Goal: Task Accomplishment & Management: Use online tool/utility

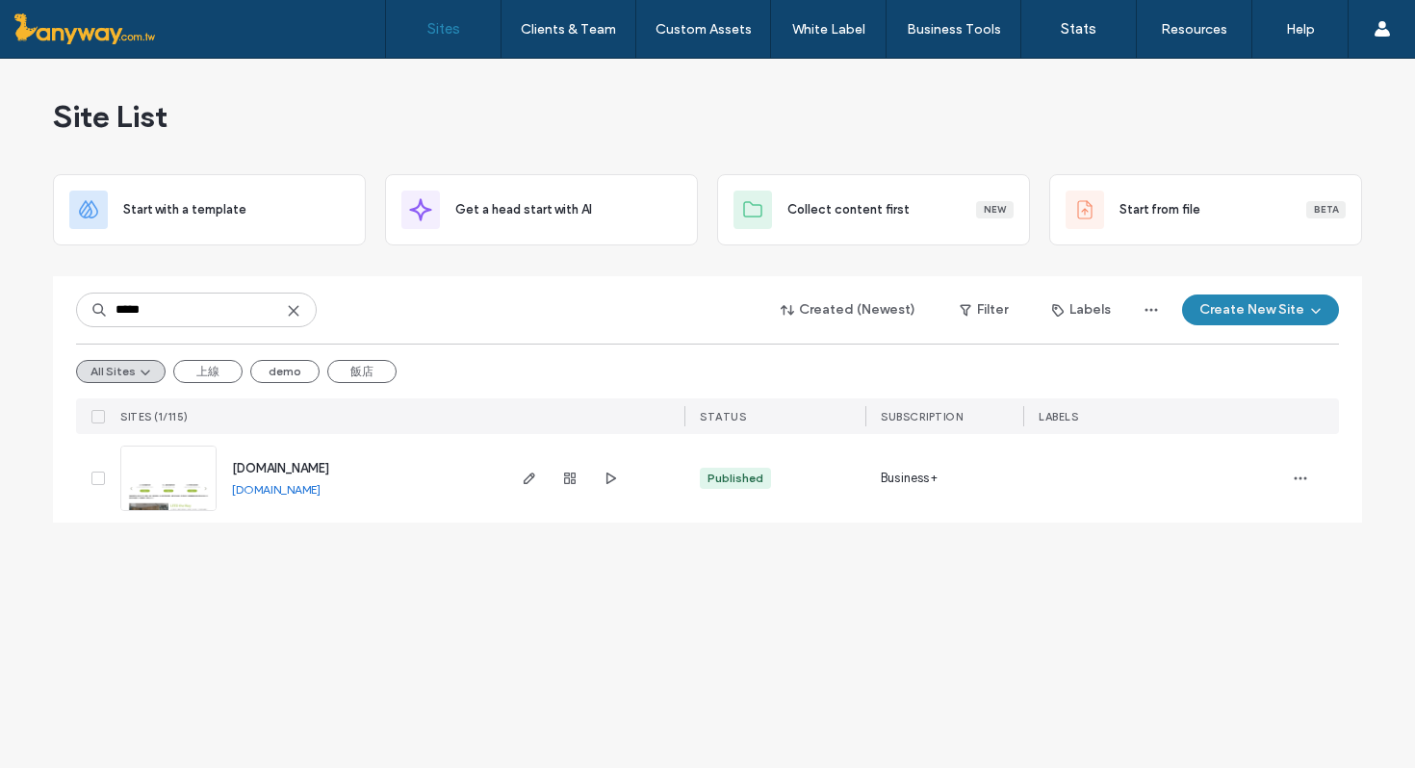
type input "*****"
click at [171, 493] on img at bounding box center [168, 512] width 94 height 131
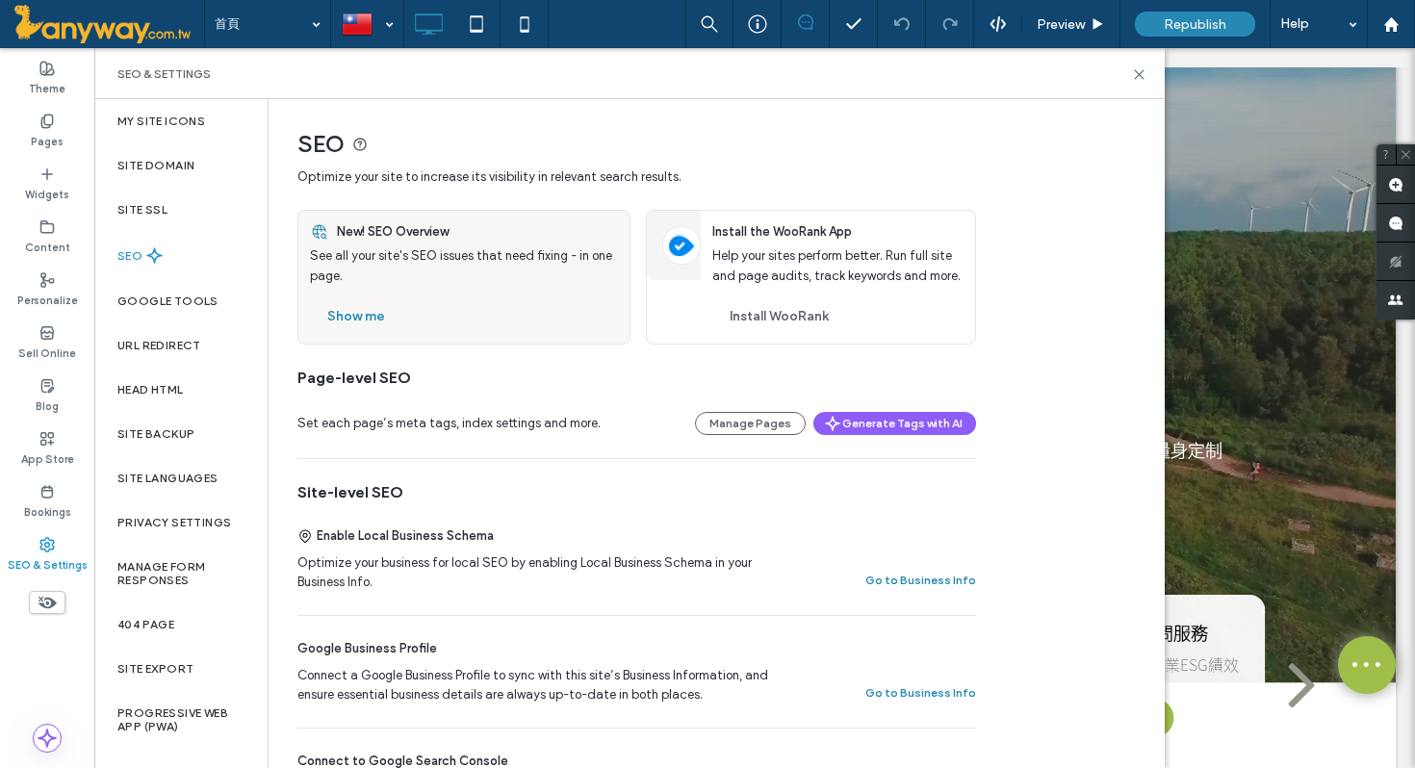
click at [209, 300] on label "Google Tools" at bounding box center [167, 301] width 101 height 13
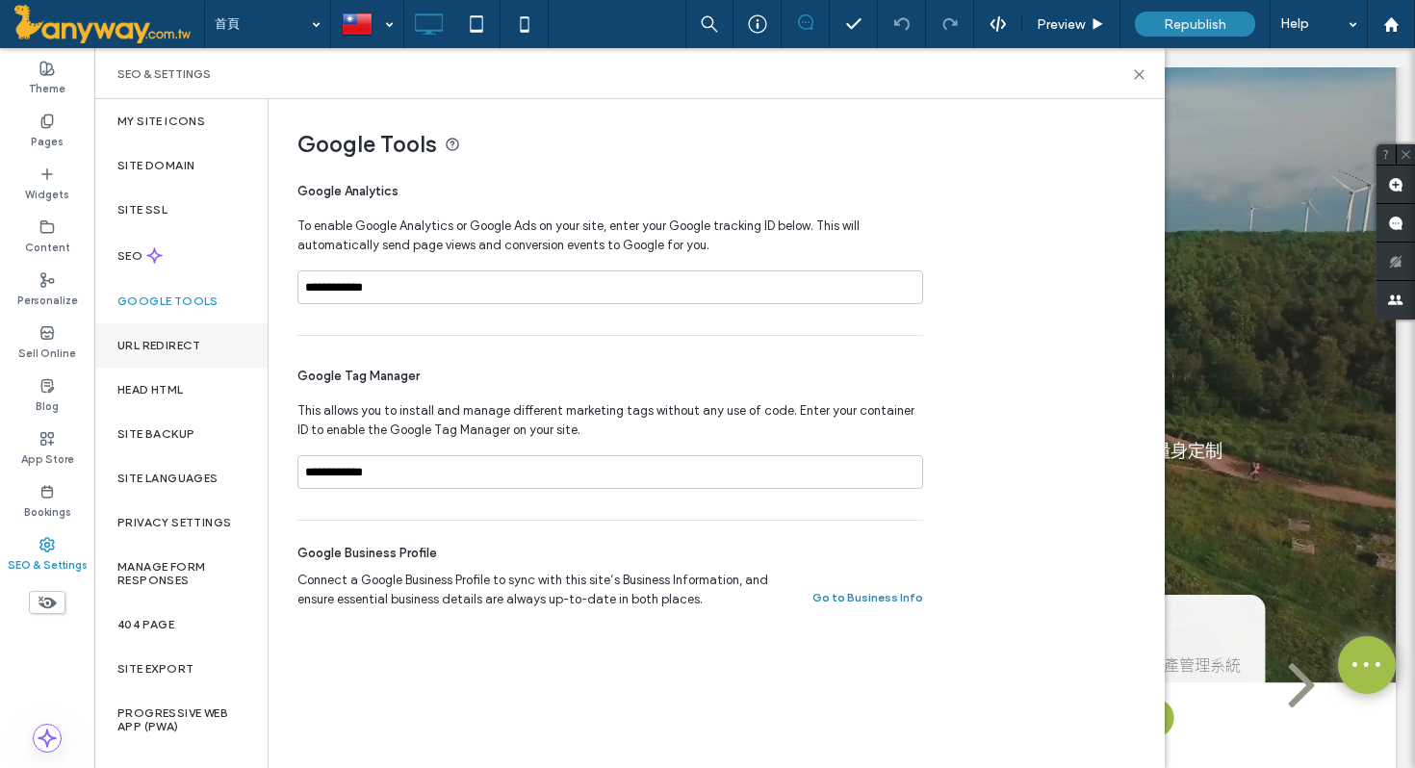
click at [209, 341] on div "URL Redirect" at bounding box center [180, 346] width 173 height 44
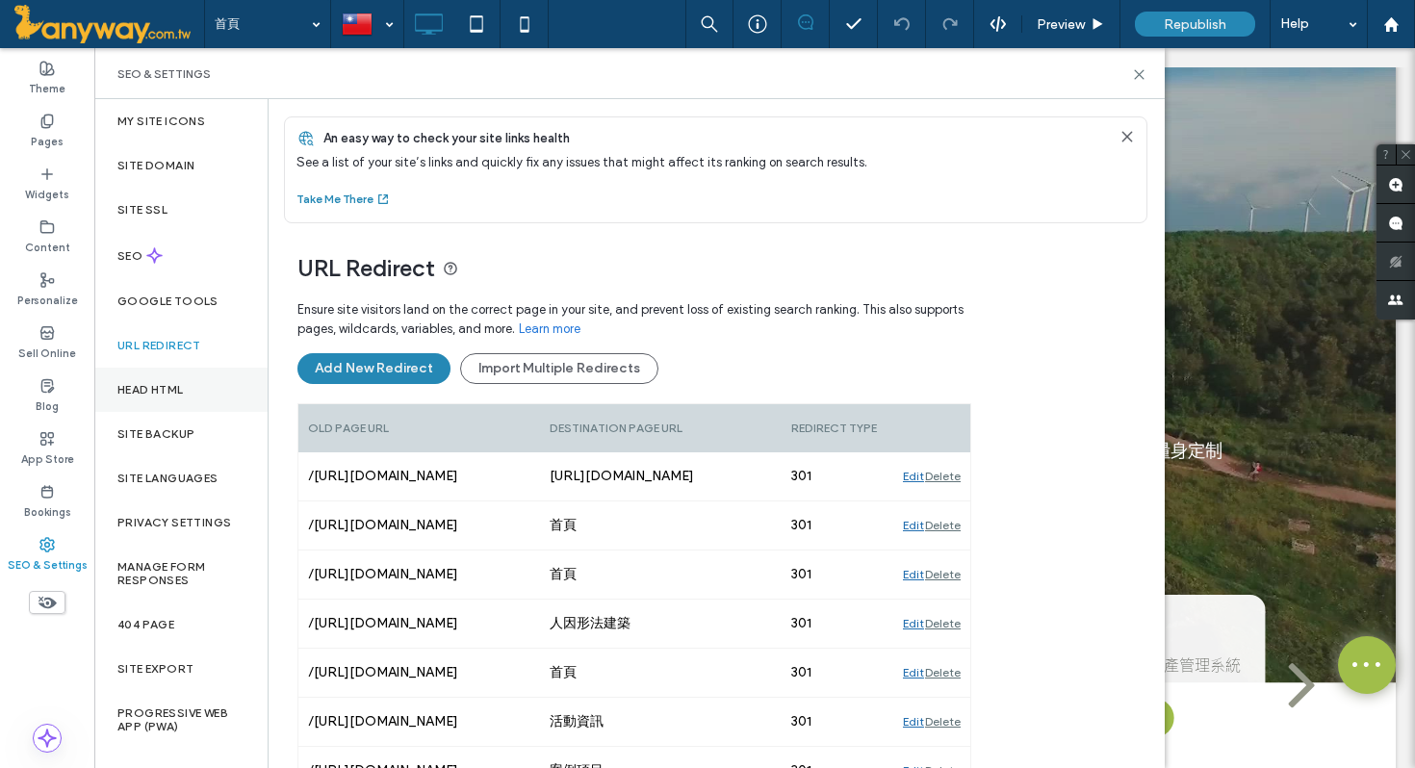
click at [184, 389] on label "Head HTML" at bounding box center [150, 389] width 66 height 13
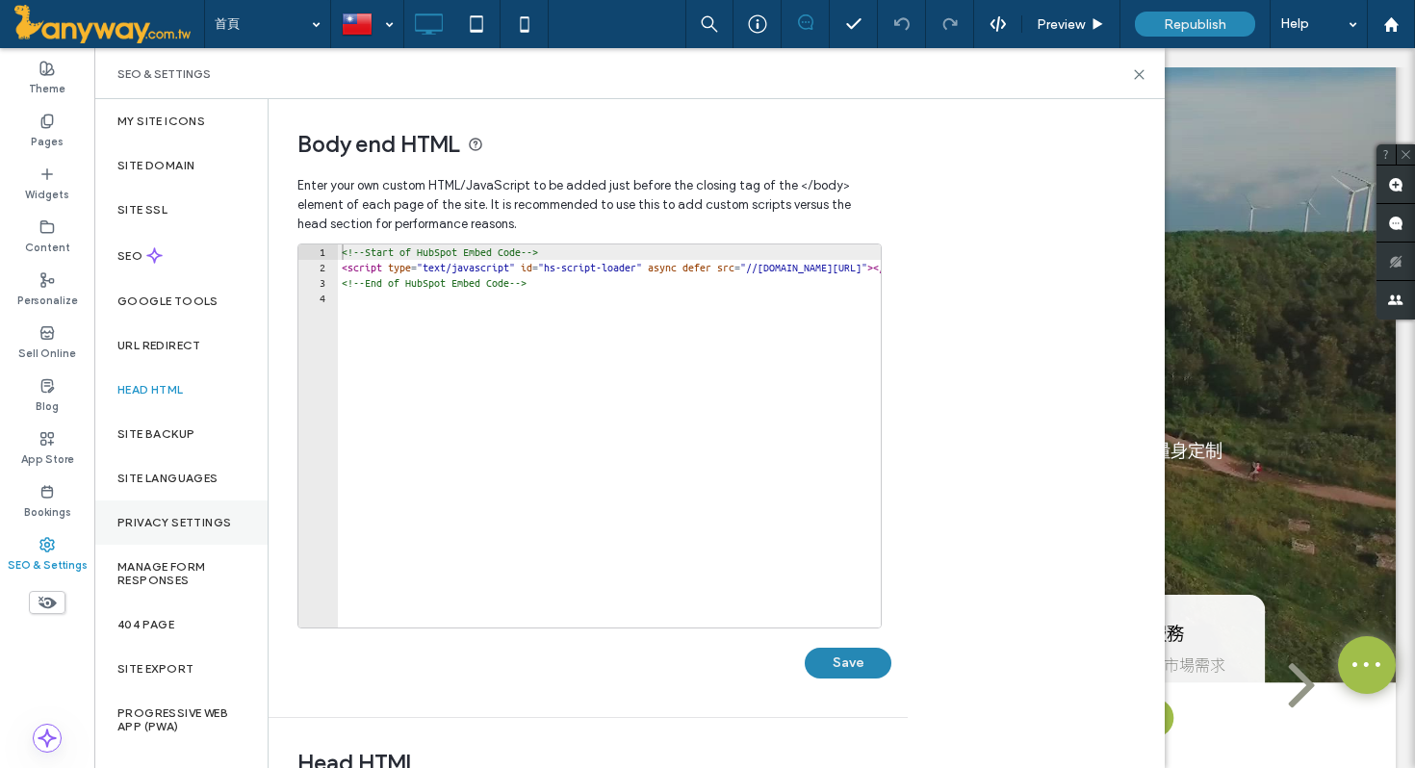
click at [186, 517] on label "Privacy Settings" at bounding box center [174, 522] width 114 height 13
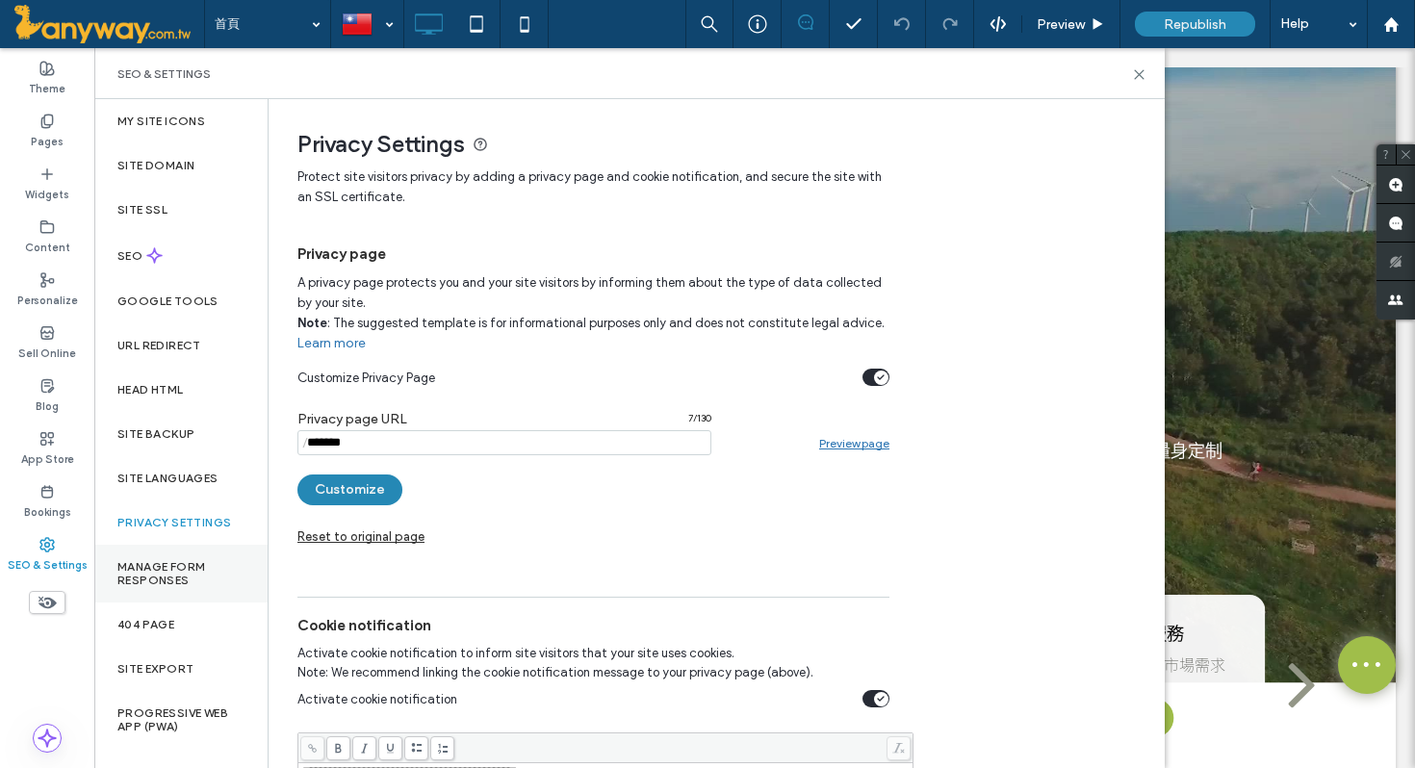
click at [180, 568] on label "Manage Form Responses" at bounding box center [180, 573] width 127 height 27
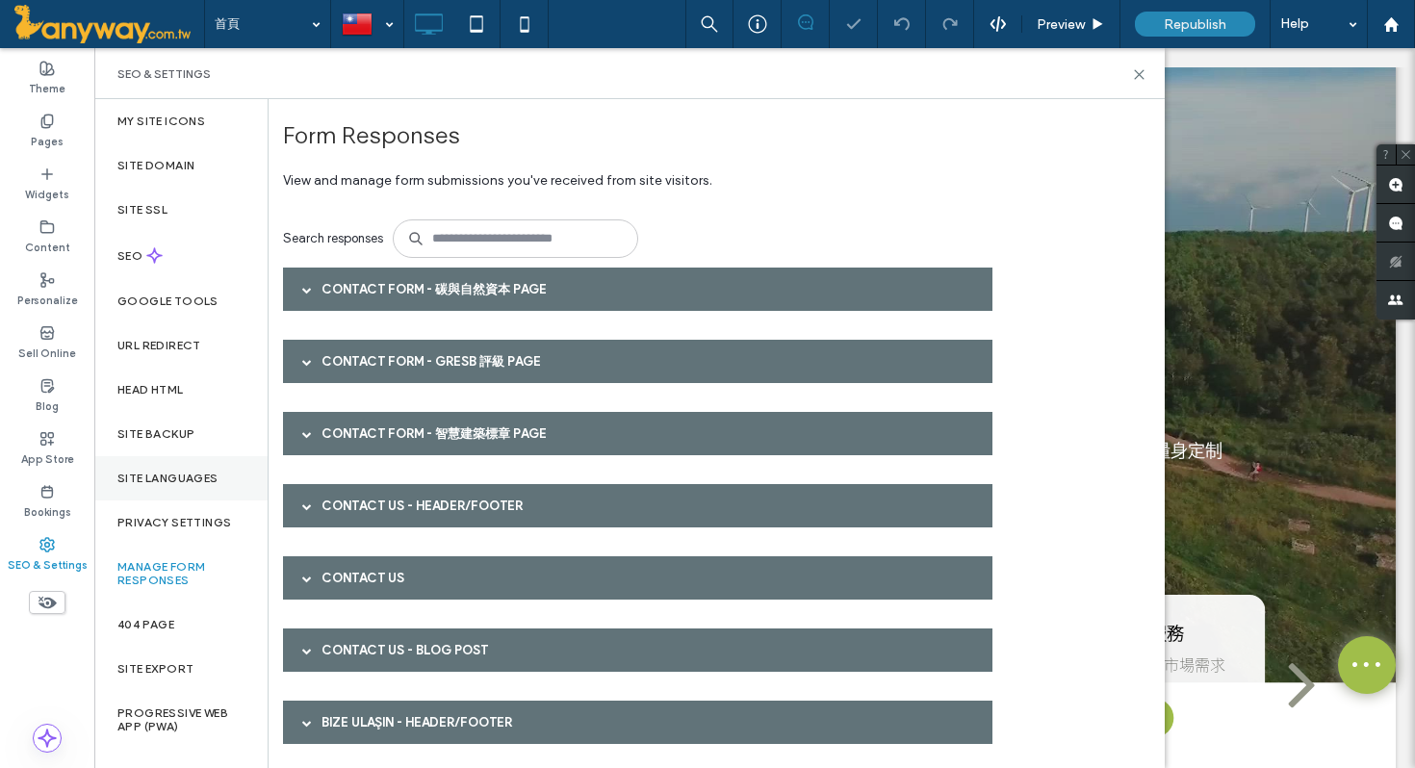
click at [174, 469] on div "Site Languages" at bounding box center [180, 478] width 173 height 44
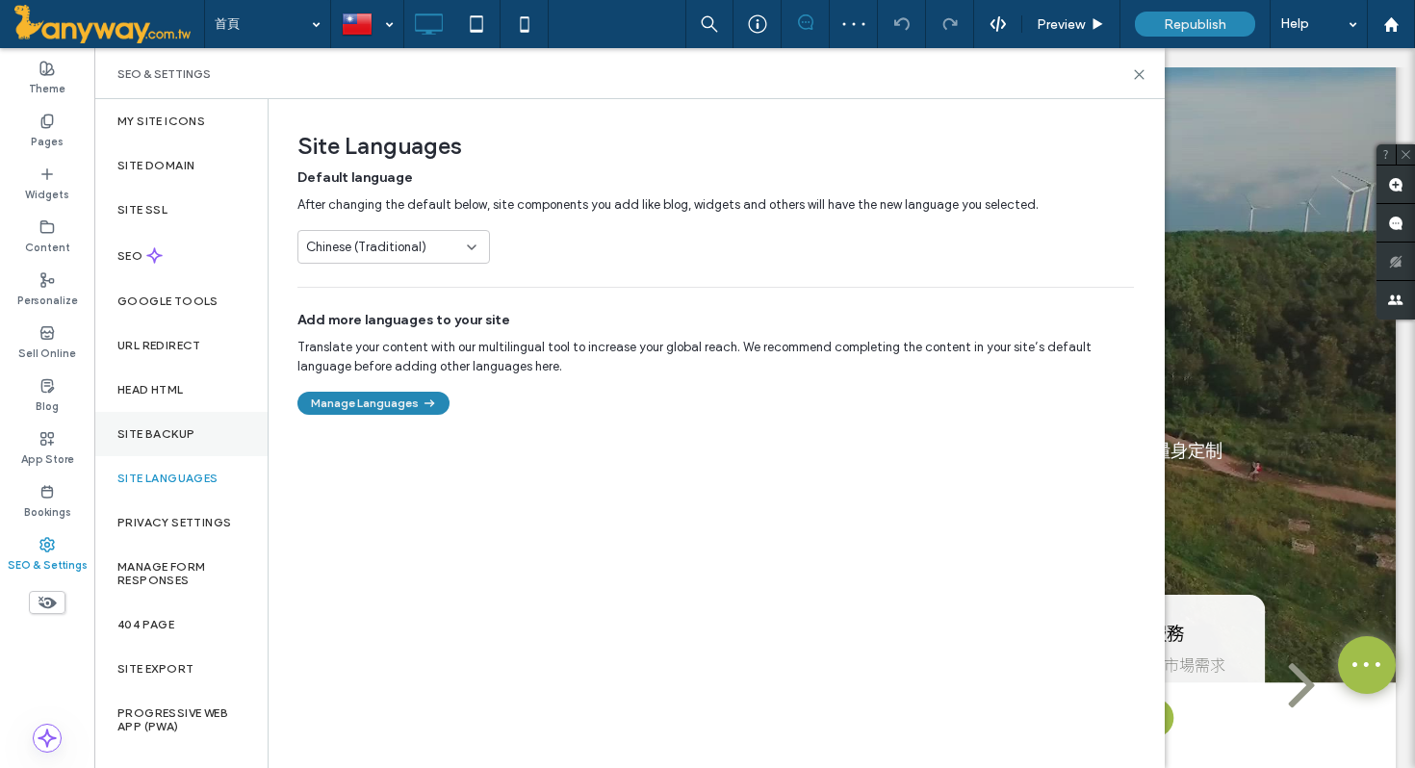
click at [174, 433] on label "Site Backup" at bounding box center [155, 433] width 77 height 13
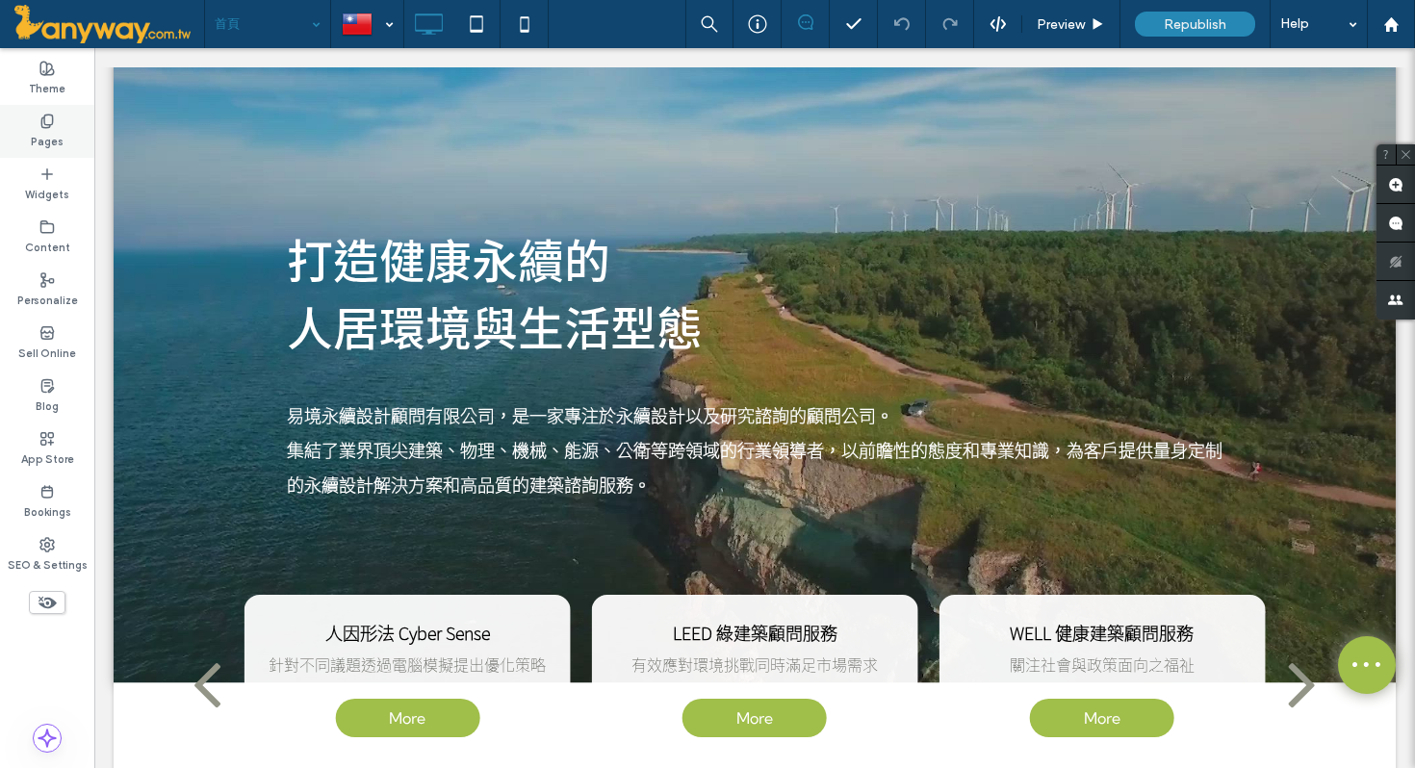
click at [49, 134] on label "Pages" at bounding box center [47, 139] width 33 height 21
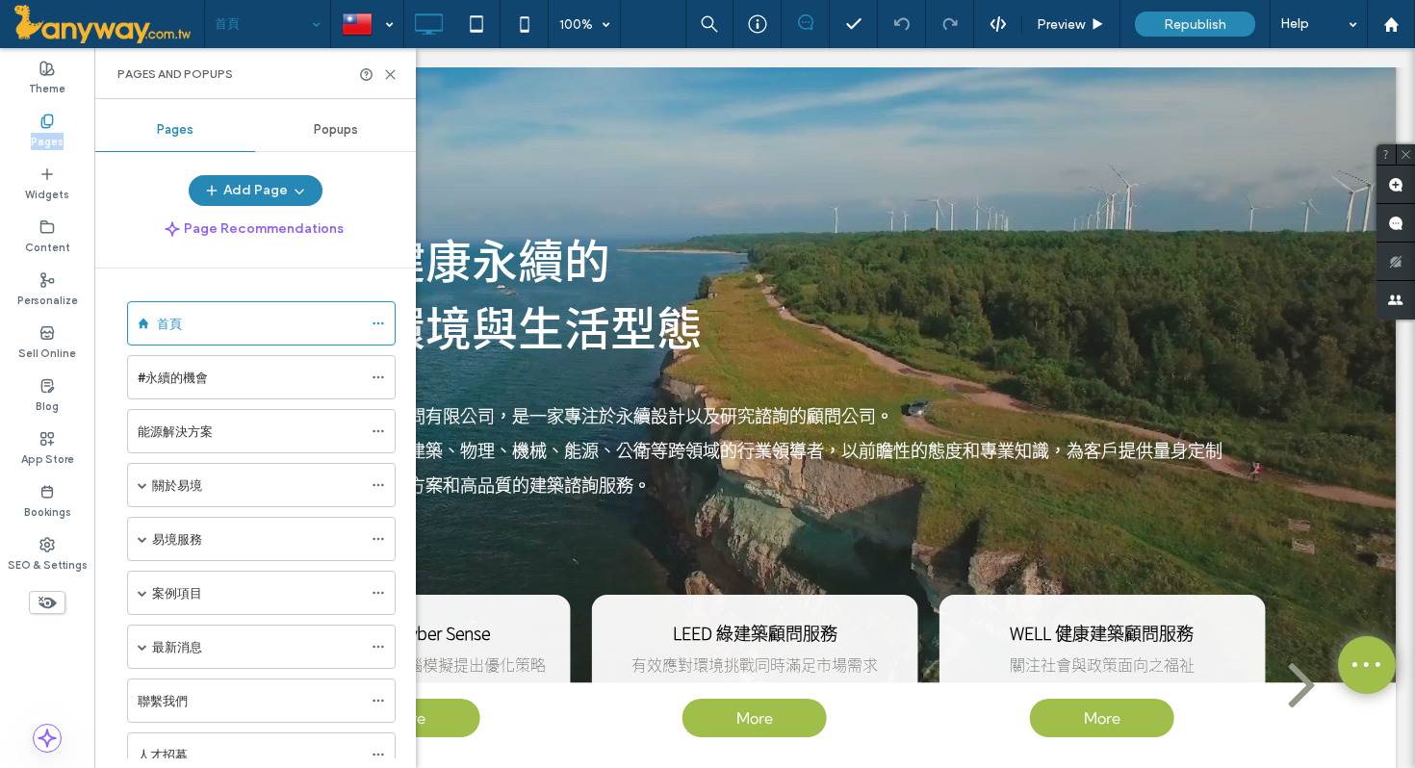
click at [49, 134] on label "Pages" at bounding box center [47, 139] width 33 height 21
click at [72, 163] on div "Widgets" at bounding box center [47, 184] width 94 height 53
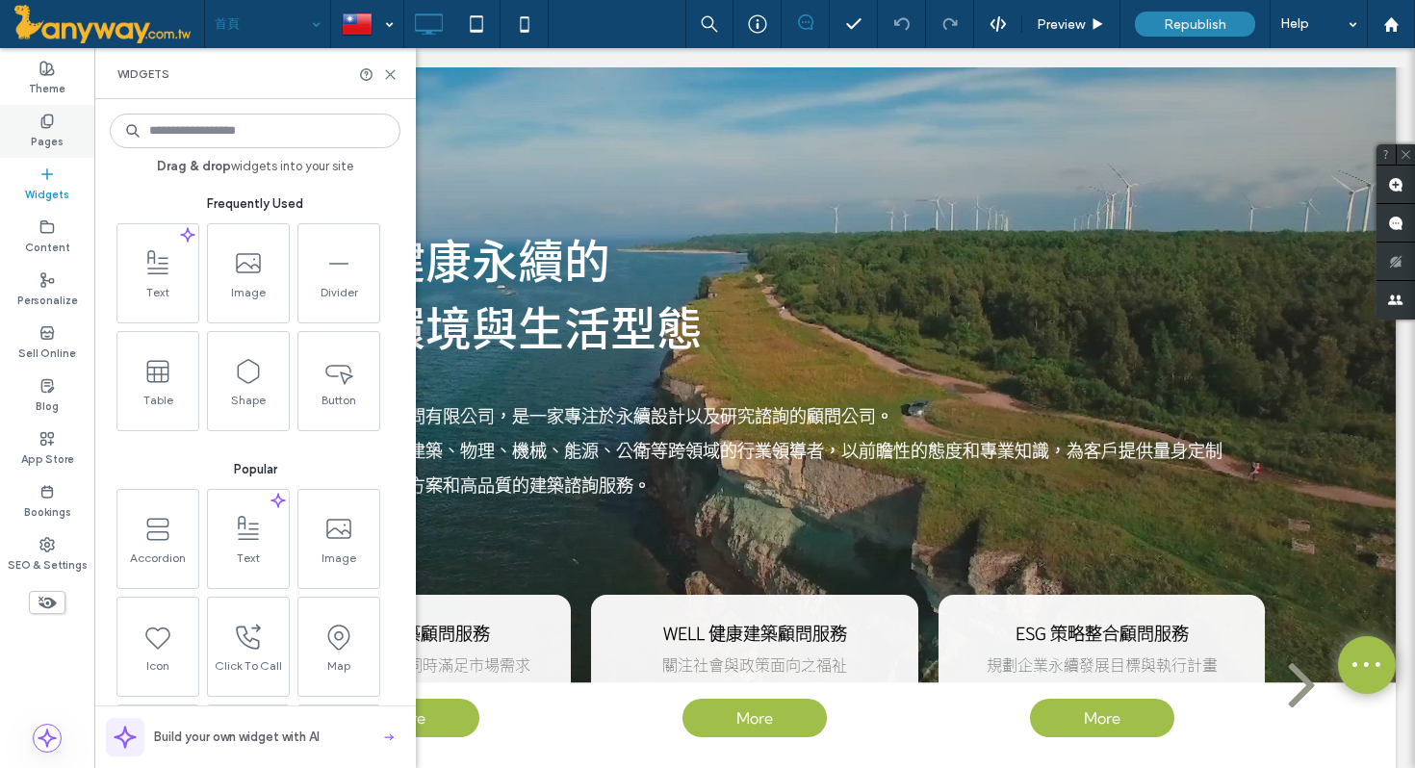
click at [39, 132] on label "Pages" at bounding box center [47, 139] width 33 height 21
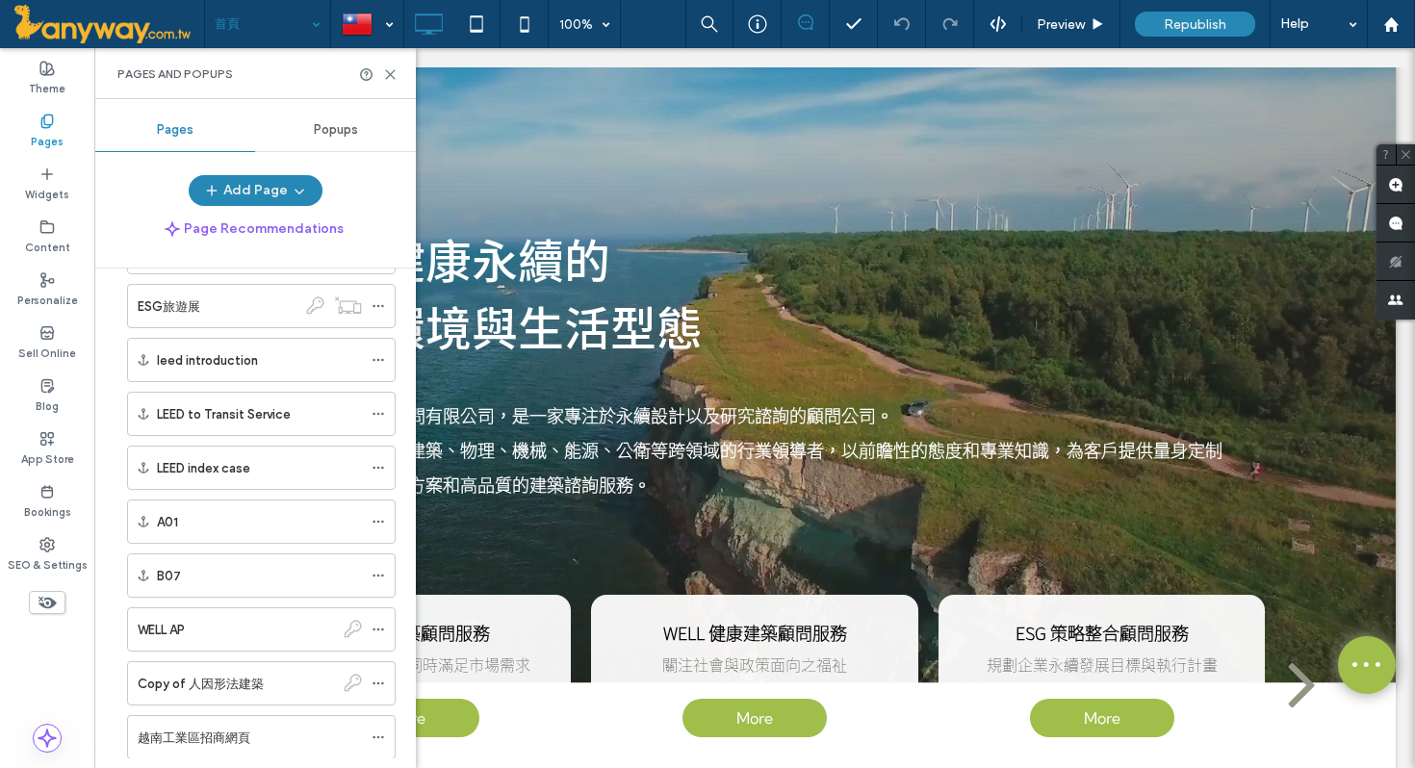
scroll to position [713, 0]
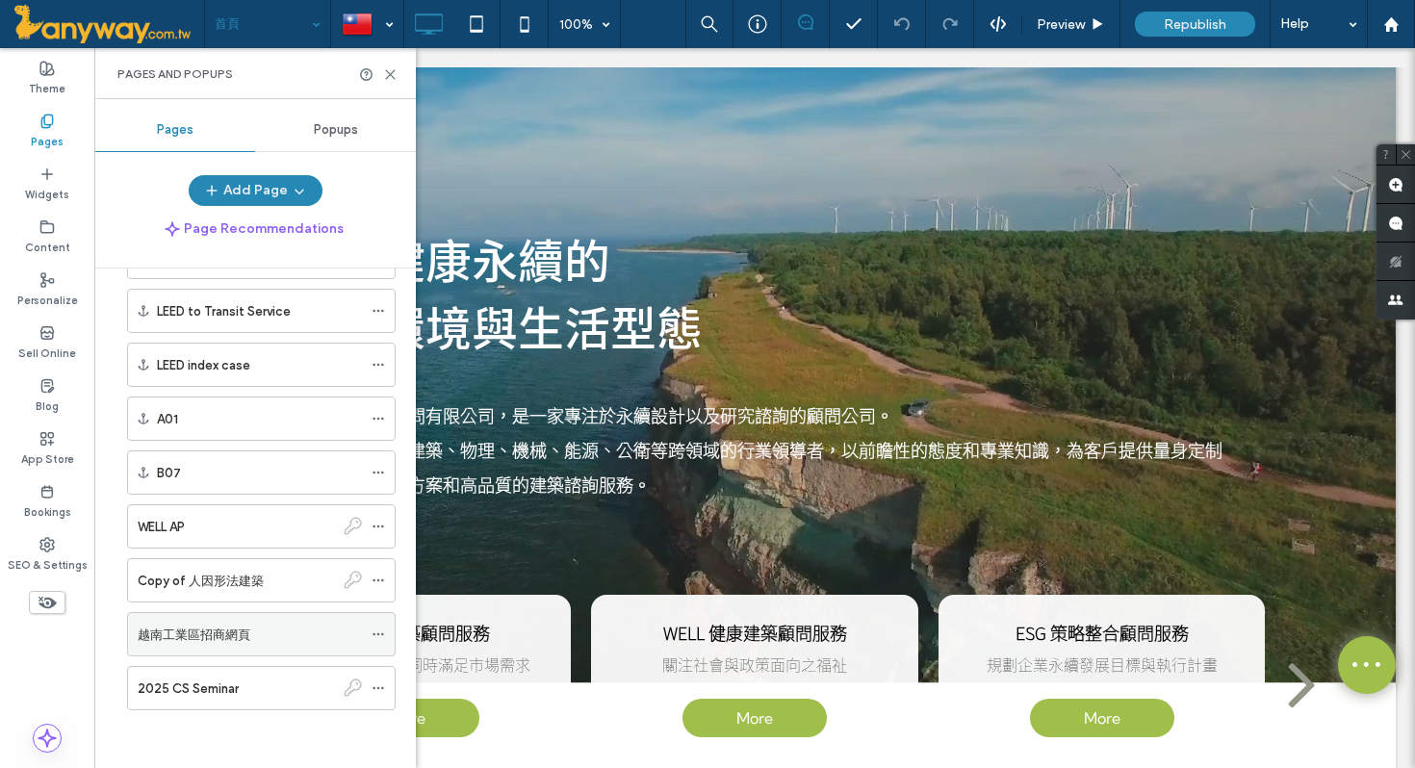
click at [316, 625] on div "越南工業區招商網頁" at bounding box center [250, 635] width 224 height 20
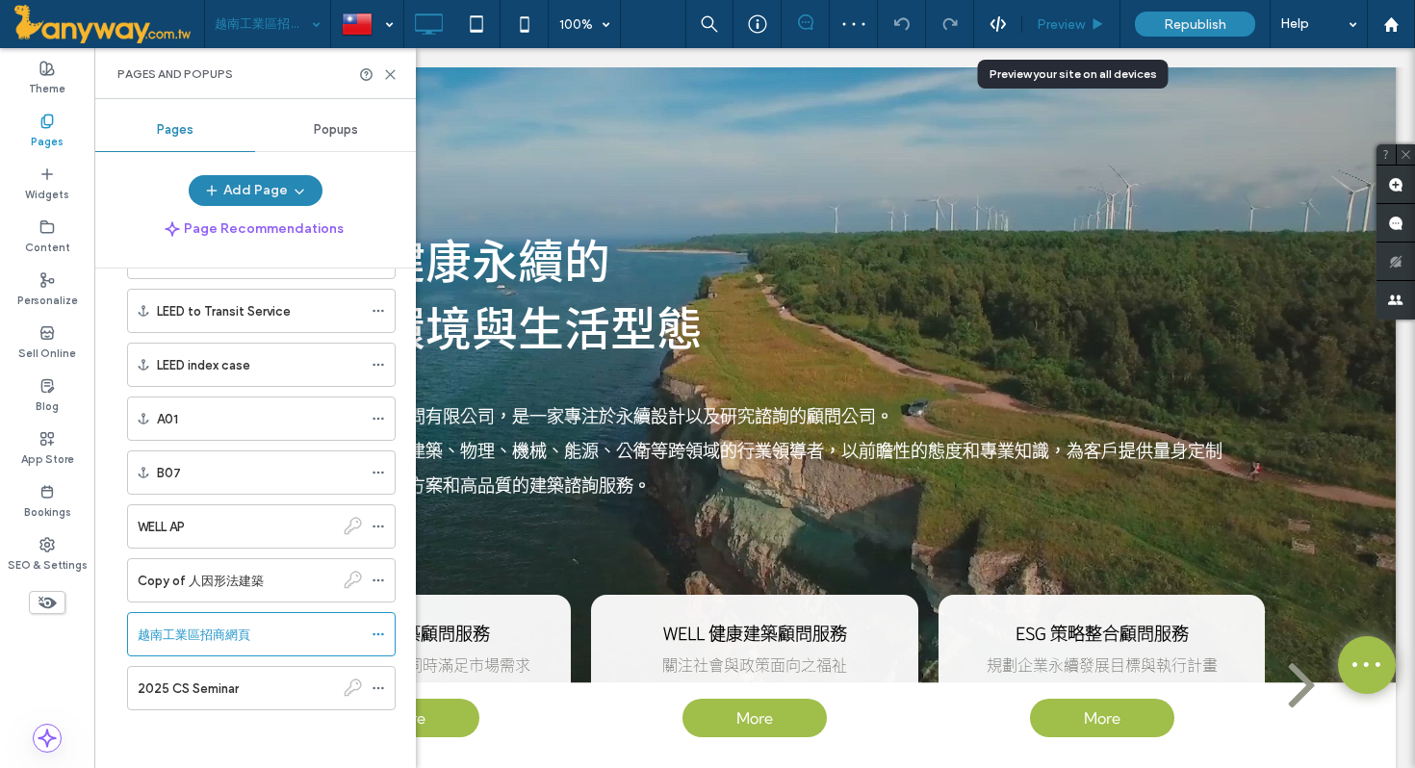
click at [1066, 23] on span "Preview" at bounding box center [1061, 24] width 48 height 16
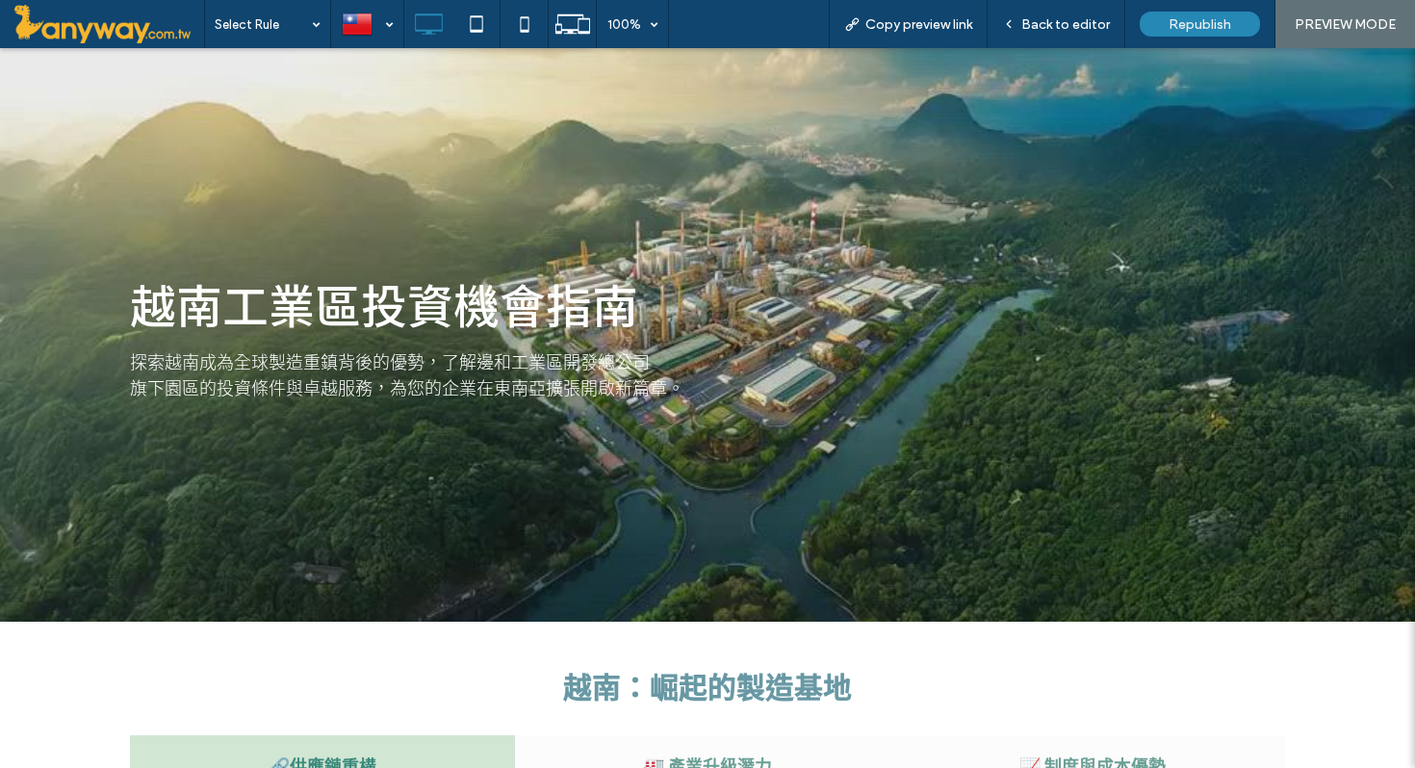
click at [1066, 23] on span "Back to editor" at bounding box center [1066, 24] width 89 height 16
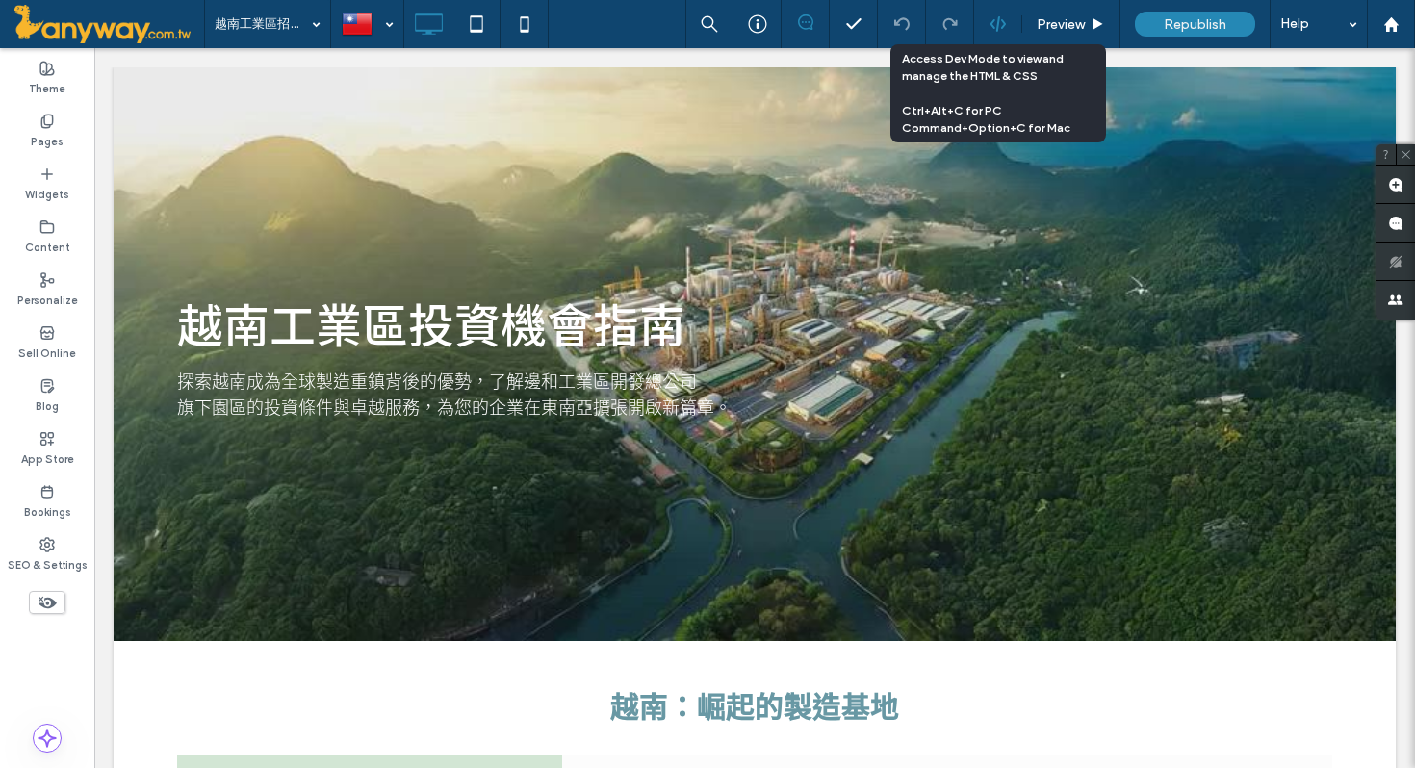
click at [1000, 27] on icon at bounding box center [998, 23] width 17 height 17
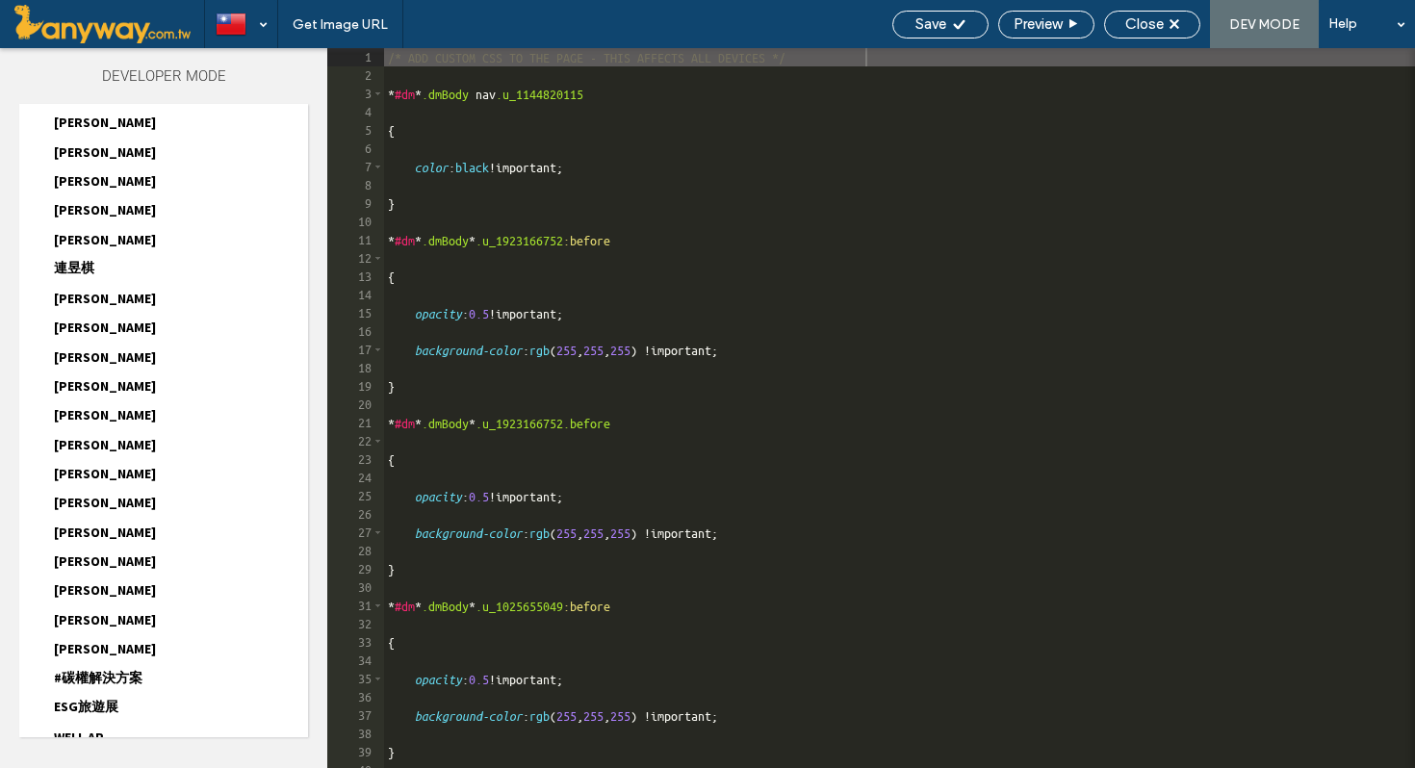
scroll to position [1132, 0]
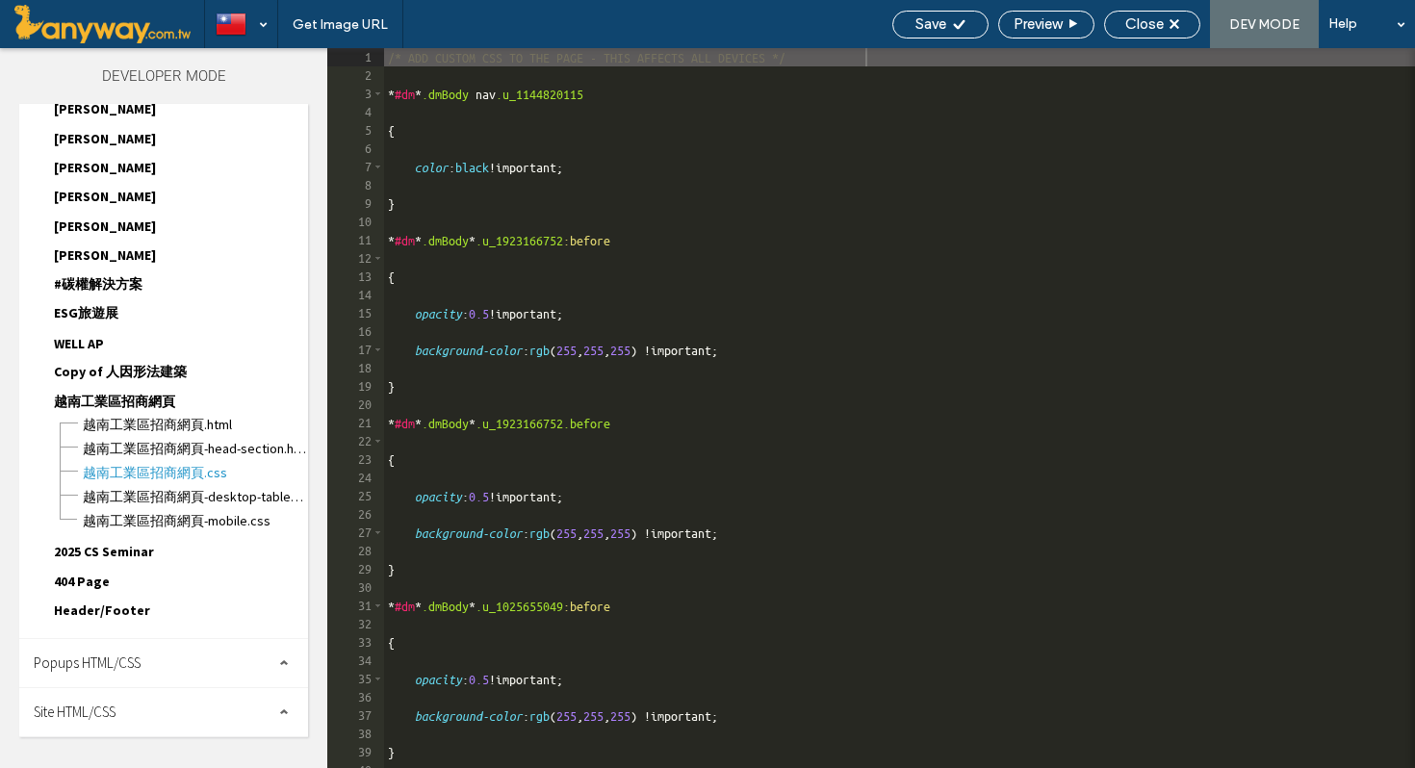
click at [221, 654] on div "Popups HTML/CSS" at bounding box center [163, 663] width 289 height 48
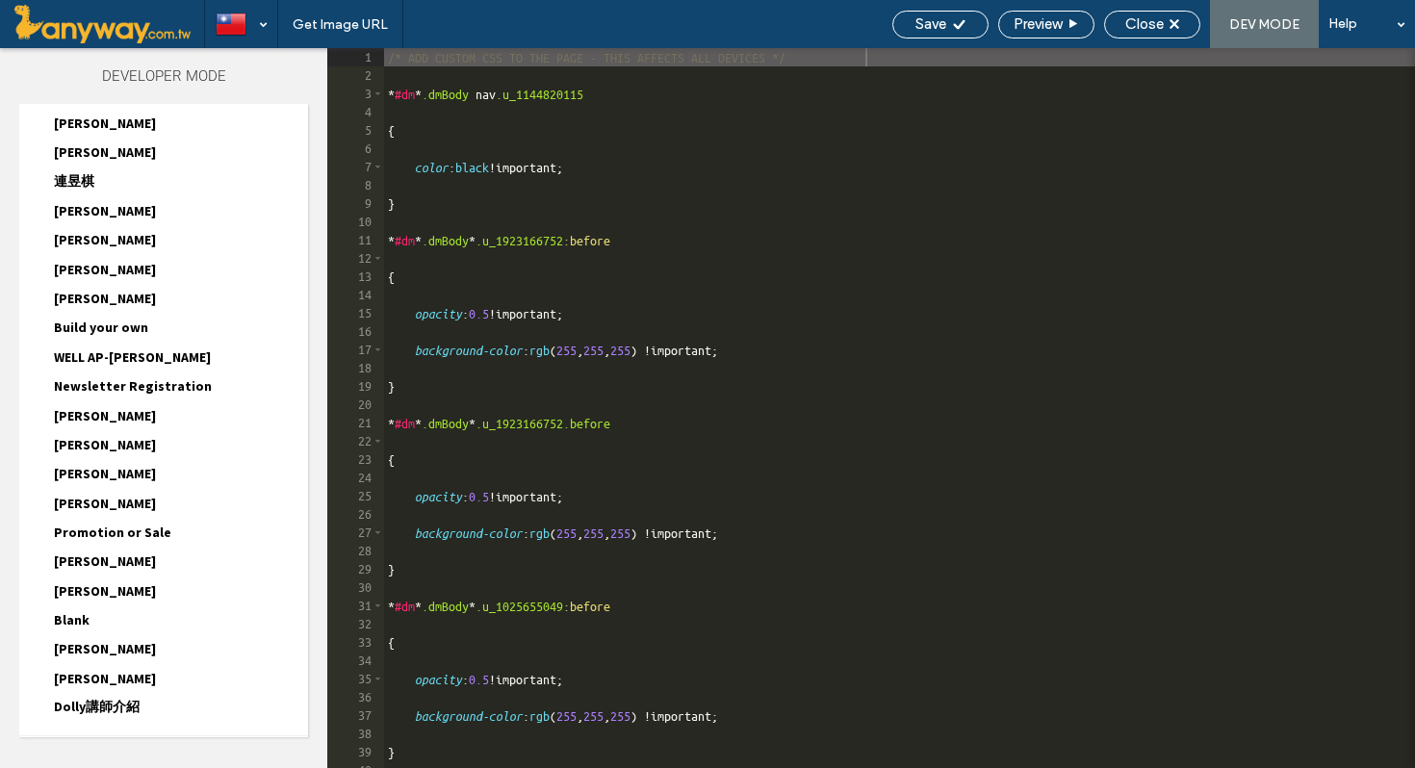
scroll to position [1794, 0]
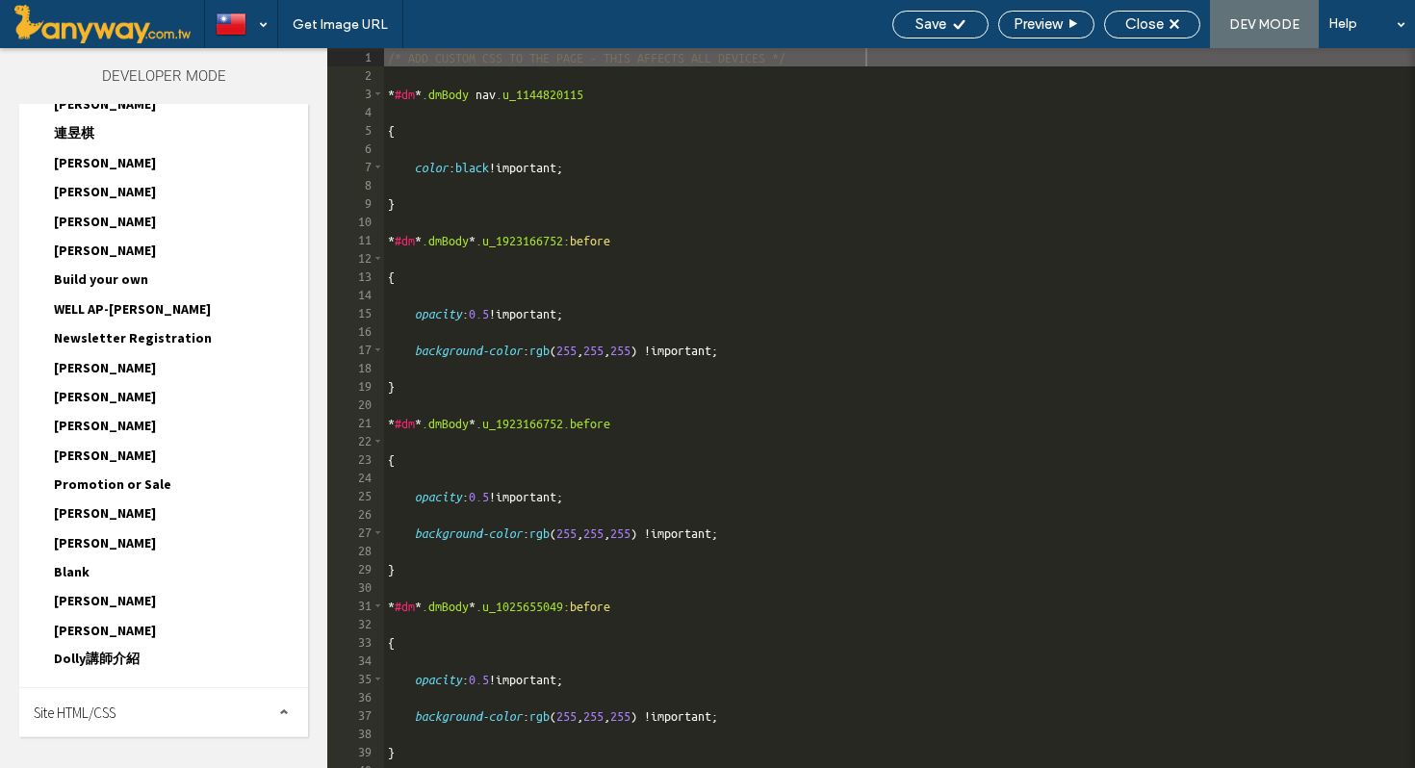
click at [213, 711] on div "Site HTML/CSS" at bounding box center [163, 712] width 289 height 48
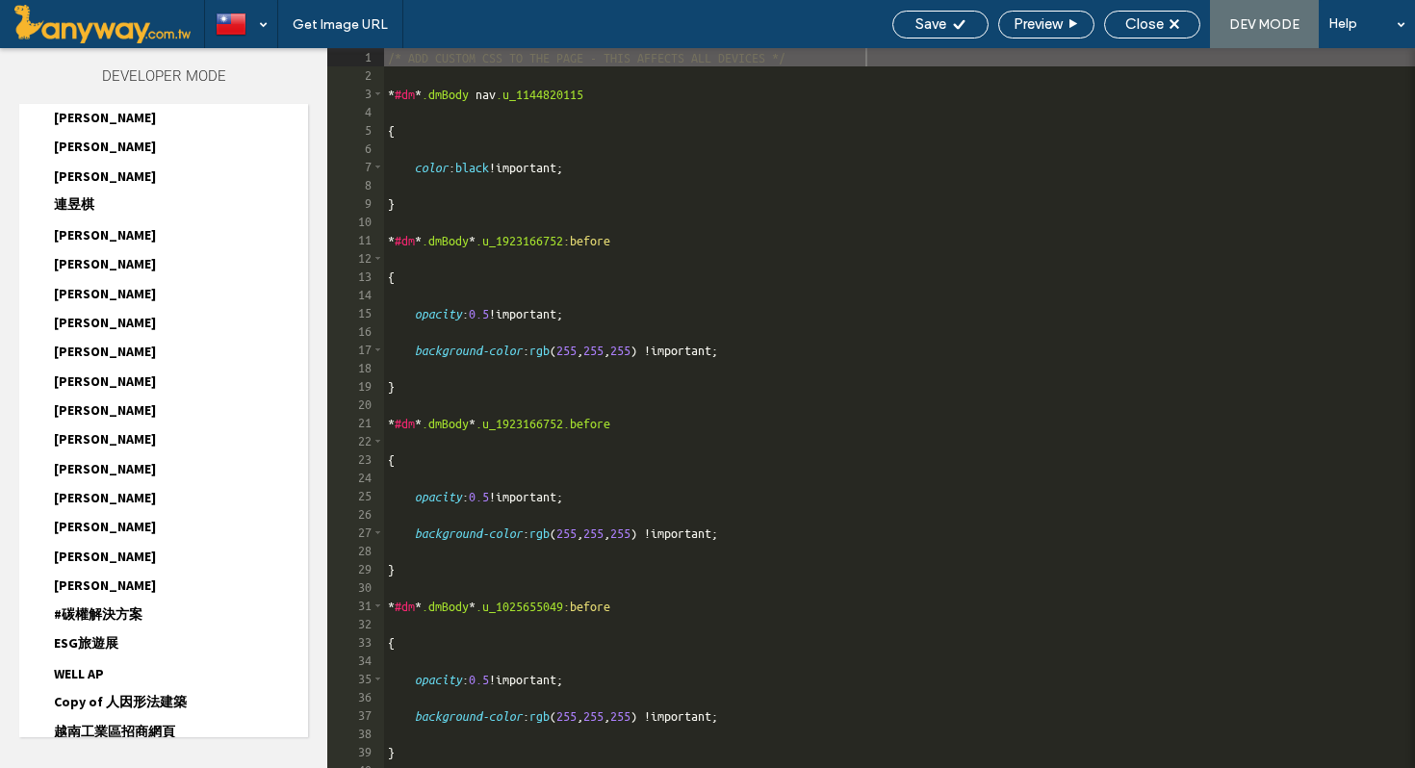
scroll to position [907, 0]
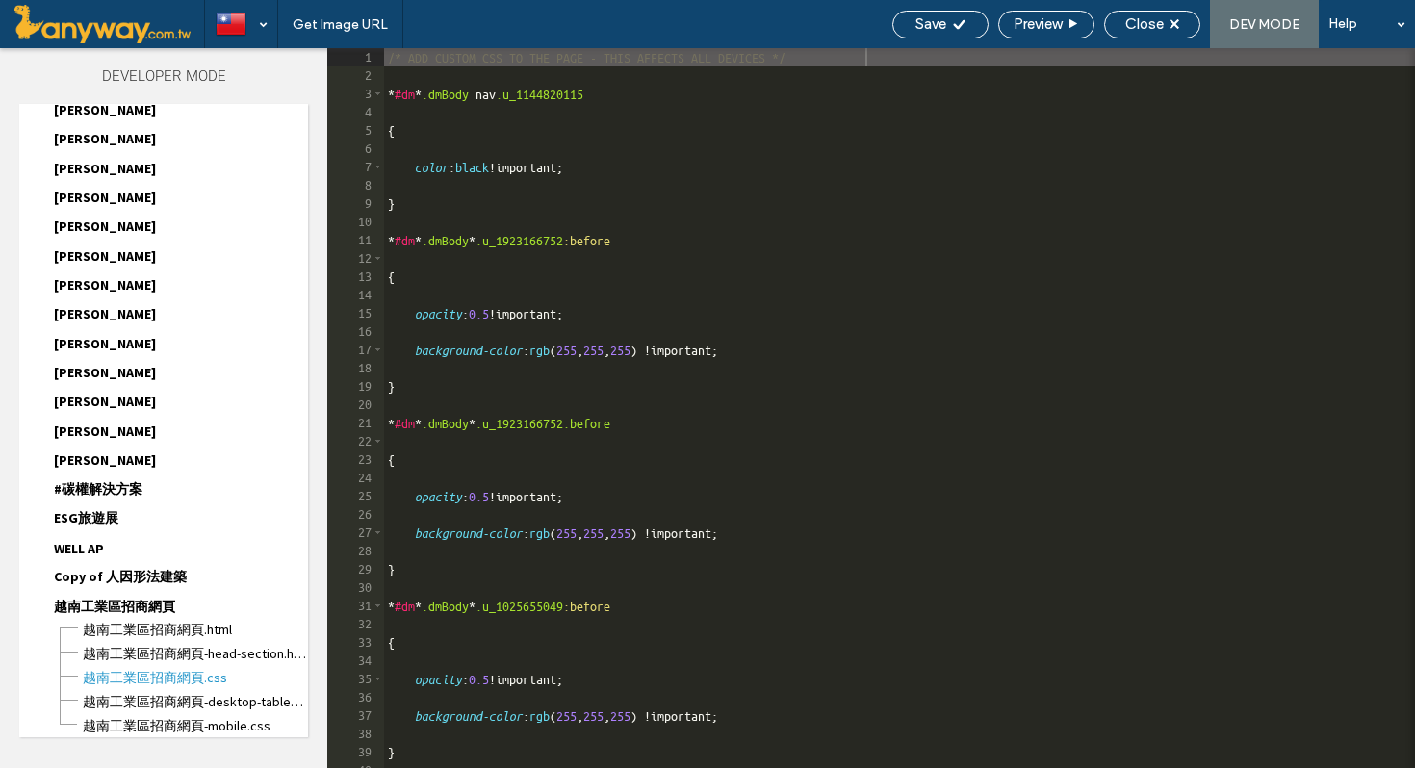
click at [164, 616] on span "越南工業區招商網頁" at bounding box center [114, 607] width 121 height 18
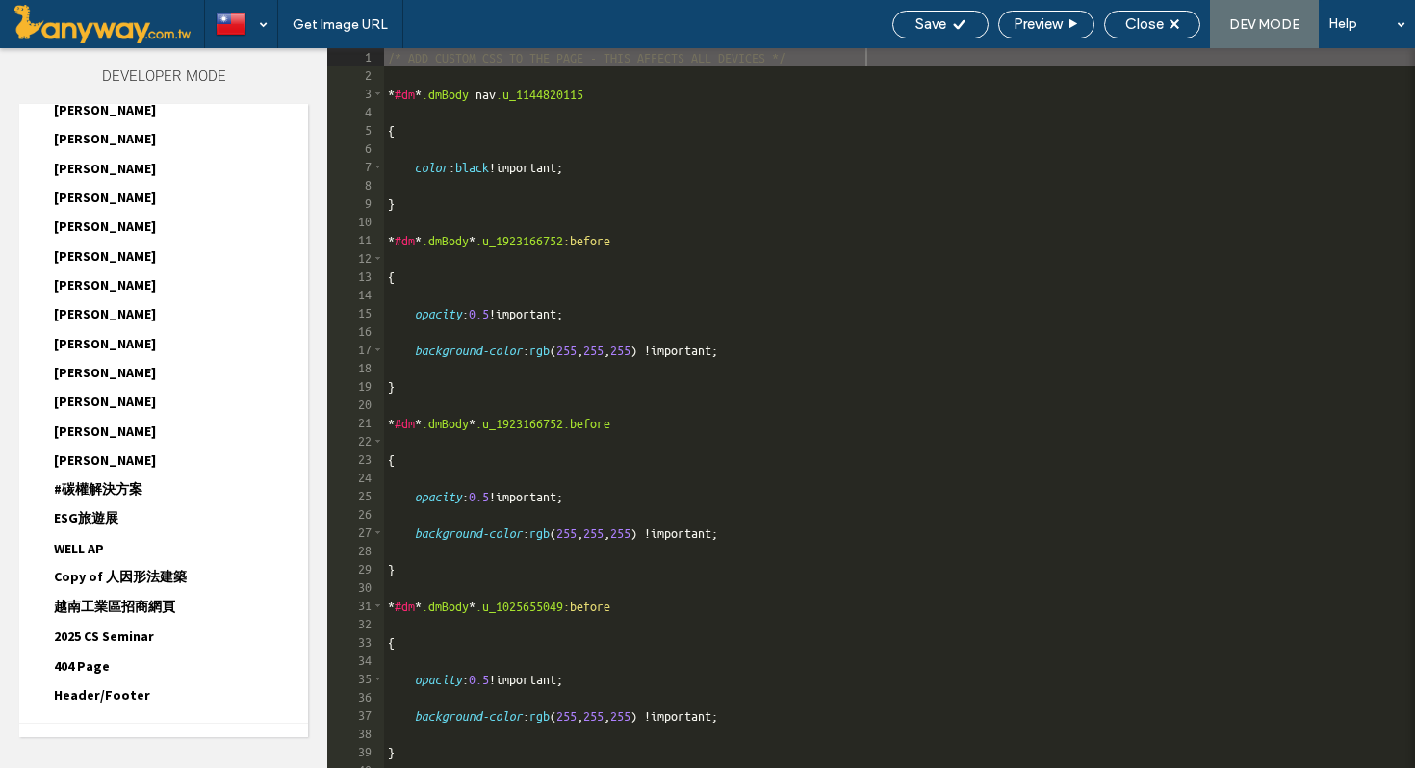
click at [164, 616] on span "越南工業區招商網頁" at bounding box center [114, 607] width 121 height 18
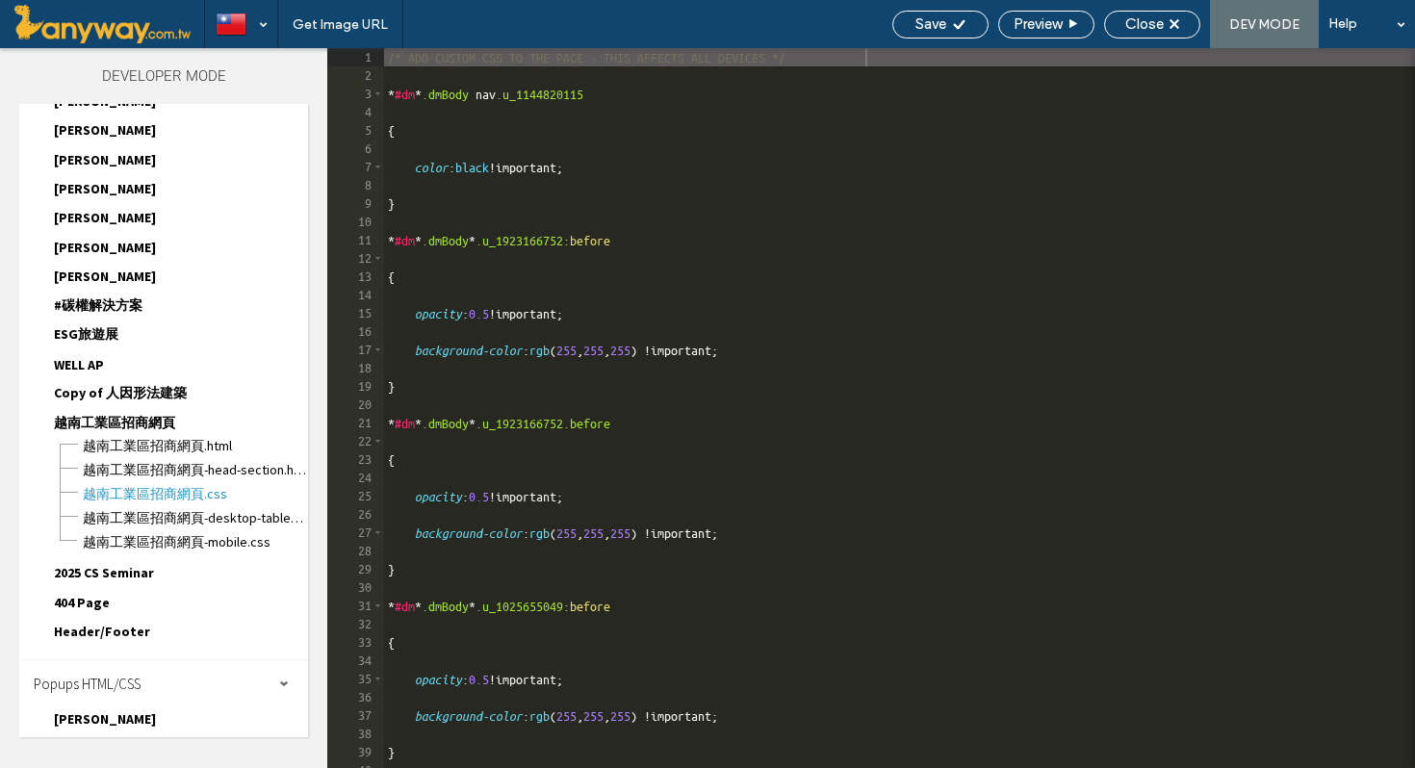
scroll to position [1223, 0]
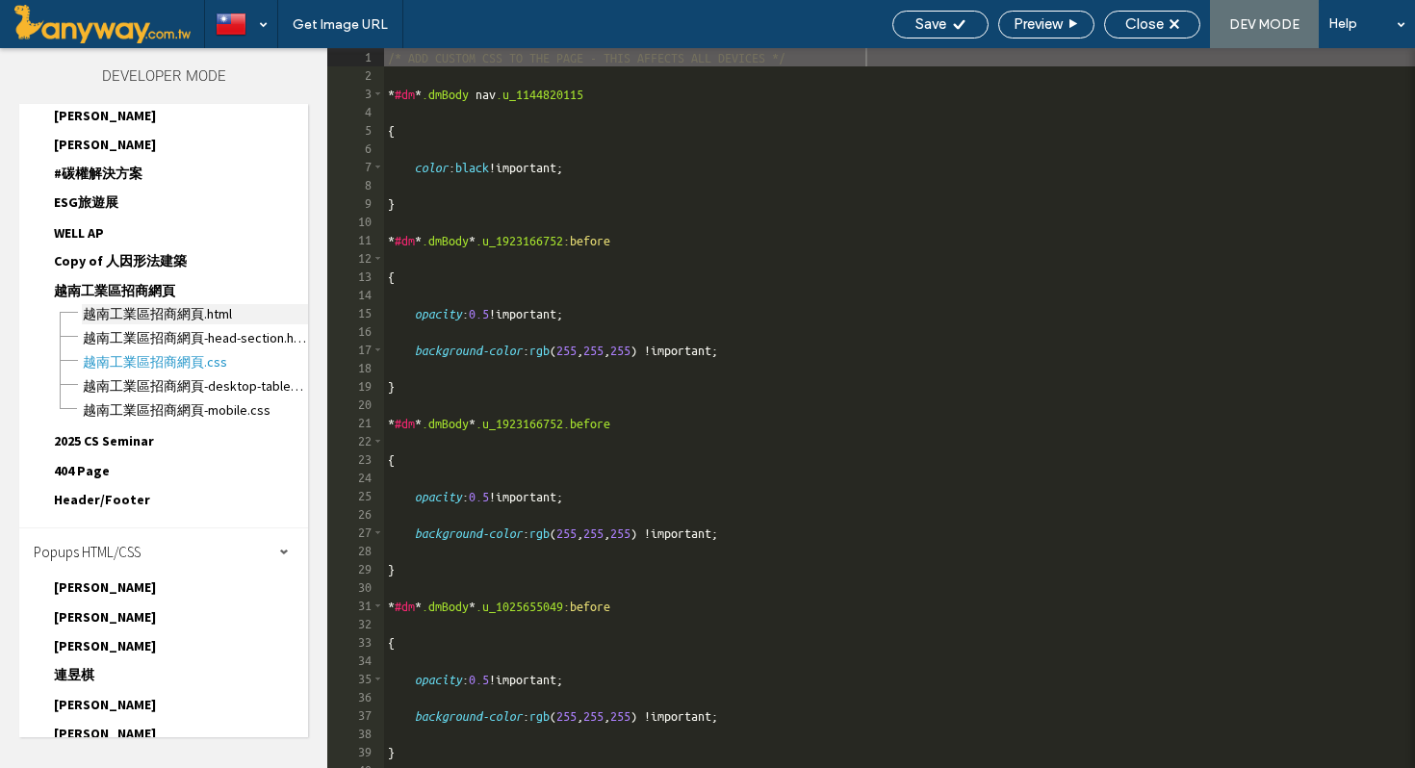
click at [218, 324] on span "越南工業區招商網頁.html" at bounding box center [195, 314] width 226 height 20
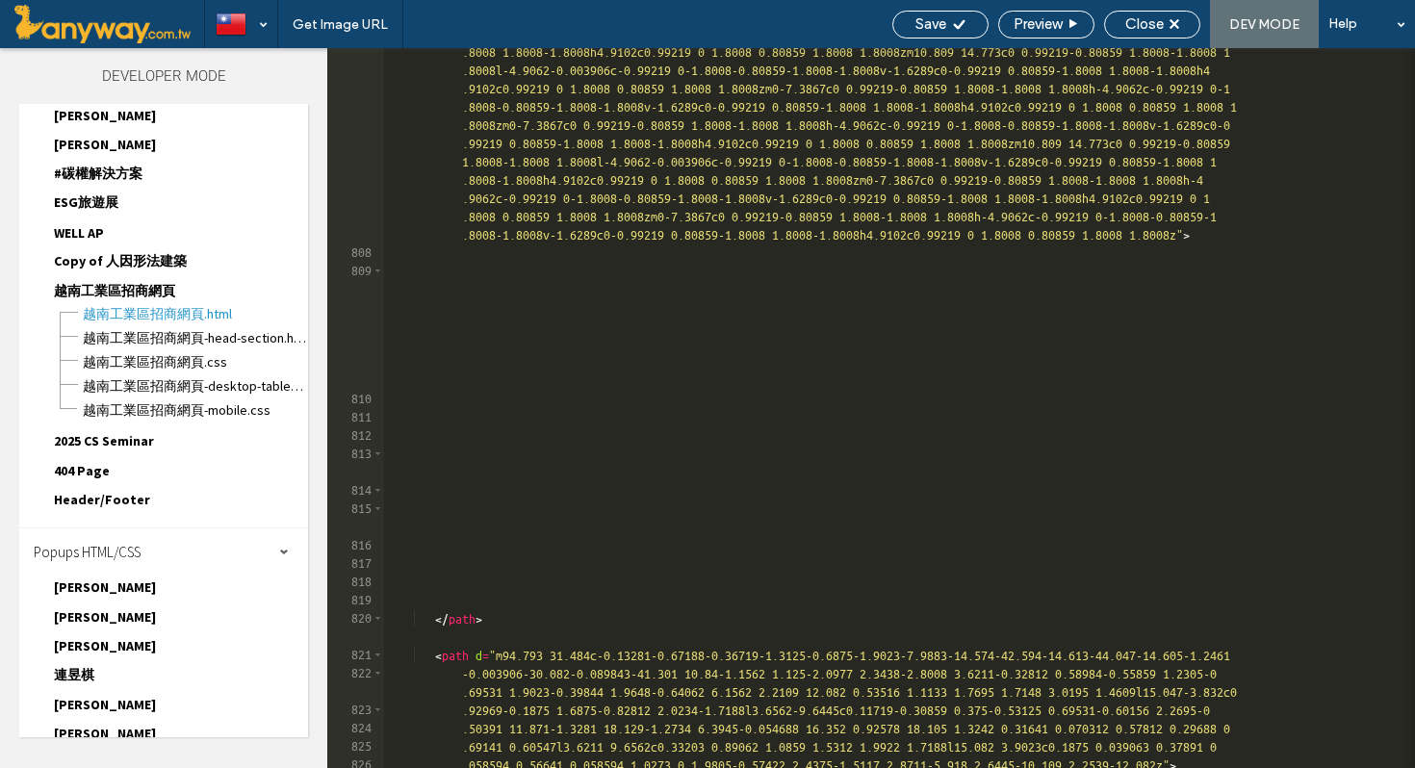
scroll to position [18933, 0]
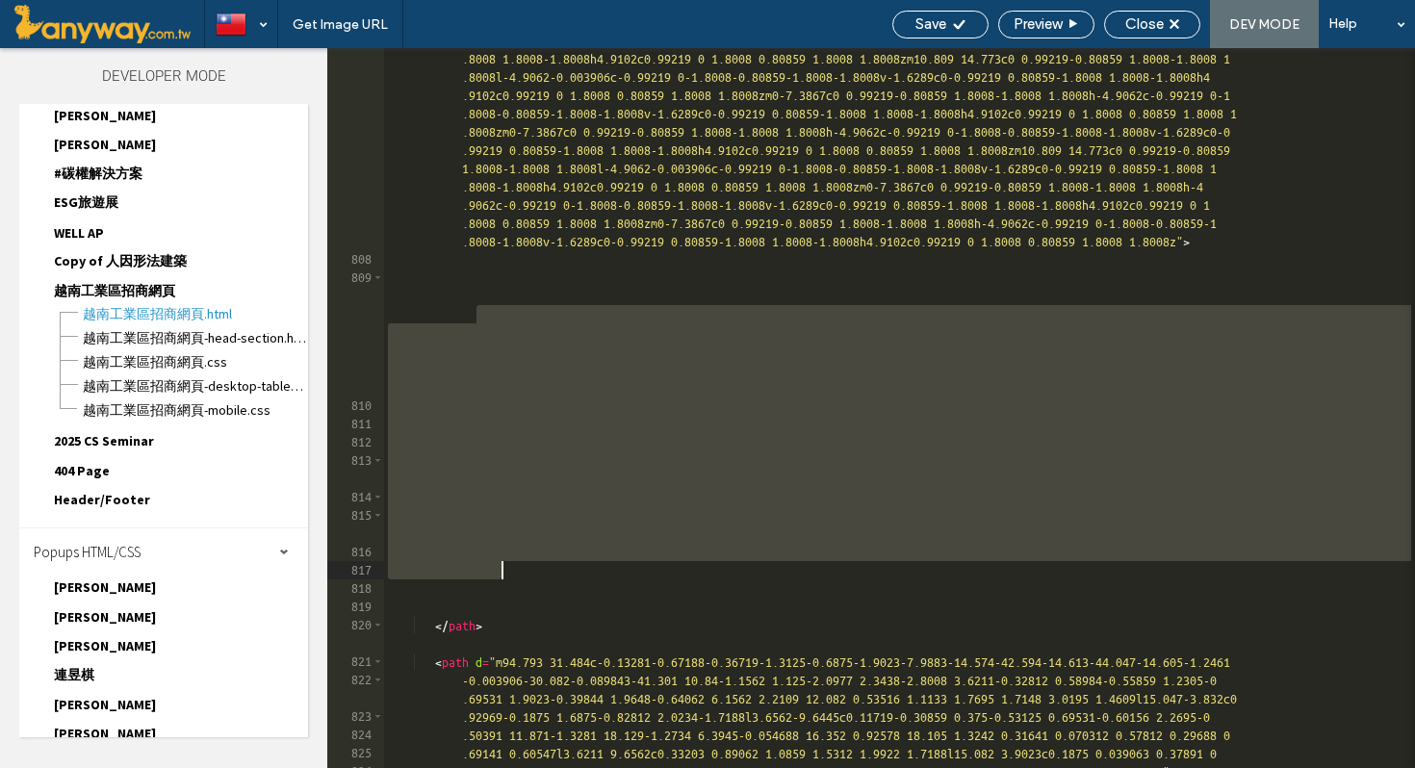
drag, startPoint x: 470, startPoint y: 308, endPoint x: 584, endPoint y: 570, distance: 285.9
click at [584, 570] on div "< path d = "m68.238 44.285c-0.30469-0.31641-0.47266-0.73438-0.47266-1.1758v-7.9…" at bounding box center [899, 436] width 1031 height 1104
type textarea "**********"
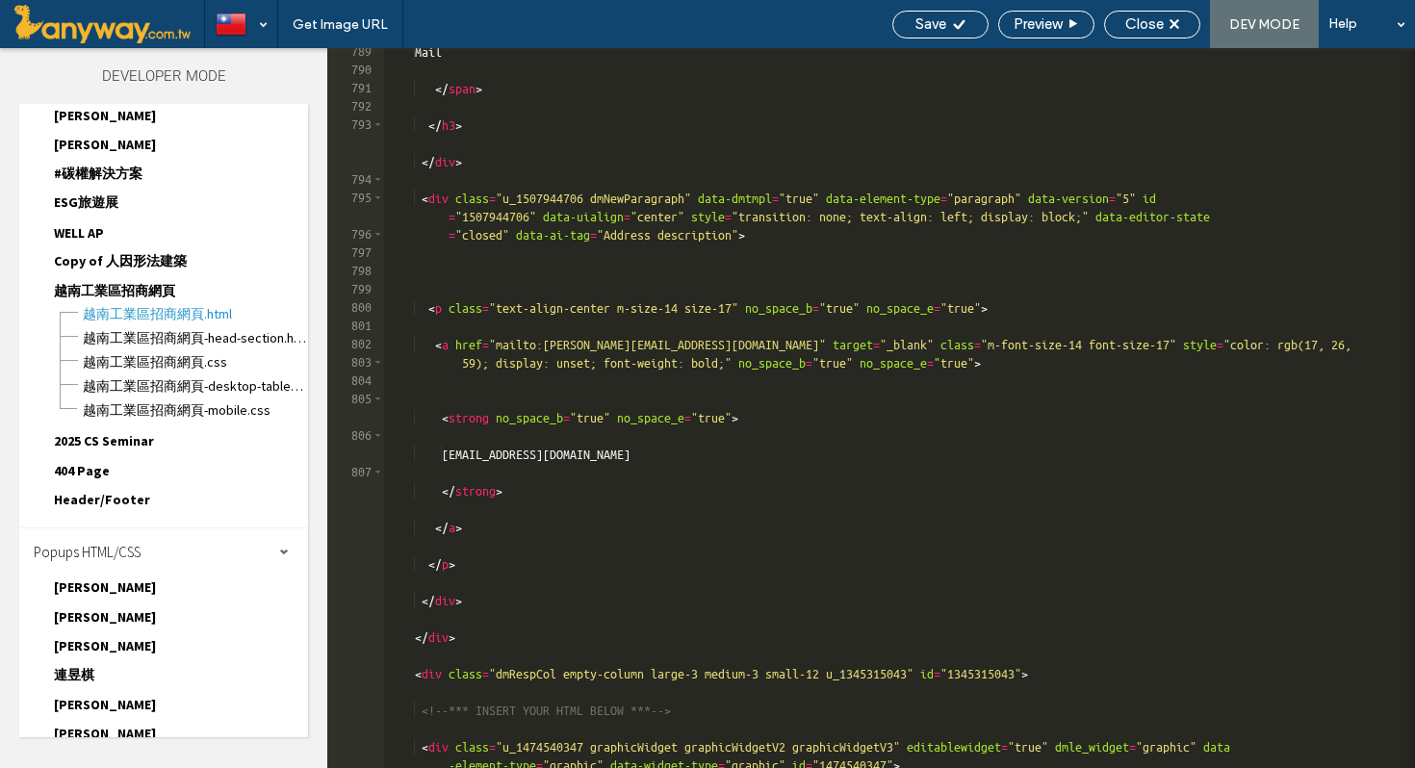
scroll to position [18205, 0]
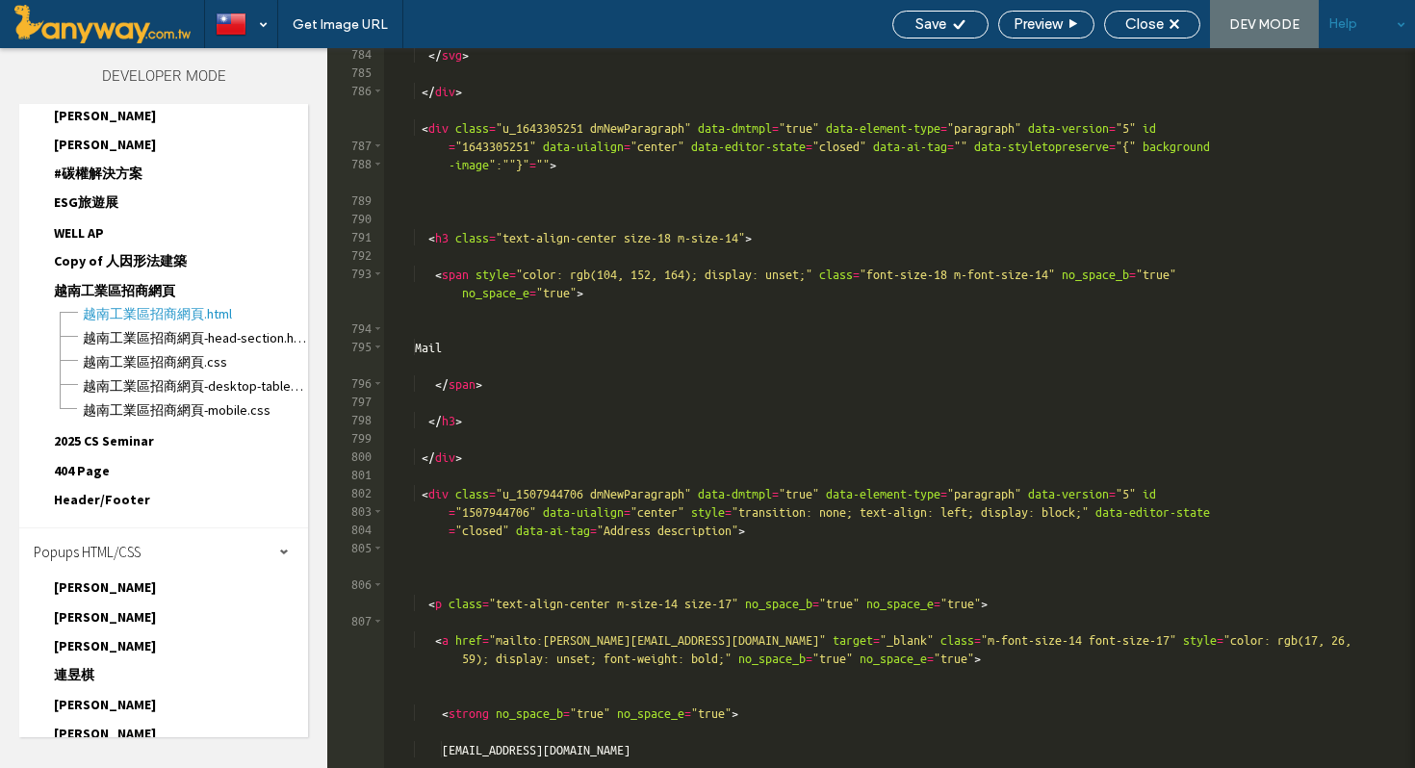
click at [1397, 28] on div "Help" at bounding box center [1367, 24] width 96 height 48
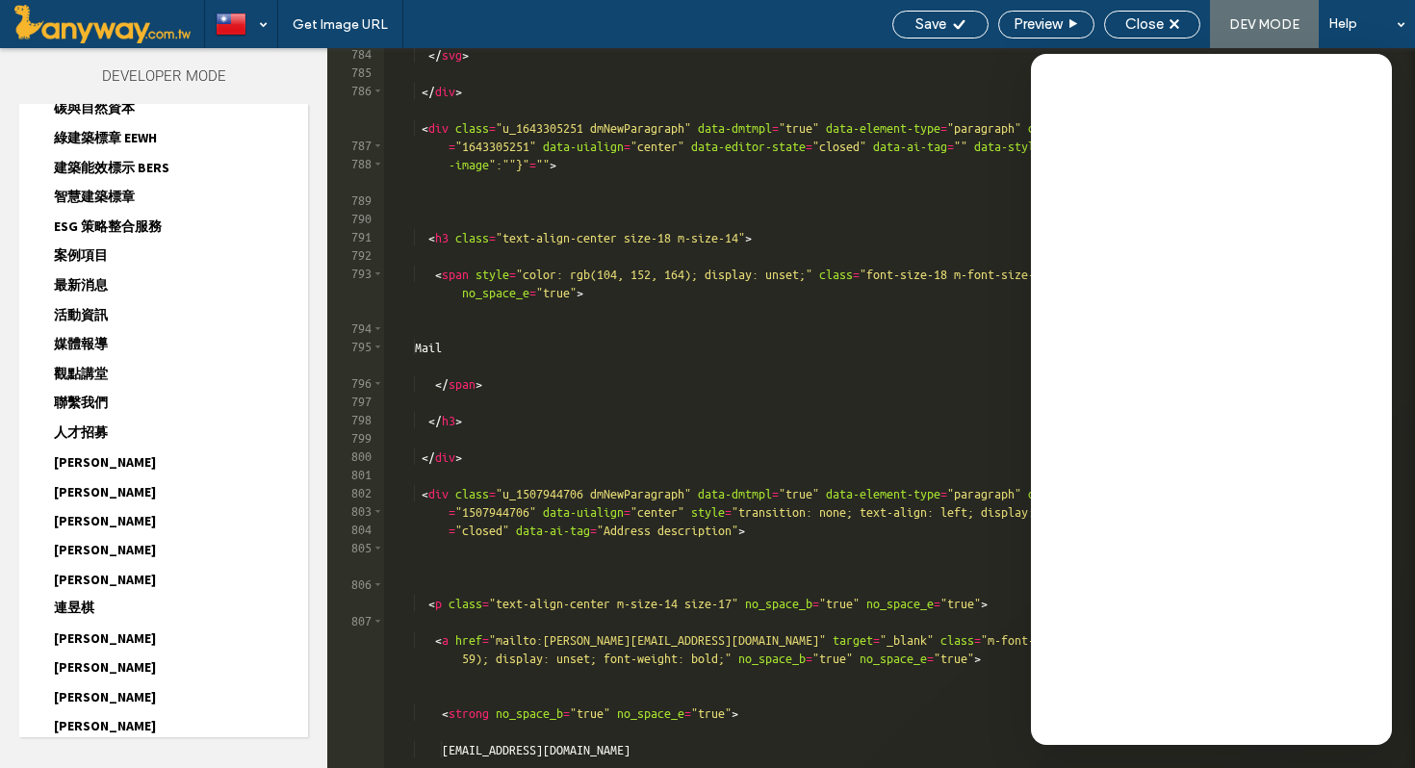
scroll to position [0, 0]
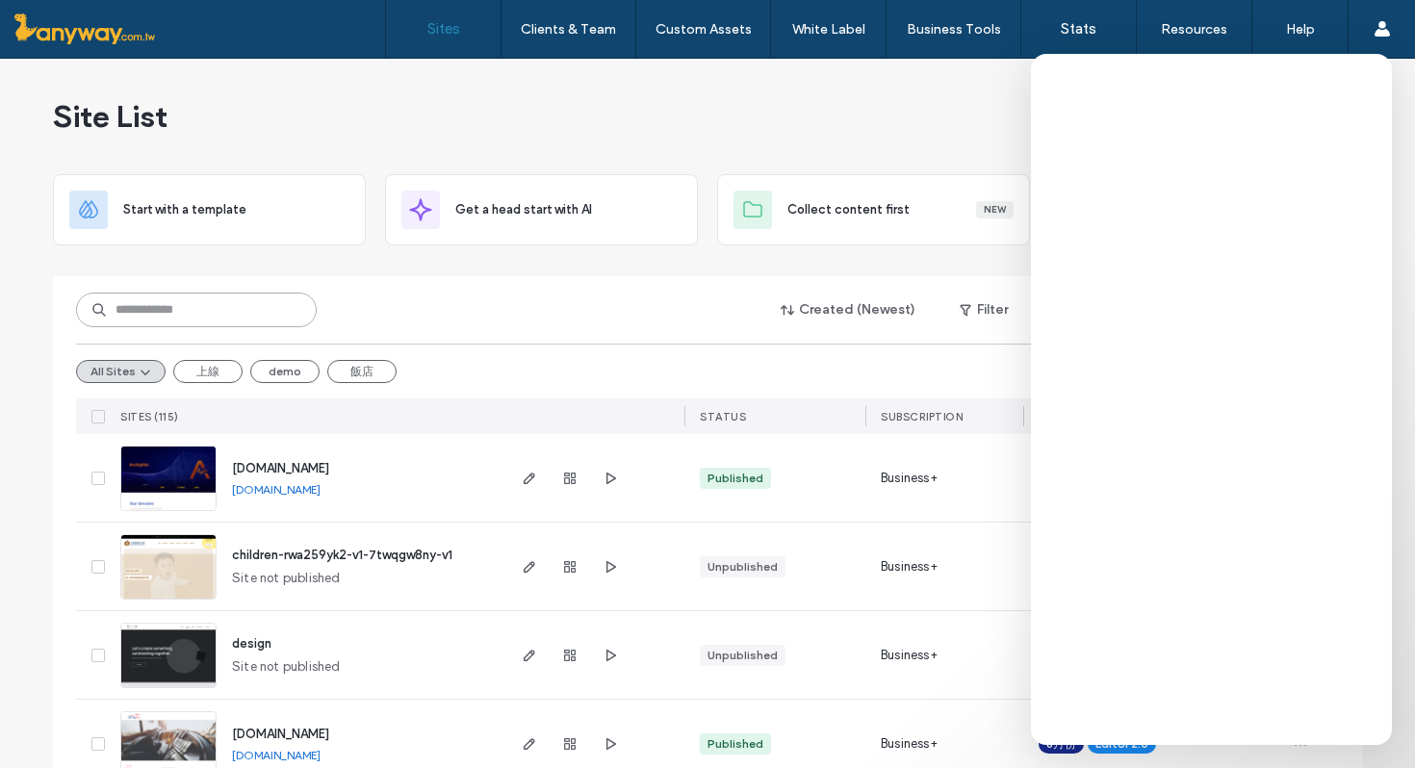
click at [186, 318] on input at bounding box center [196, 310] width 241 height 35
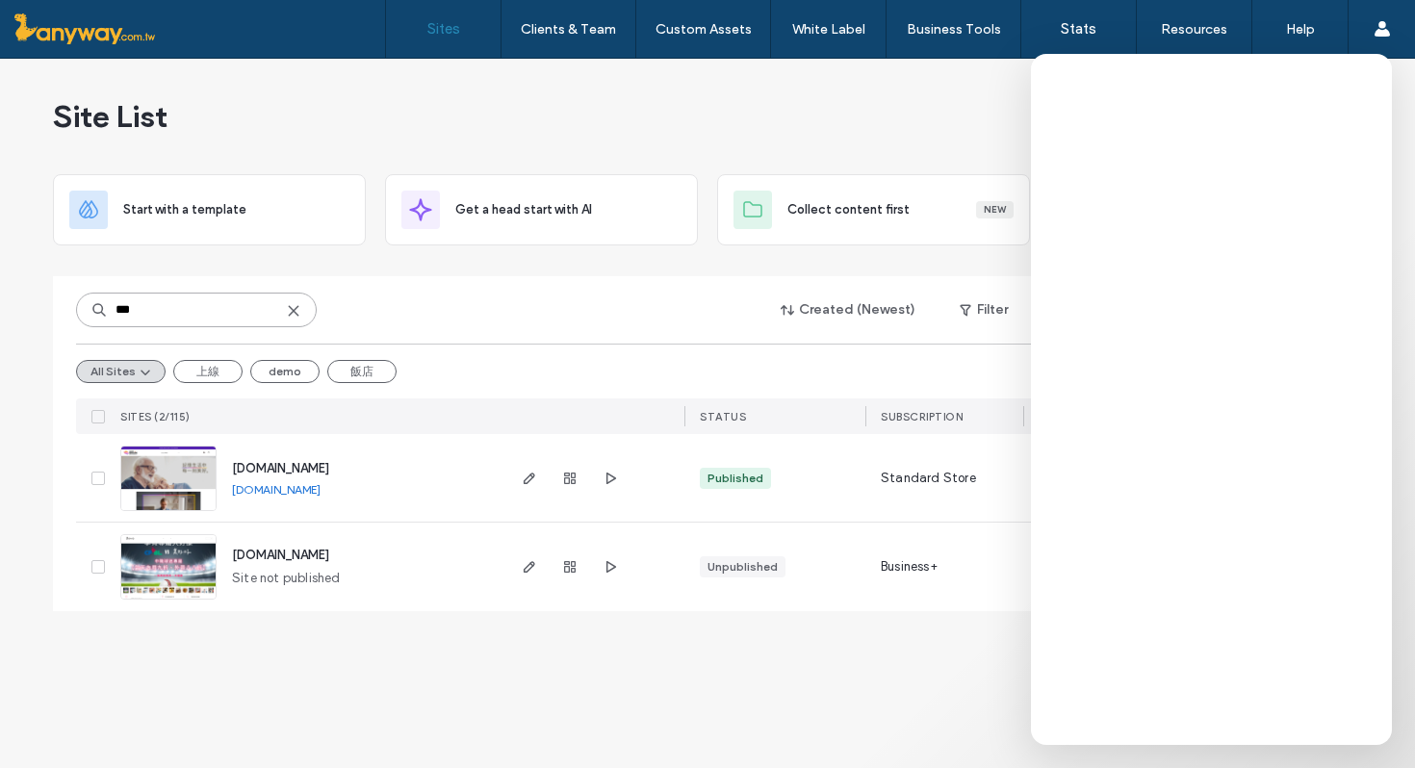
click at [150, 322] on input "***" at bounding box center [196, 310] width 241 height 35
type input "*"
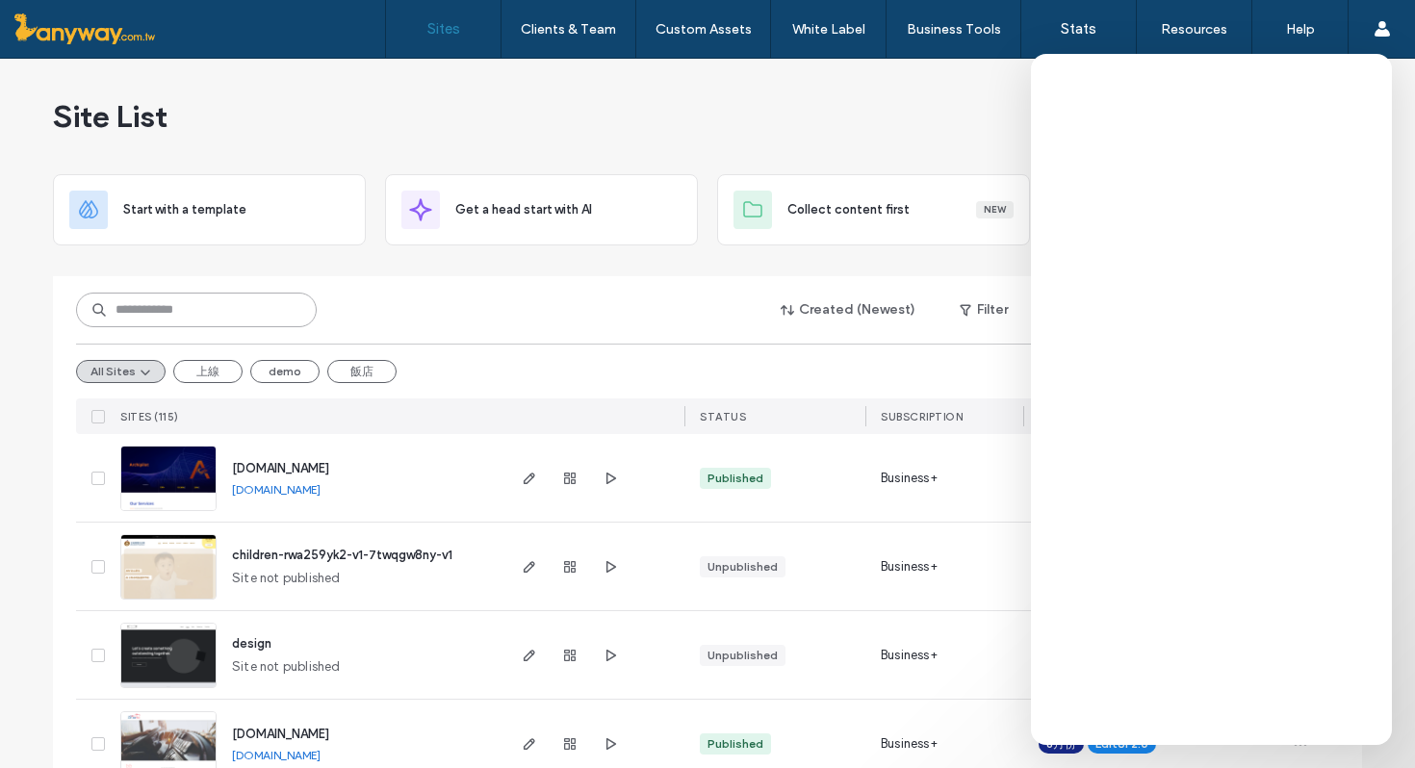
type input "*"
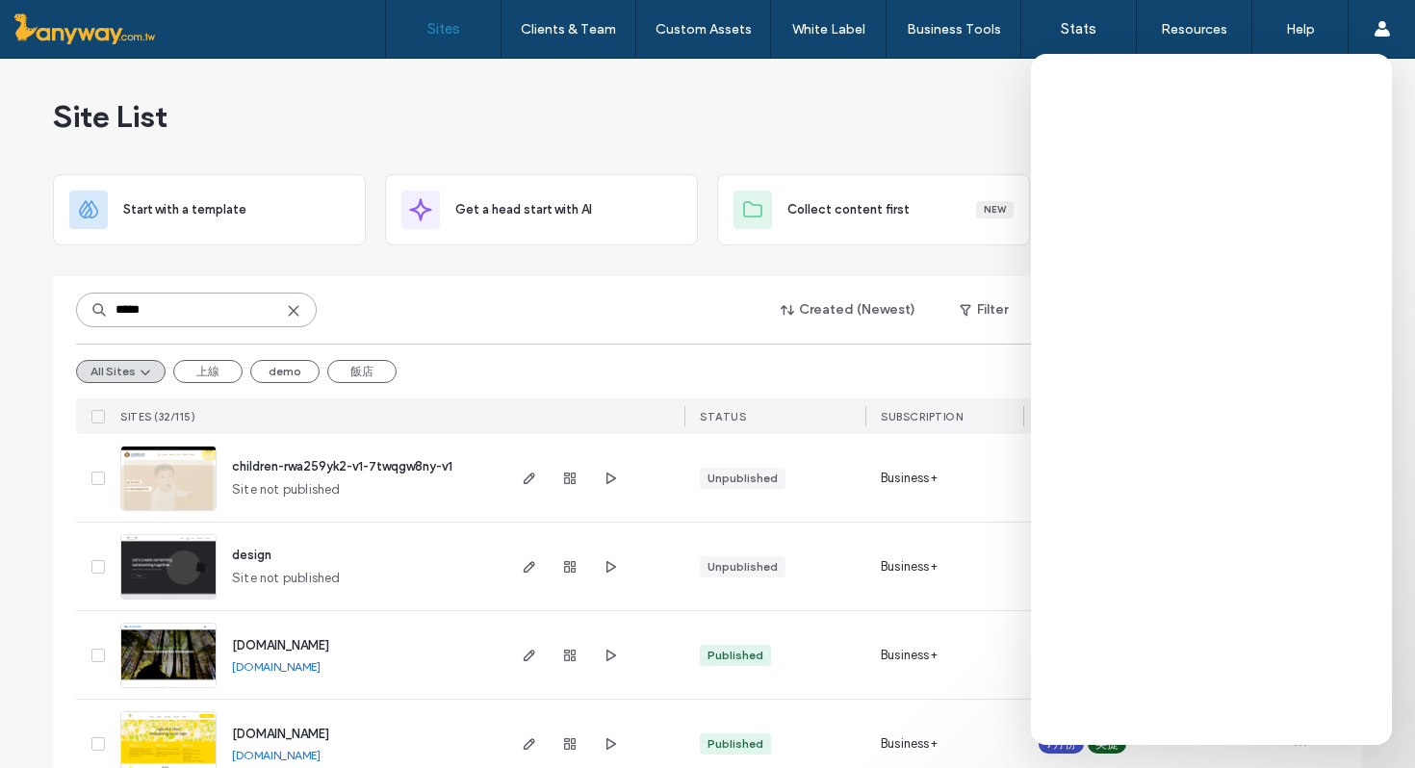
type input "*****"
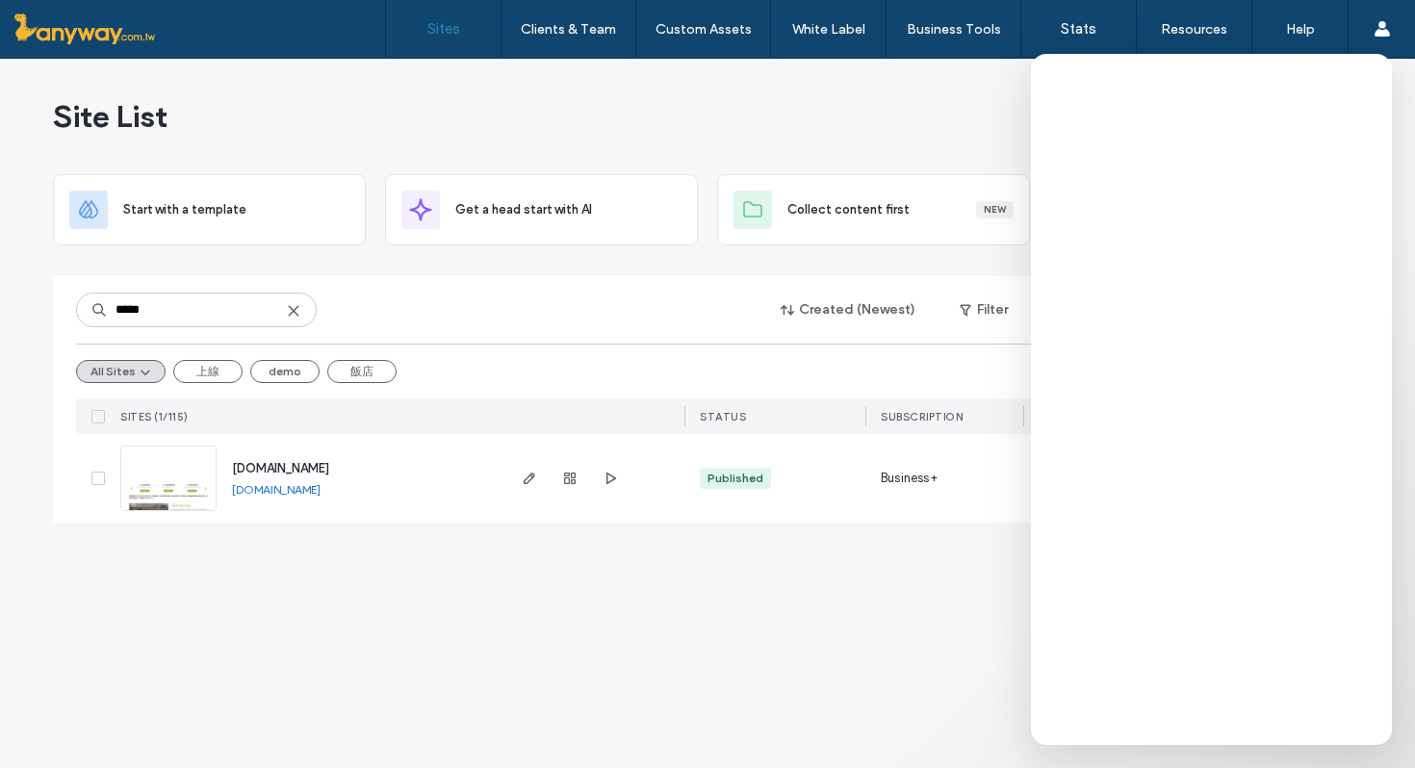
click at [198, 484] on img at bounding box center [168, 512] width 94 height 131
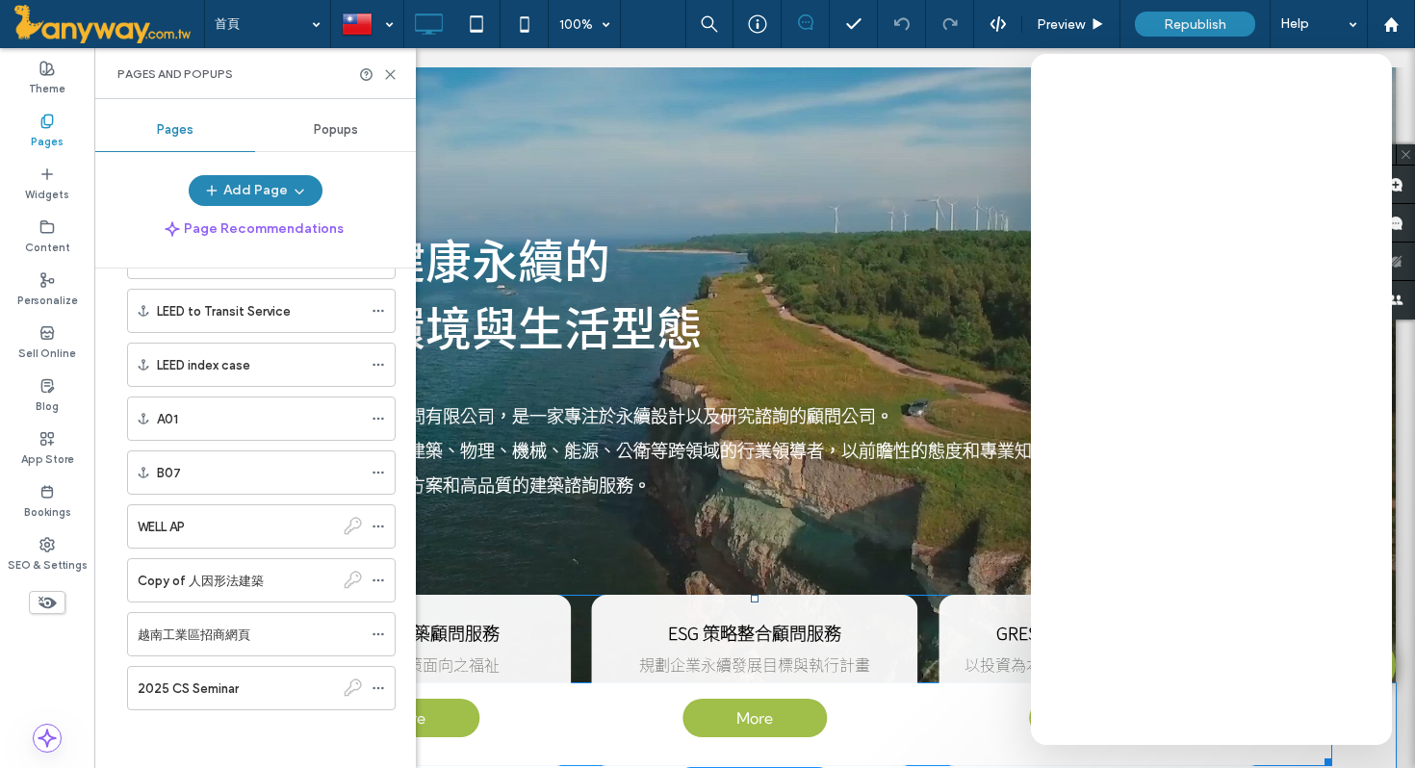
click at [968, 719] on div "GRESB 不動產永續顧問服務 以投資為本，評估全球房地產業ESG績效 More More" at bounding box center [1102, 664] width 326 height 146
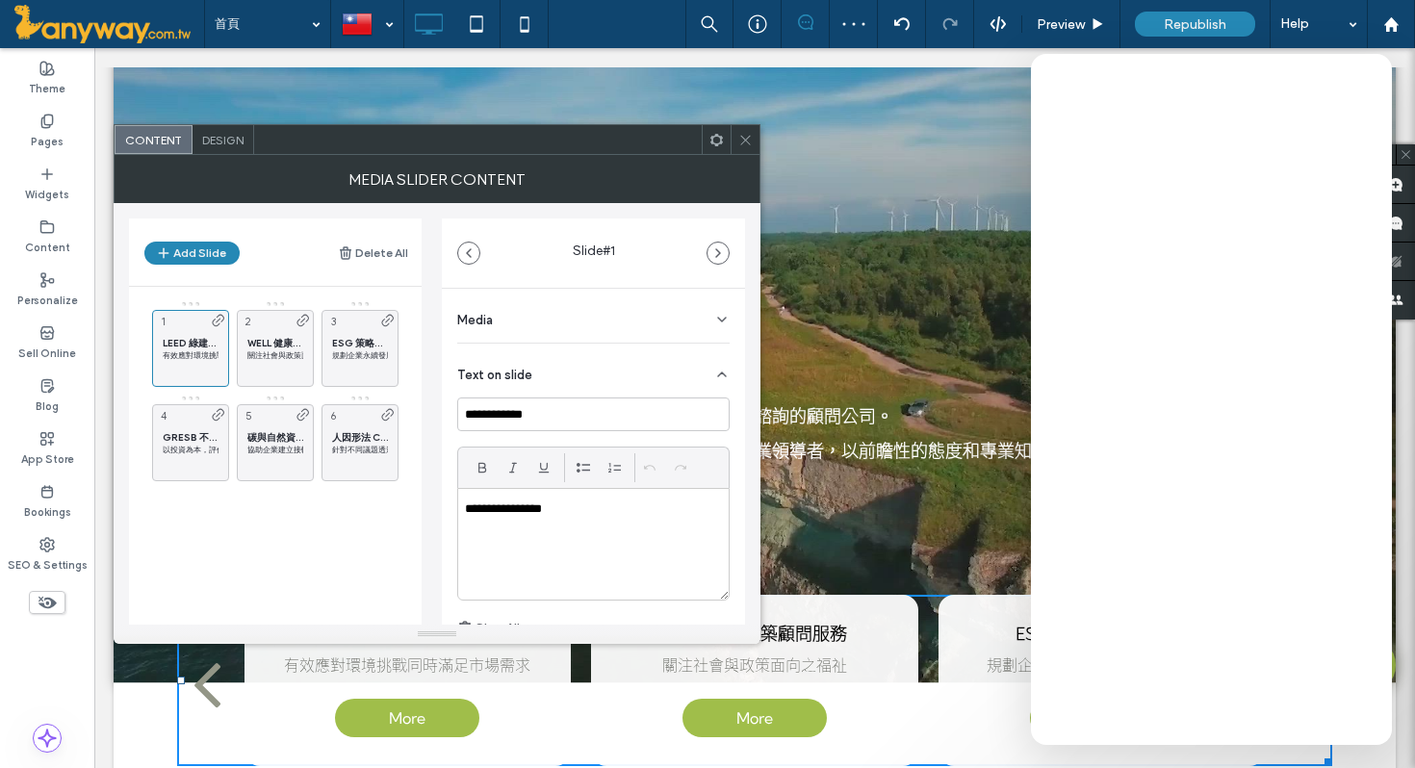
click at [744, 134] on icon at bounding box center [745, 140] width 14 height 14
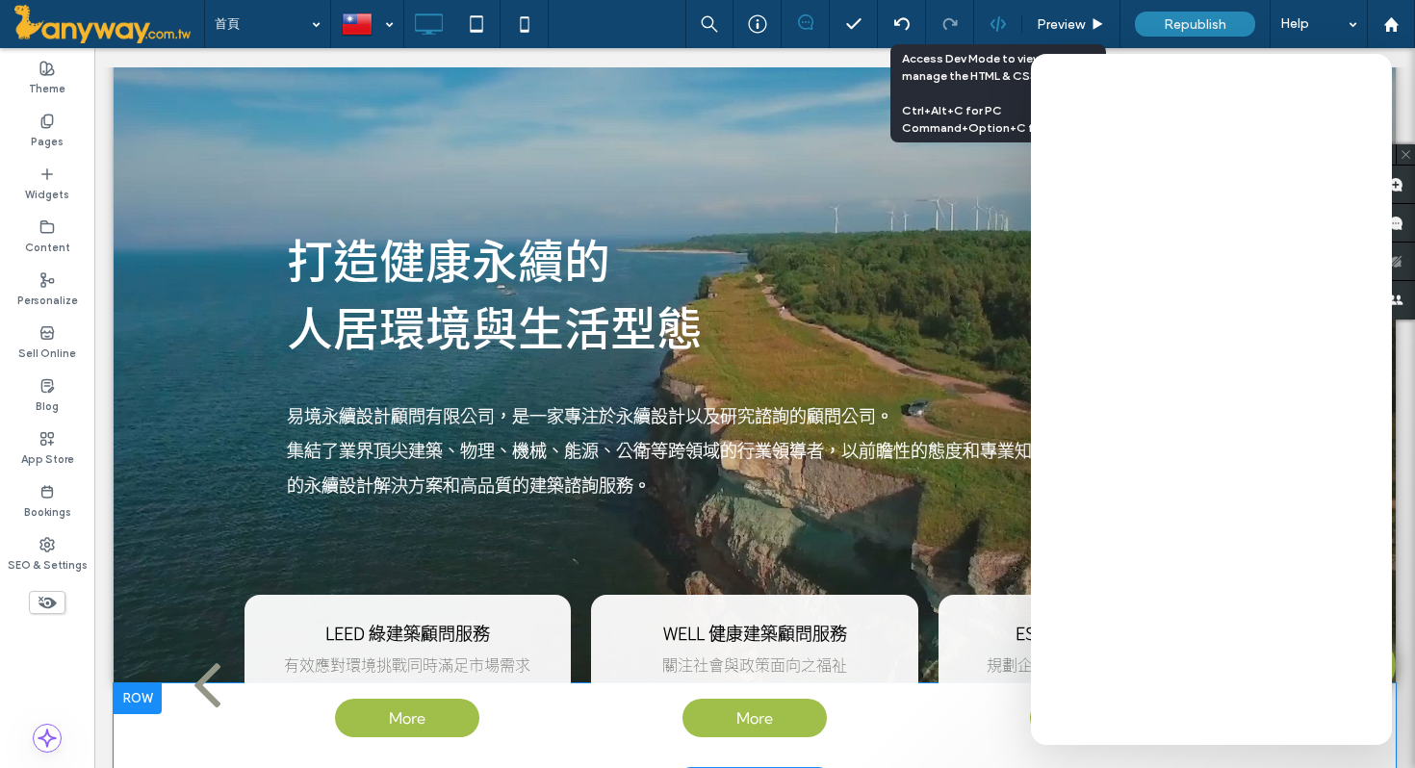
click at [994, 30] on icon at bounding box center [998, 23] width 17 height 17
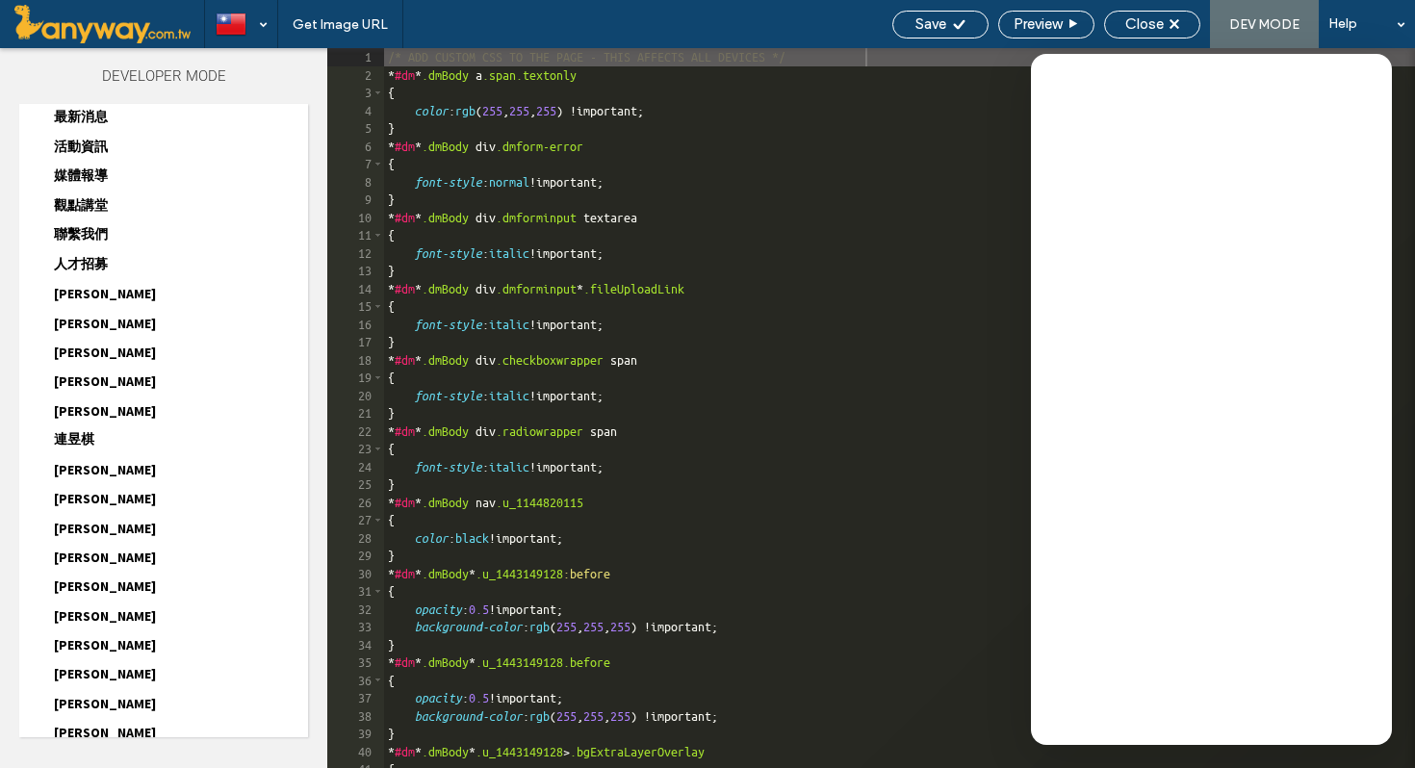
scroll to position [1132, 0]
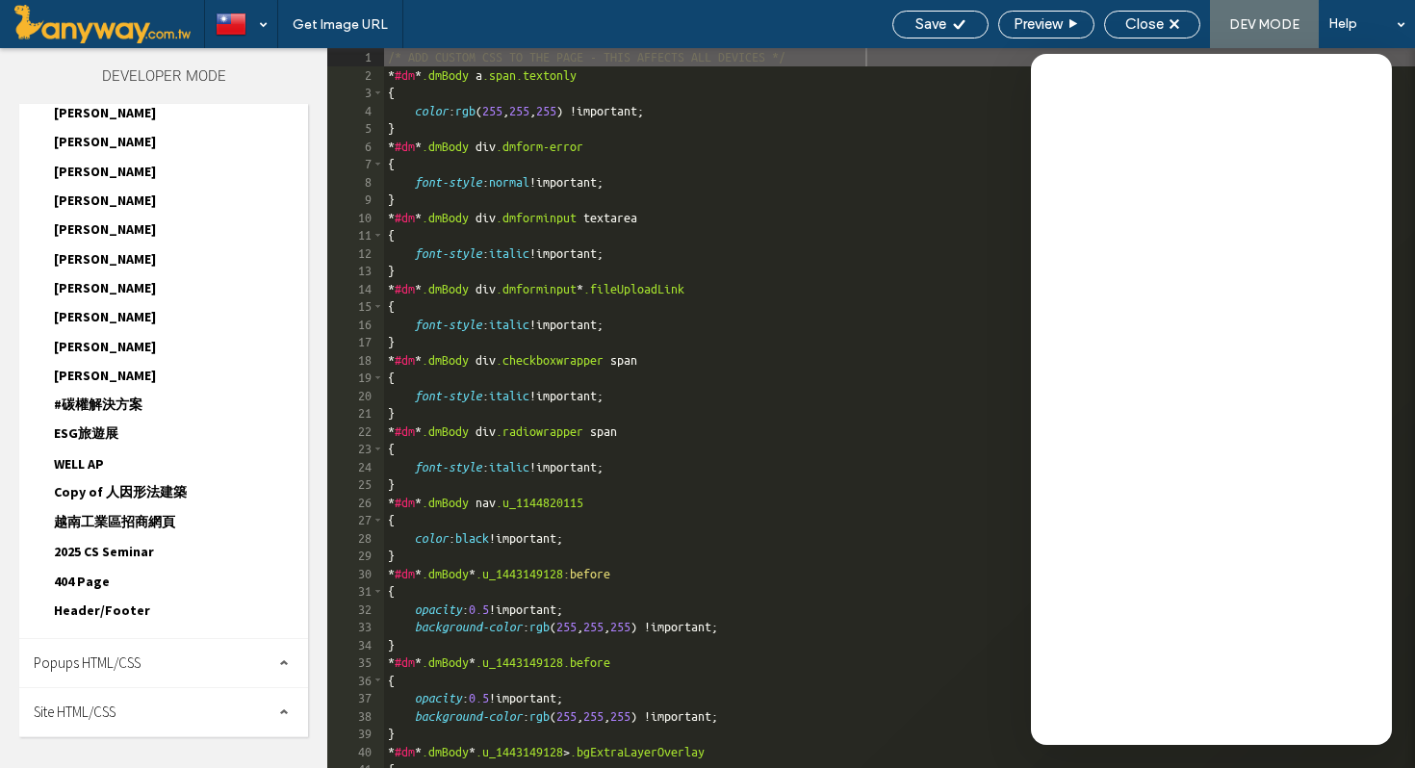
click at [124, 523] on span "越南工業區招商網頁" at bounding box center [114, 522] width 121 height 18
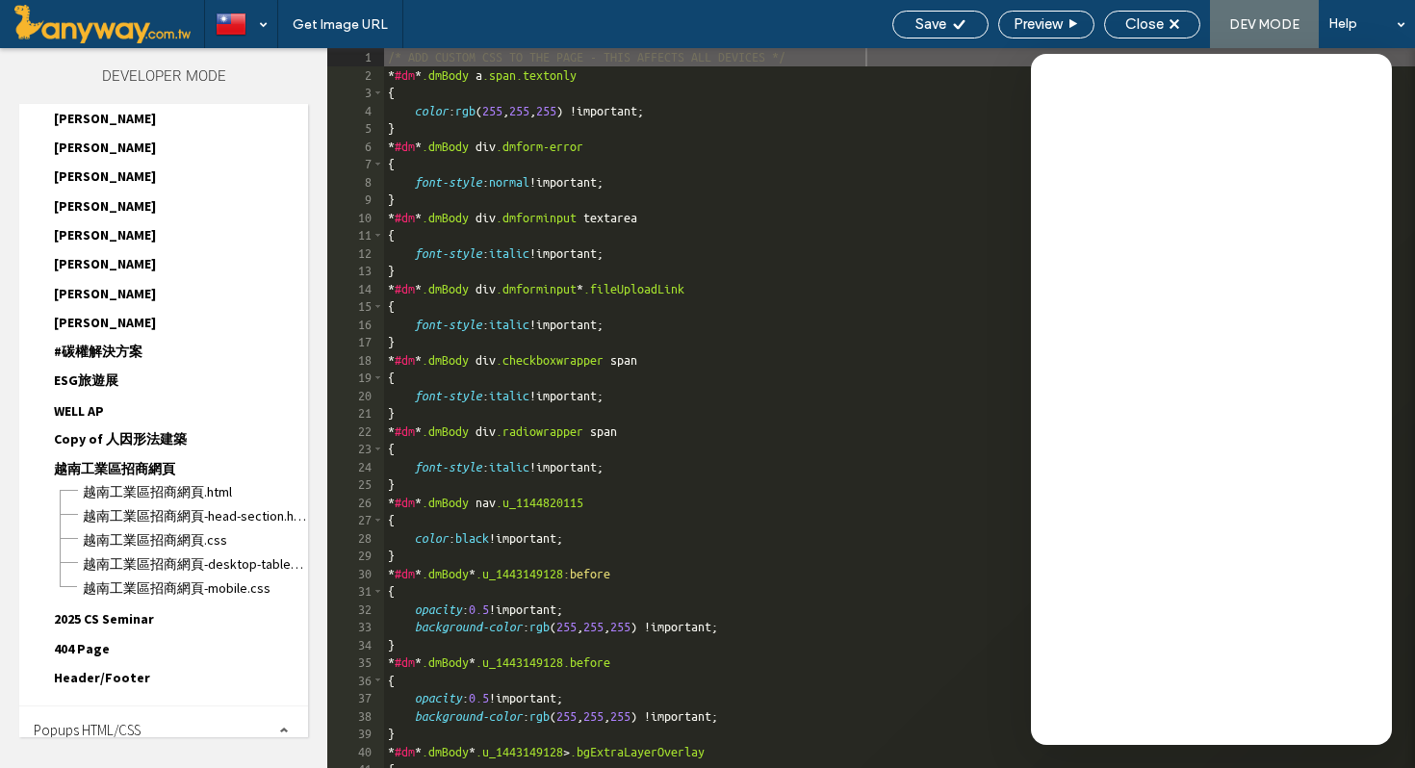
scroll to position [1193, 0]
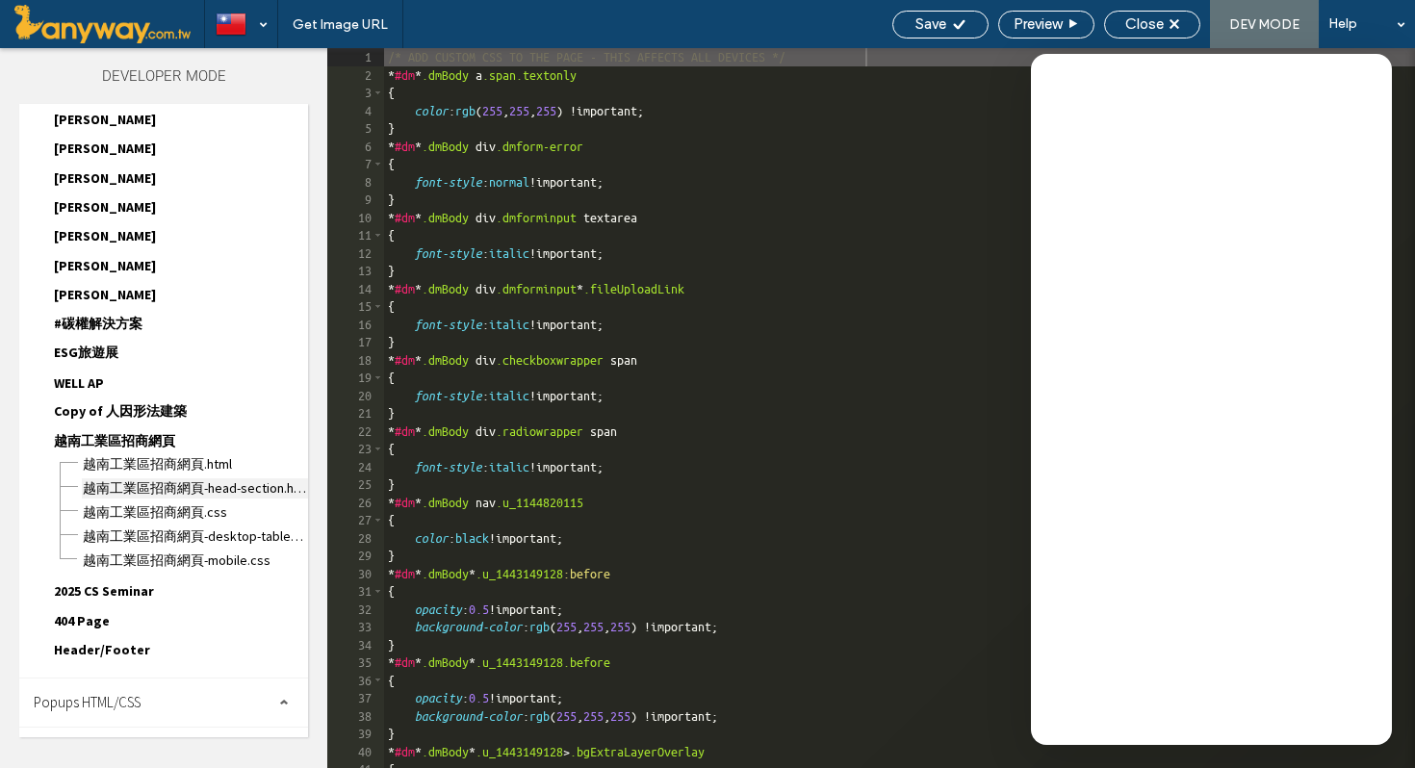
click at [181, 499] on span "越南工業區招商網頁-head-section.html" at bounding box center [195, 489] width 226 height 20
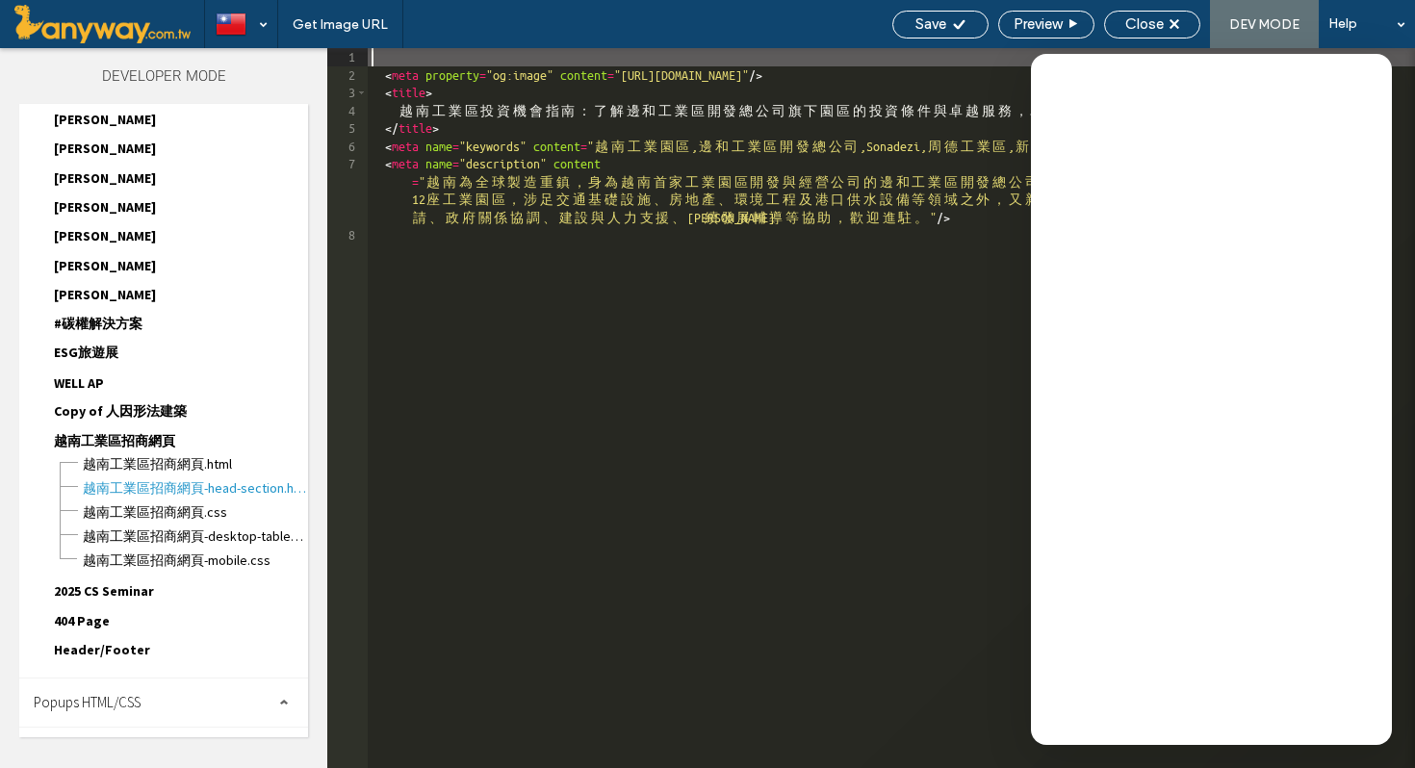
scroll to position [1, 0]
click at [185, 475] on span "越南工業區招商網頁.html" at bounding box center [195, 464] width 226 height 20
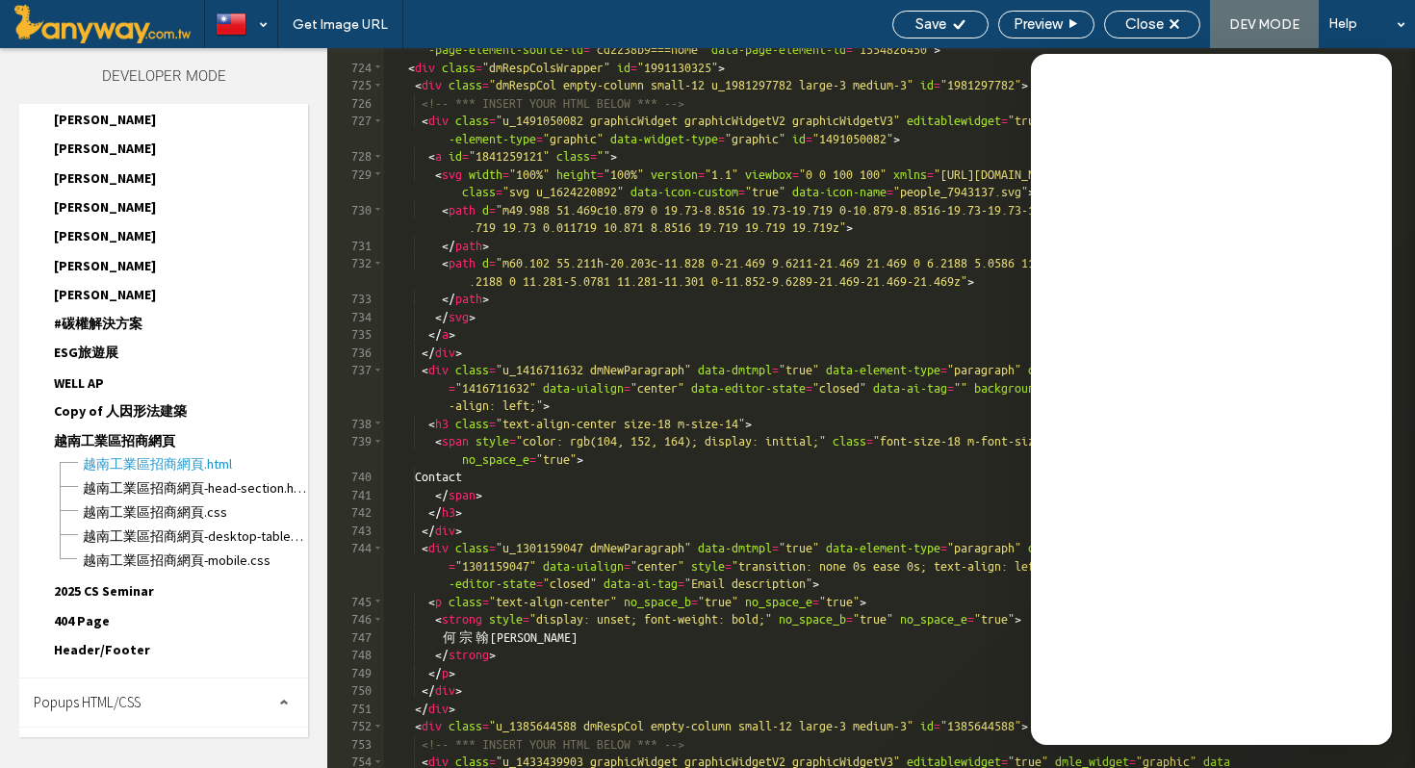
scroll to position [16188, 0]
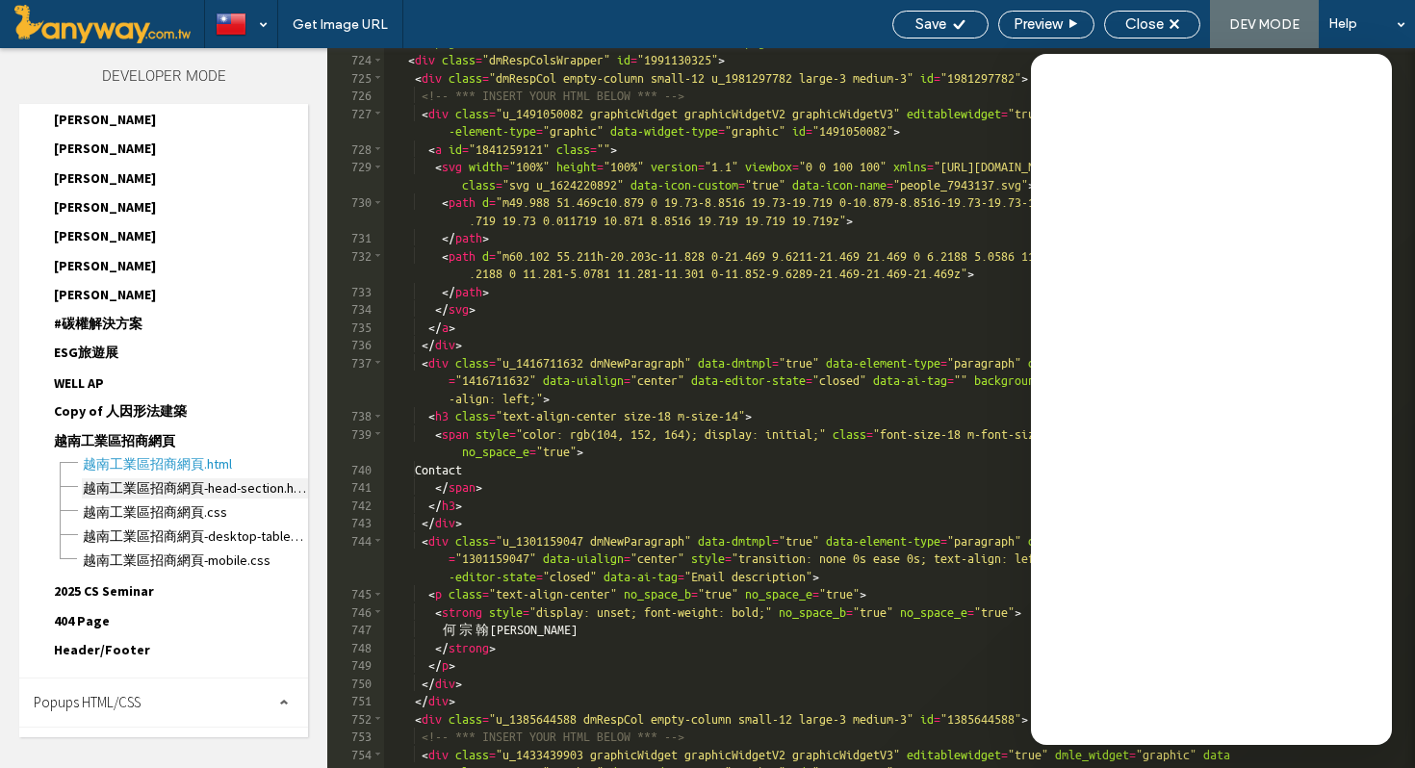
click at [260, 499] on span "越南工業區招商網頁-head-section.html" at bounding box center [195, 489] width 226 height 20
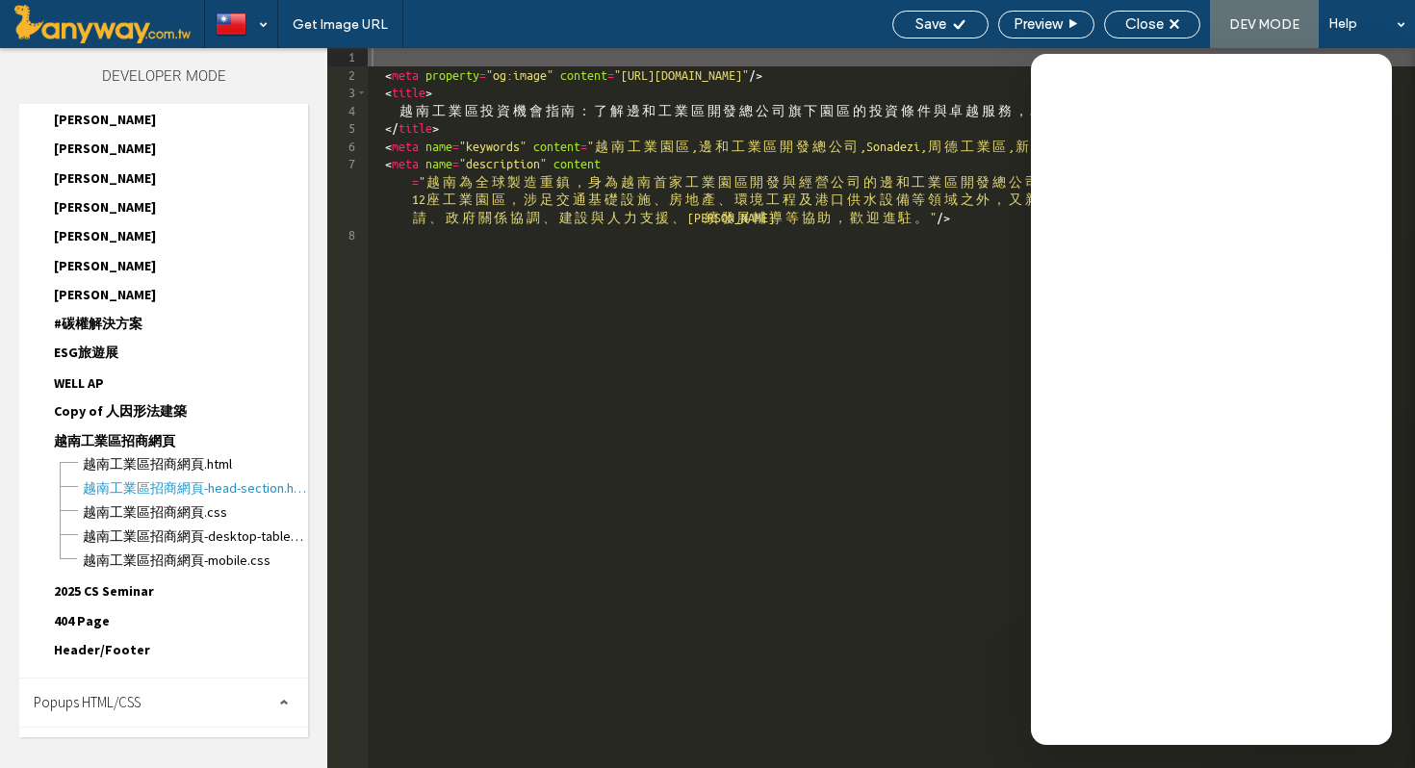
click at [606, 286] on div "< meta property = "og:image" content = "https://lirp.cdn-website.com/eff6fa03/d…" at bounding box center [892, 426] width 1048 height 756
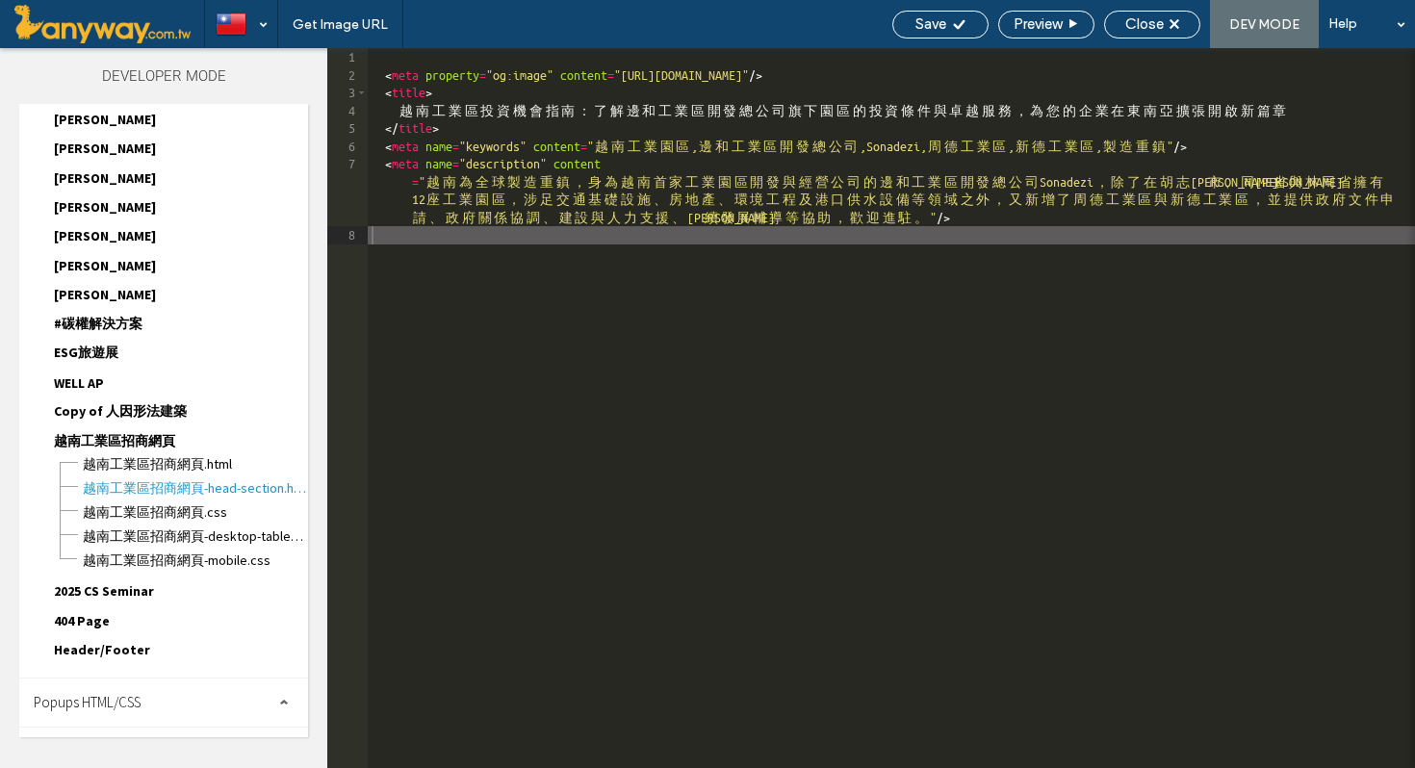
click at [1127, 535] on div "< meta property = "og:image" content = "https://lirp.cdn-website.com/eff6fa03/d…" at bounding box center [892, 426] width 1048 height 756
click at [1377, 33] on div "Help" at bounding box center [1367, 24] width 96 height 48
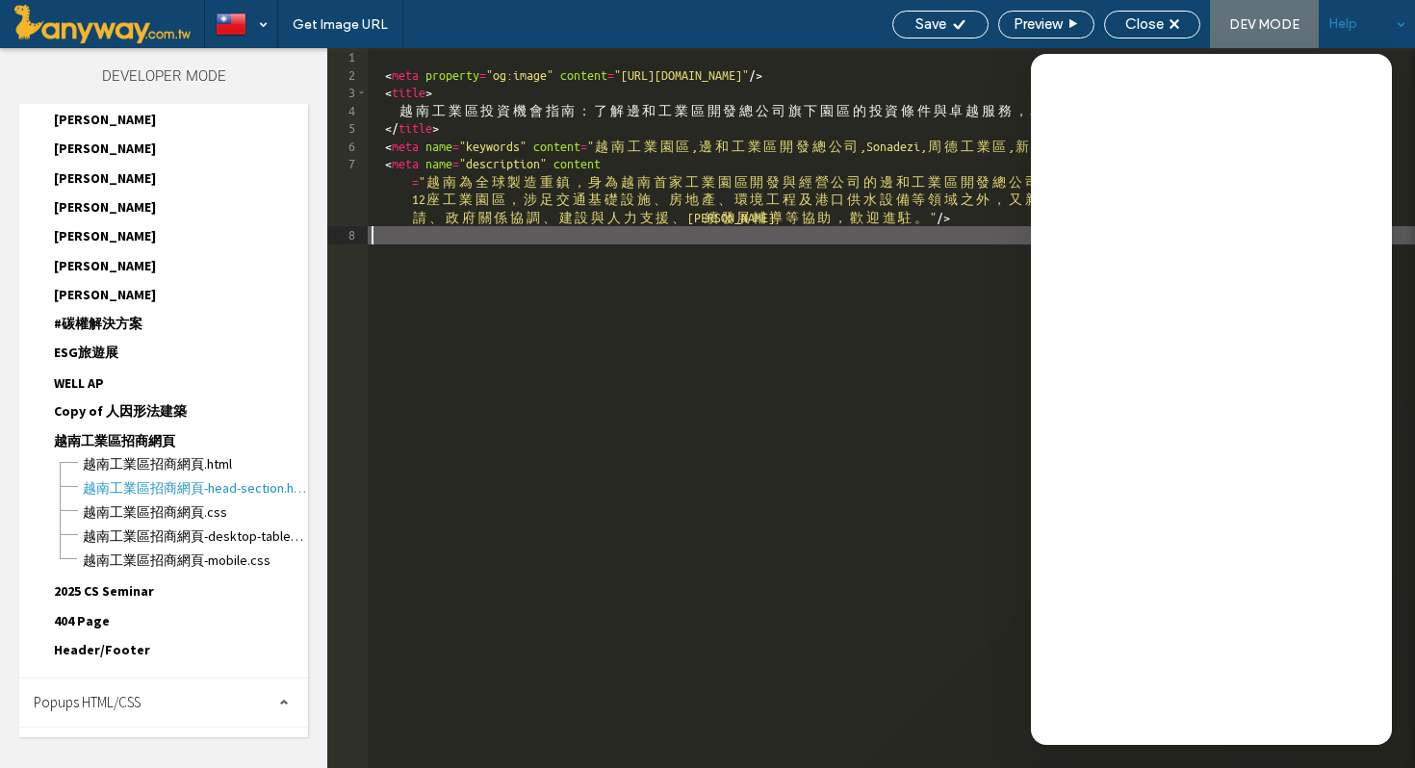
click at [539, 238] on div "< meta property = "og:image" content = "https://lirp.cdn-website.com/eff6fa03/d…" at bounding box center [892, 426] width 1048 height 756
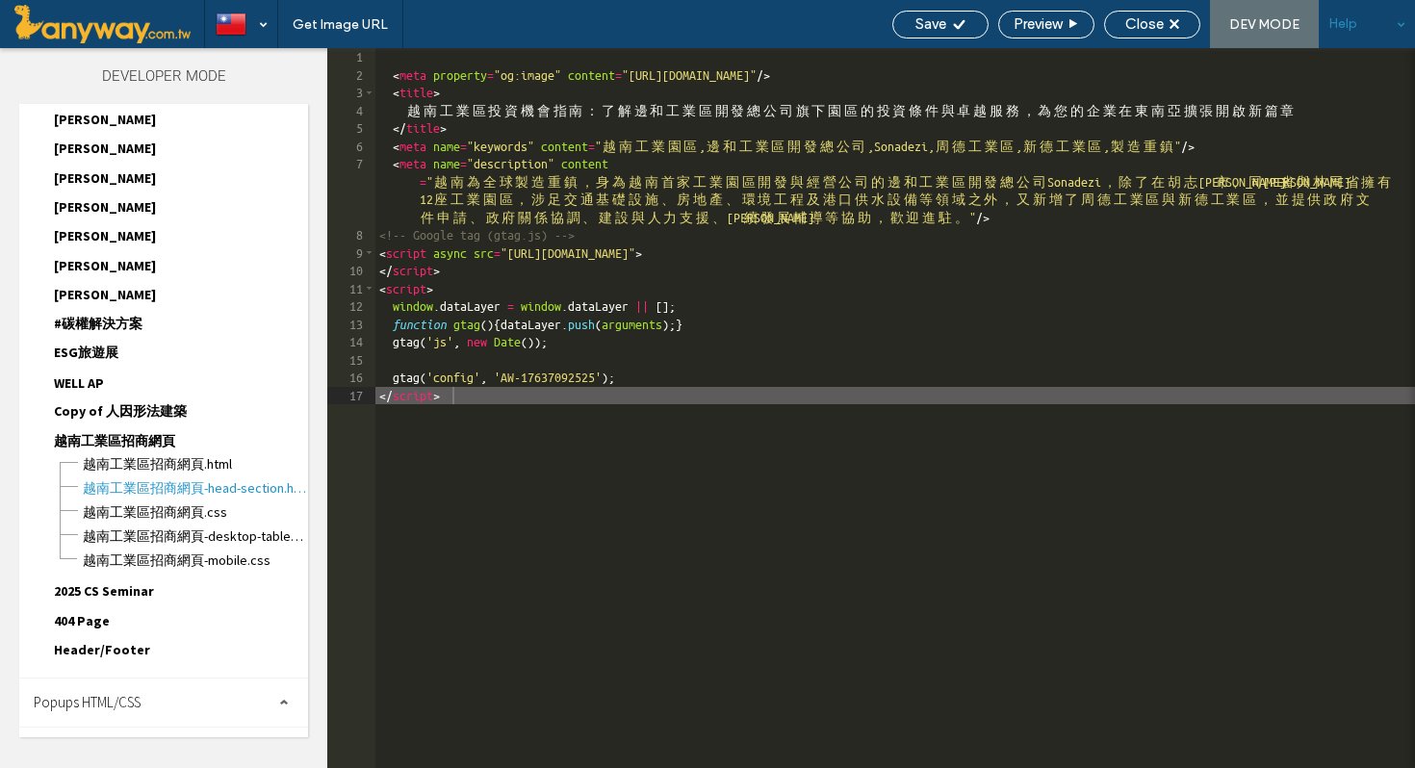
click at [1400, 19] on div "Help" at bounding box center [1367, 24] width 96 height 48
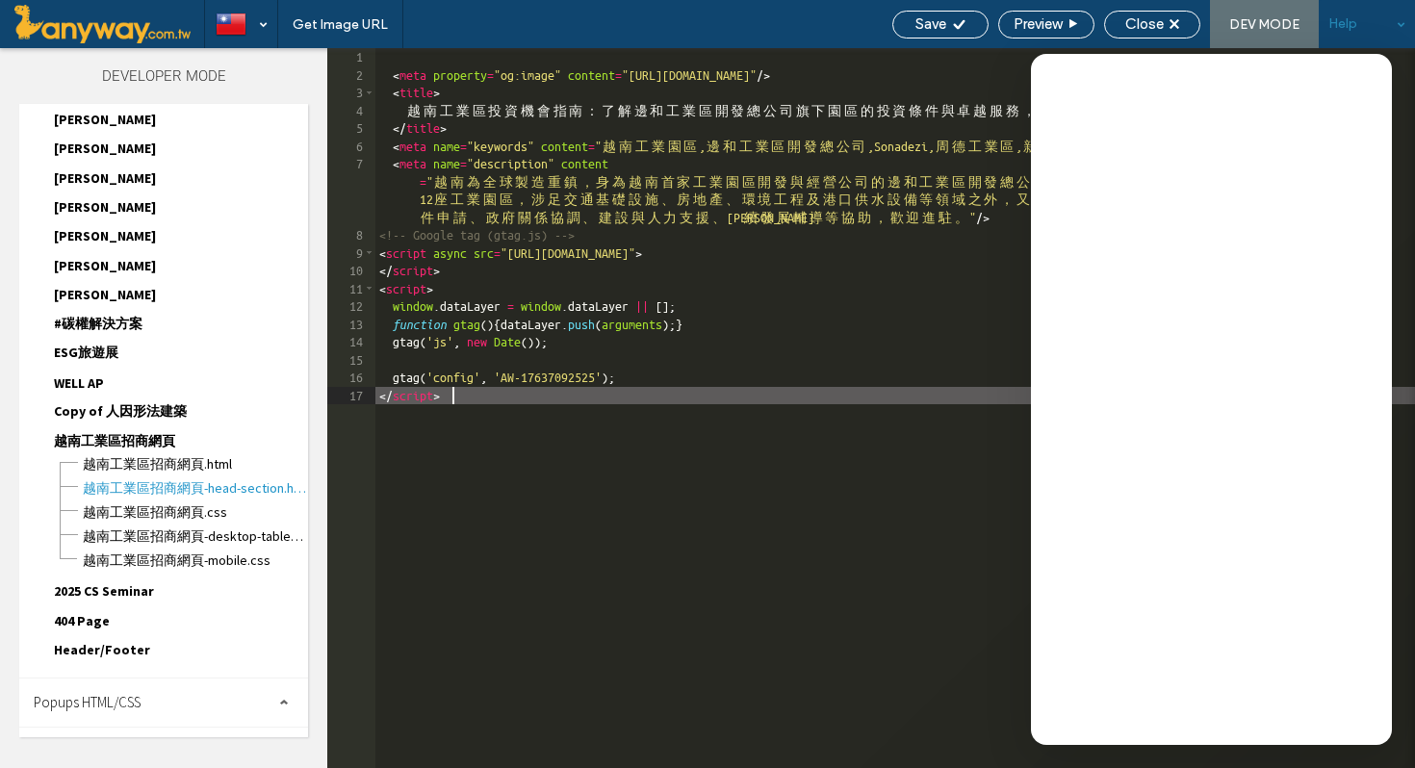
click at [759, 573] on div "< meta property = "og:image" content = "https://lirp.cdn-website.com/eff6fa03/d…" at bounding box center [896, 426] width 1040 height 756
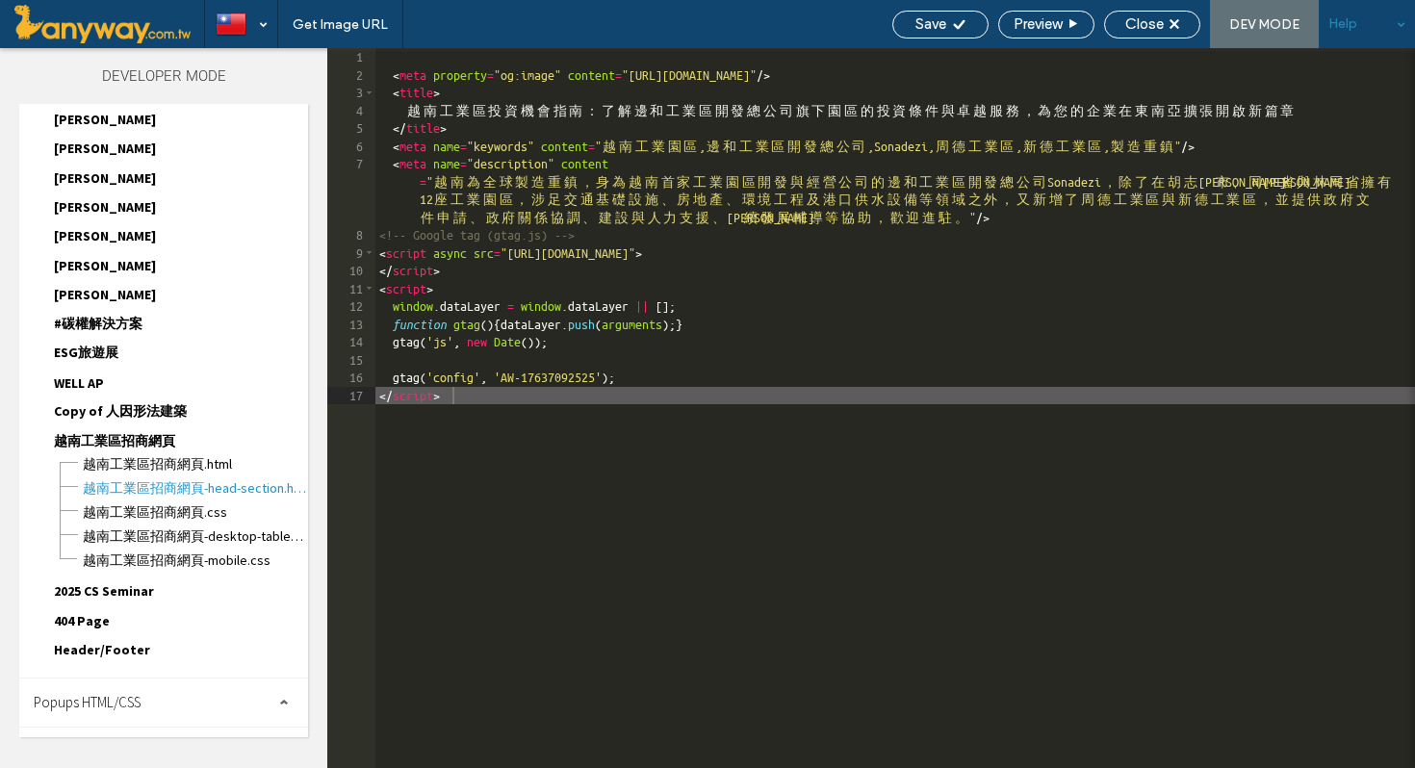
click at [710, 383] on div "< meta property = "og:image" content = "https://lirp.cdn-website.com/eff6fa03/d…" at bounding box center [896, 426] width 1040 height 756
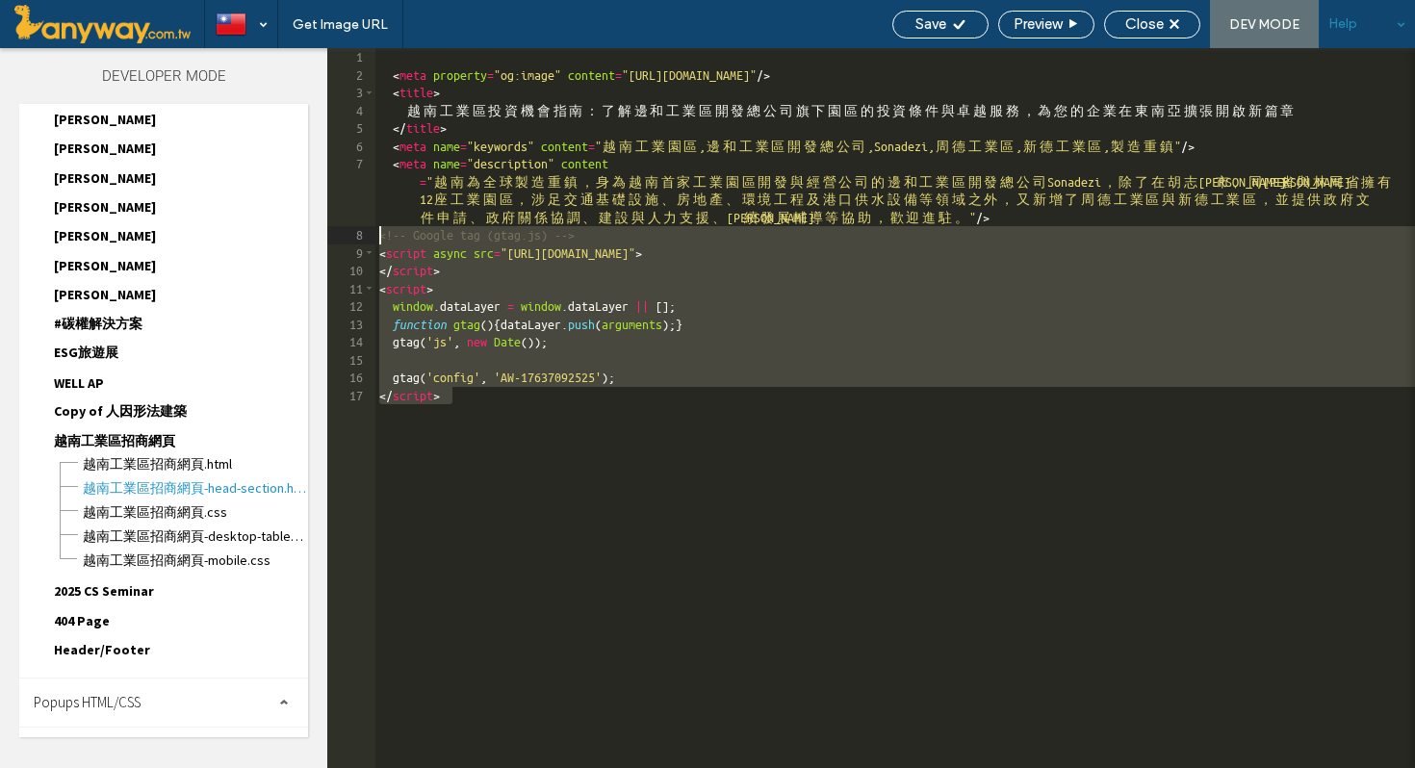
drag, startPoint x: 514, startPoint y: 409, endPoint x: 364, endPoint y: 237, distance: 228.6
click at [364, 237] on div "** 1 2 3 4 5 6 7 8 9 10 11 12 13 14 15 16 17 < meta property = "og:image" conte…" at bounding box center [871, 408] width 1088 height 720
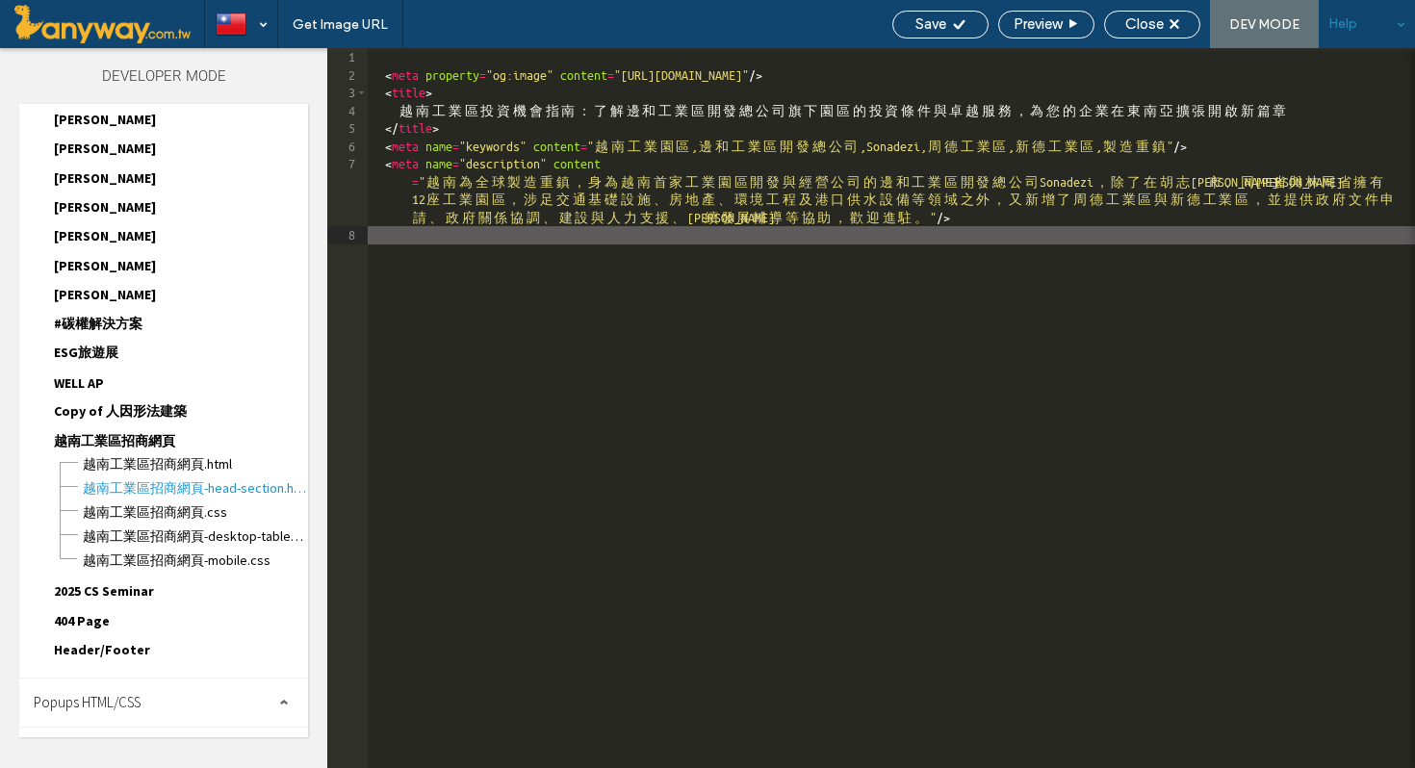
click at [753, 407] on div "< meta property = "og:image" content = "https://lirp.cdn-website.com/eff6fa03/d…" at bounding box center [892, 426] width 1048 height 756
click at [1178, 26] on use at bounding box center [1175, 24] width 10 height 10
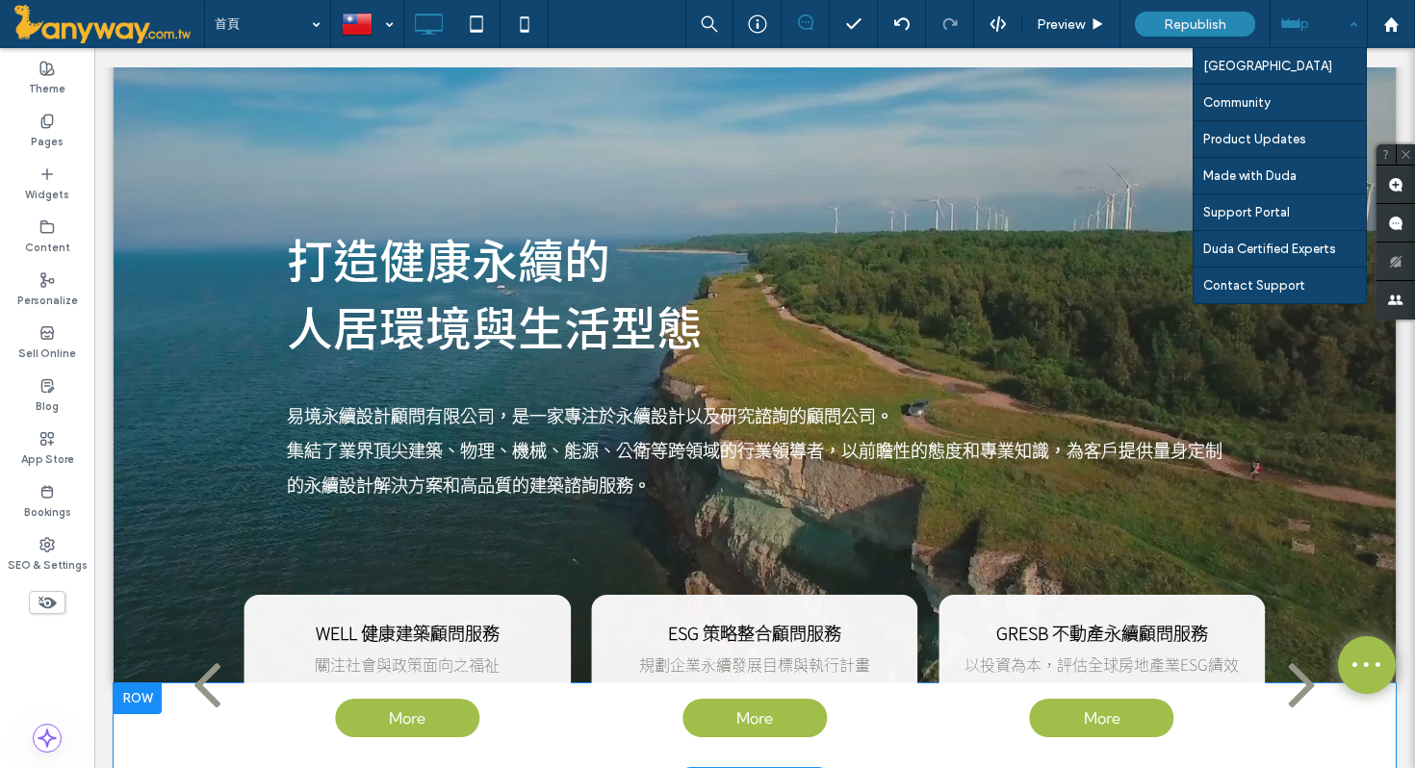
click at [1348, 39] on div "Help" at bounding box center [1319, 24] width 96 height 48
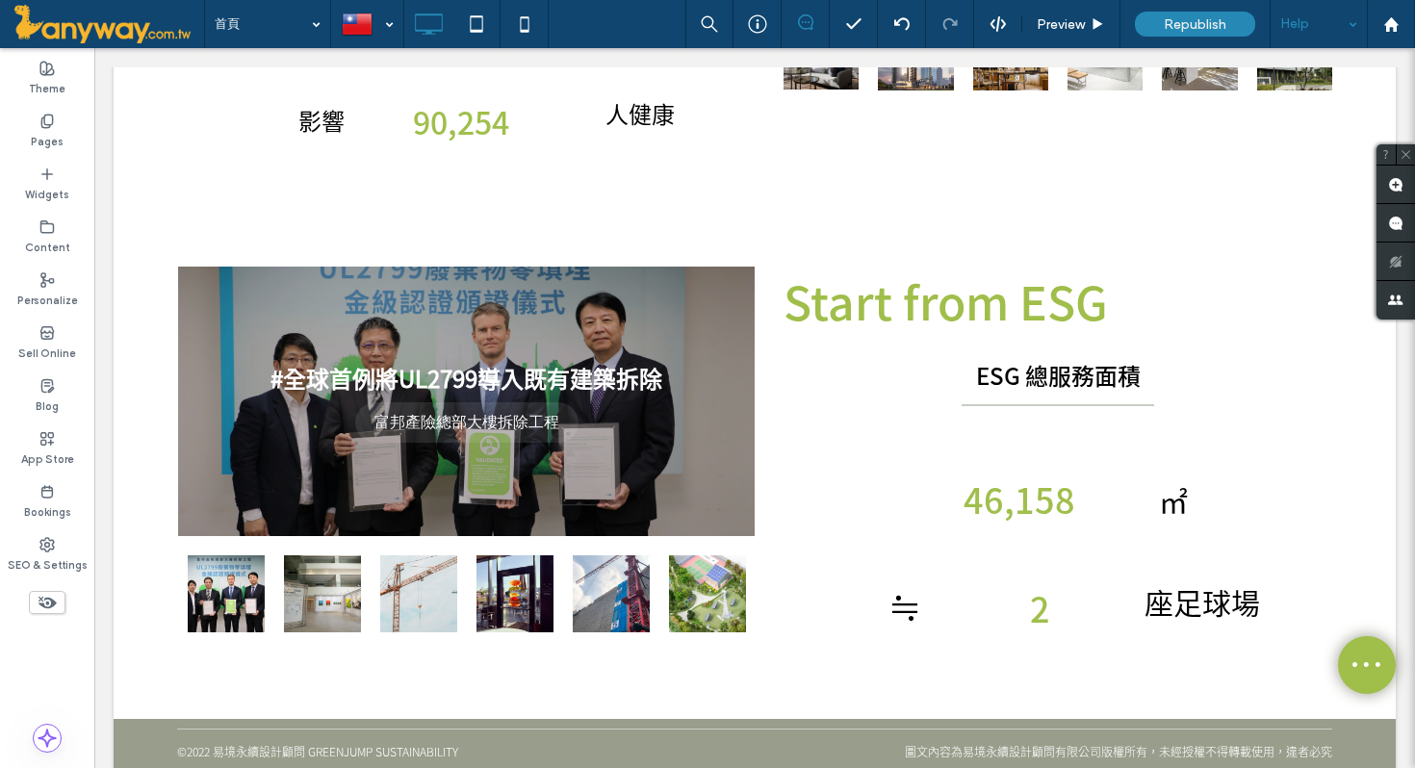
scroll to position [1795, 0]
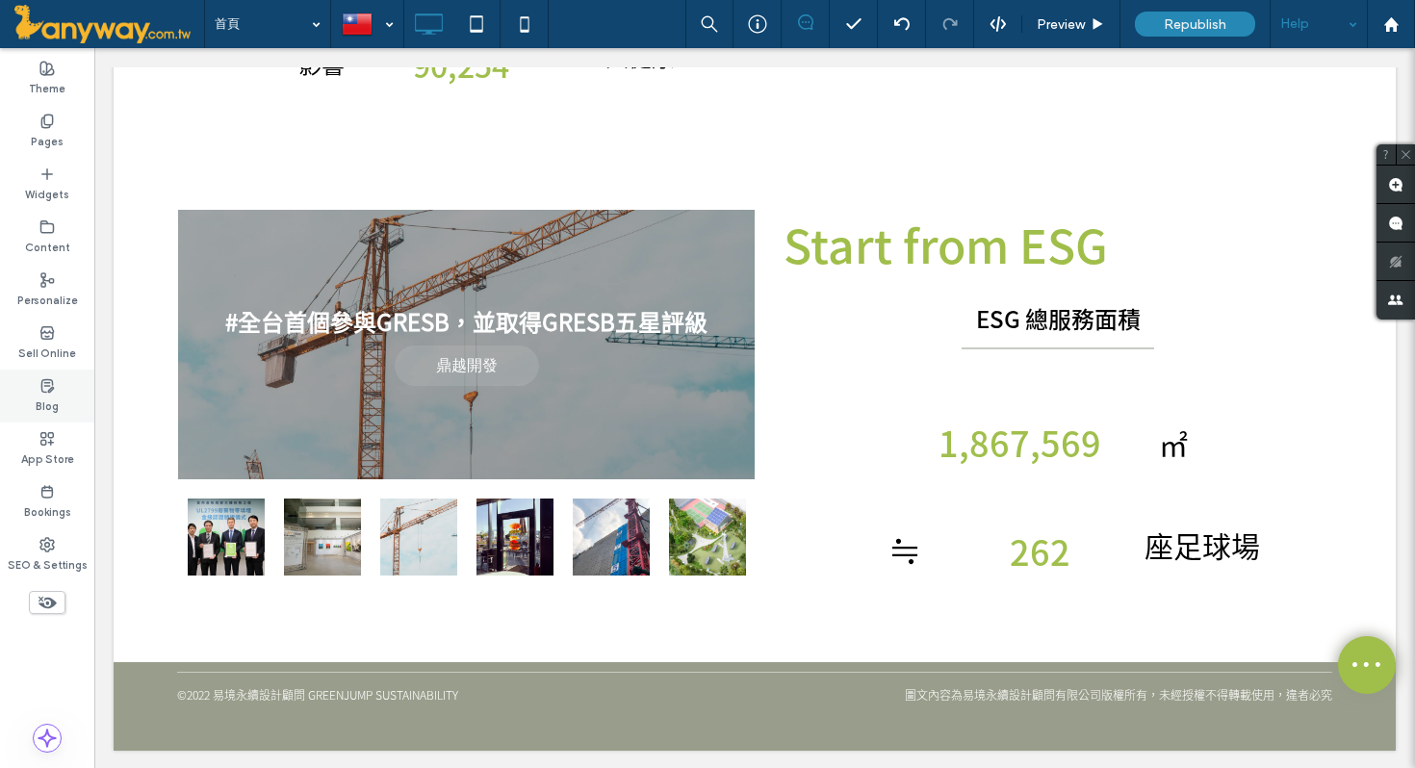
click at [57, 410] on label "Blog" at bounding box center [47, 404] width 23 height 21
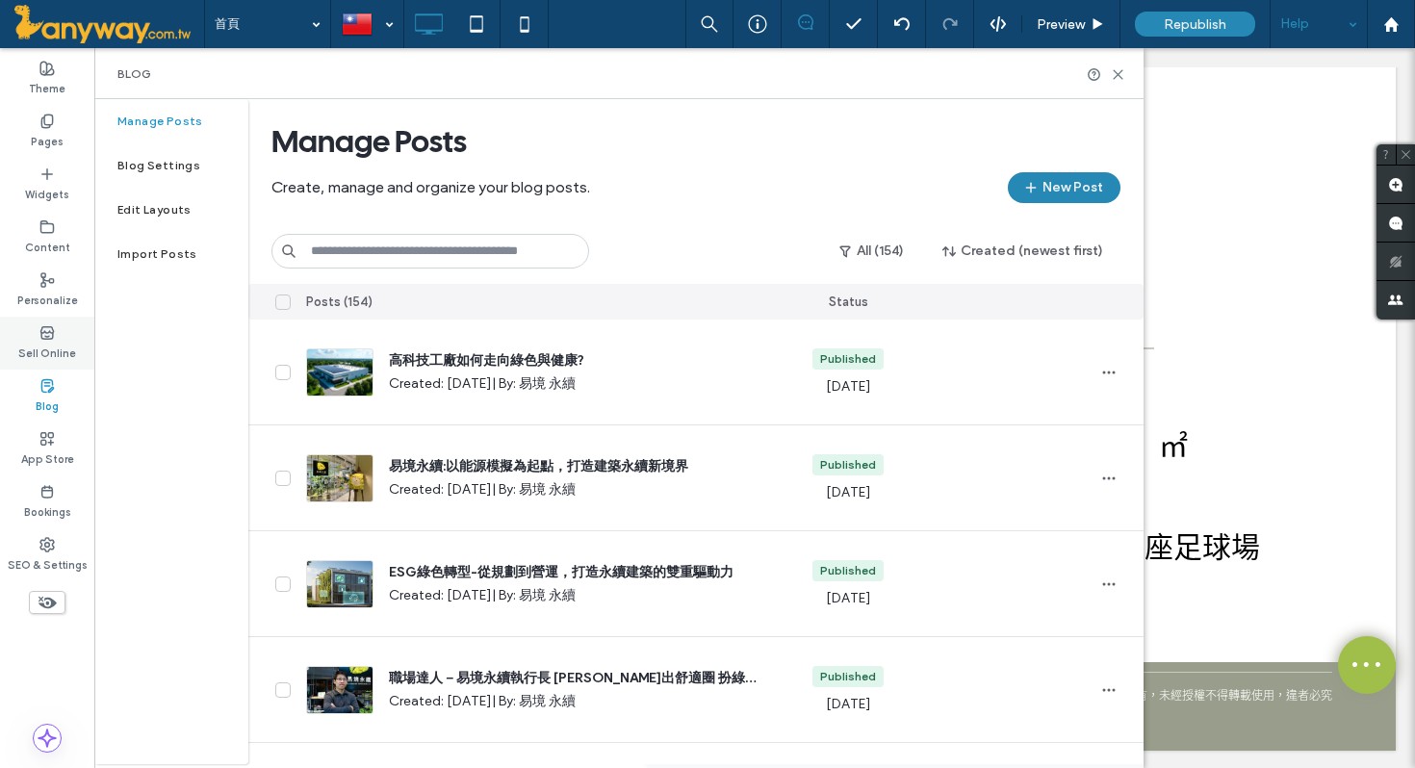
click at [67, 334] on div "Sell Online" at bounding box center [47, 343] width 94 height 53
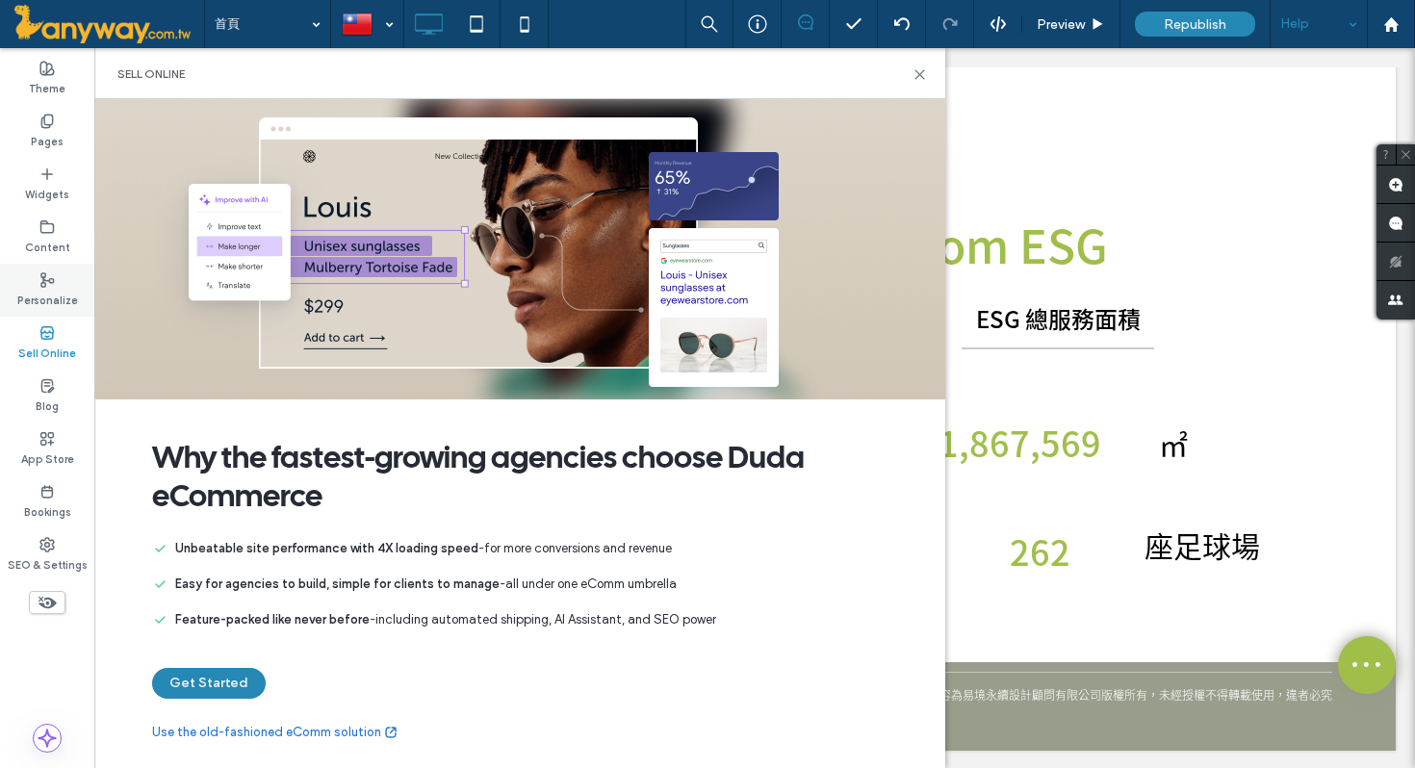
click at [62, 293] on label "Personalize" at bounding box center [47, 298] width 61 height 21
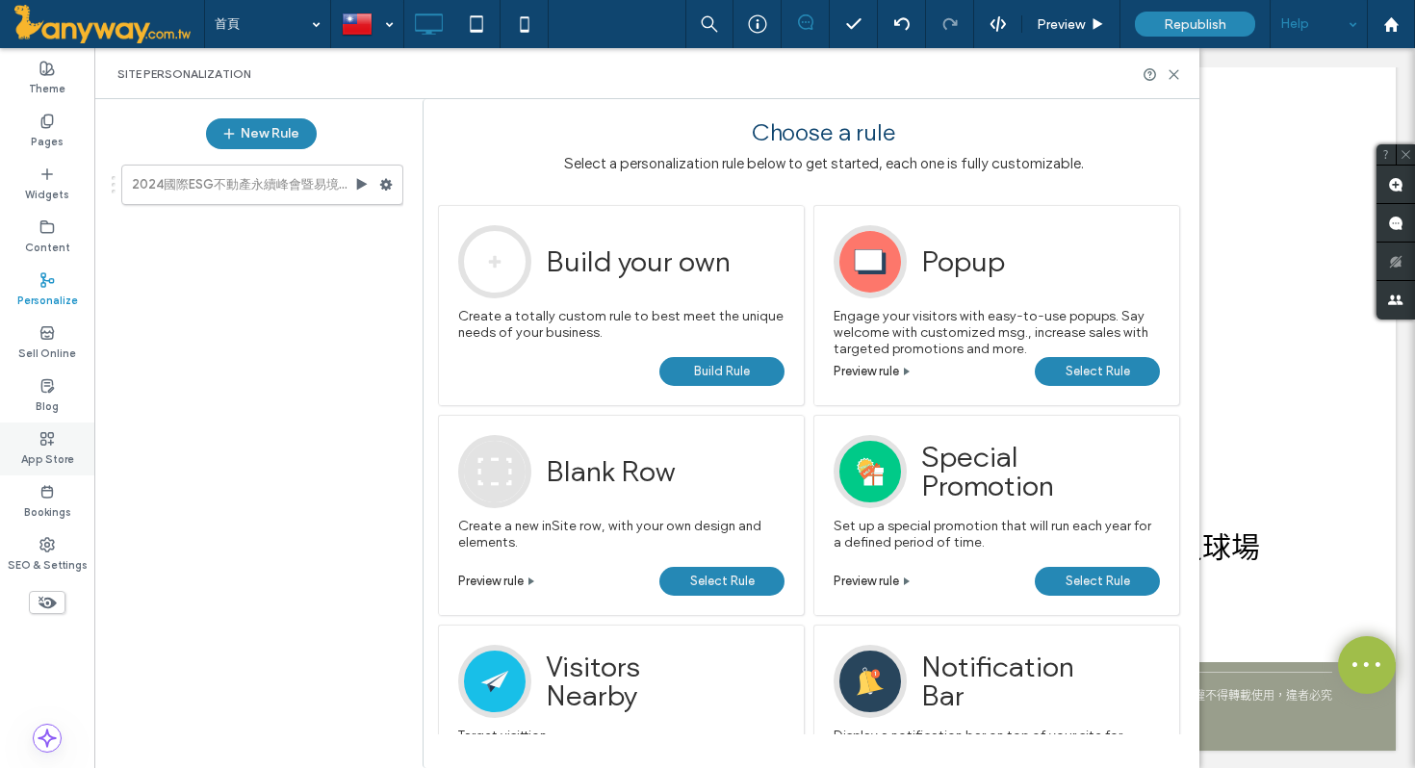
click at [50, 457] on label "App Store" at bounding box center [47, 457] width 53 height 21
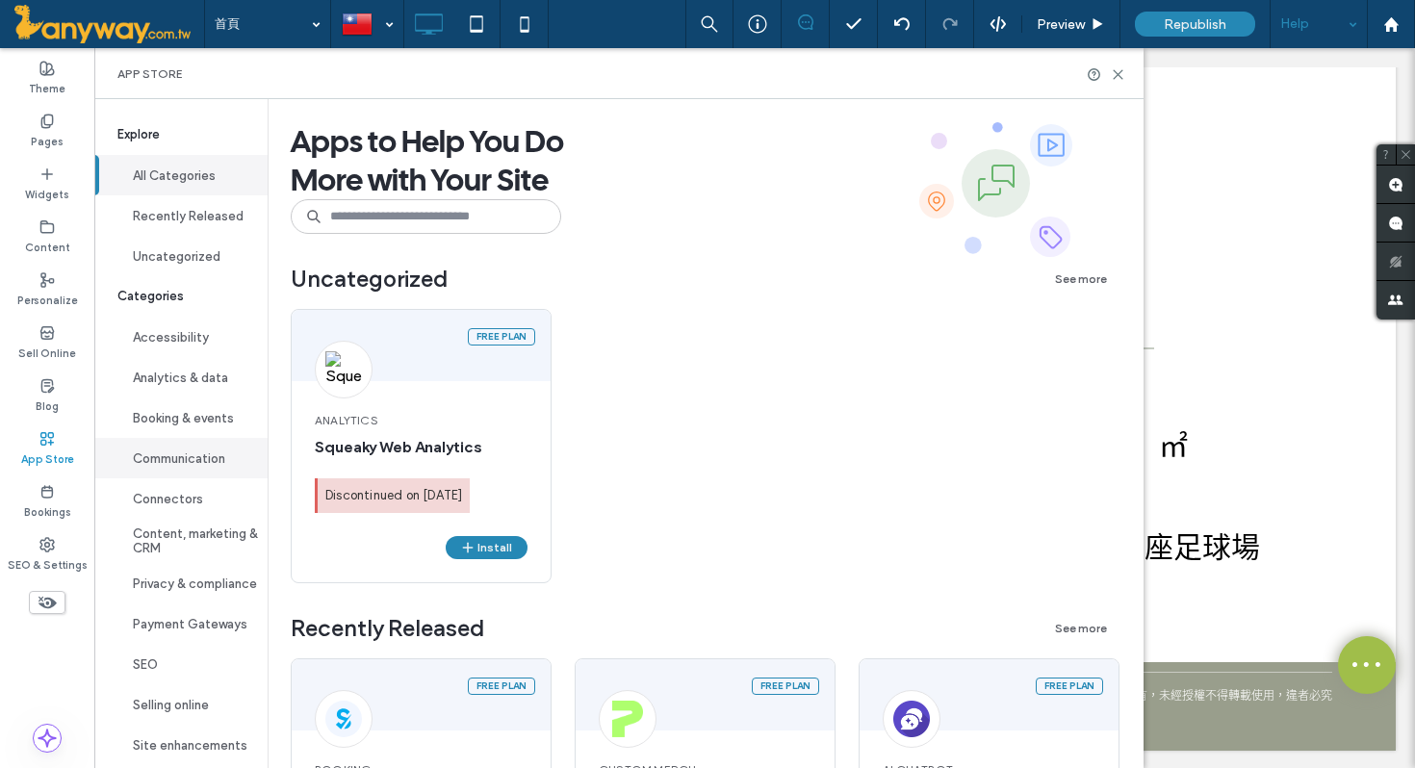
scroll to position [14, 0]
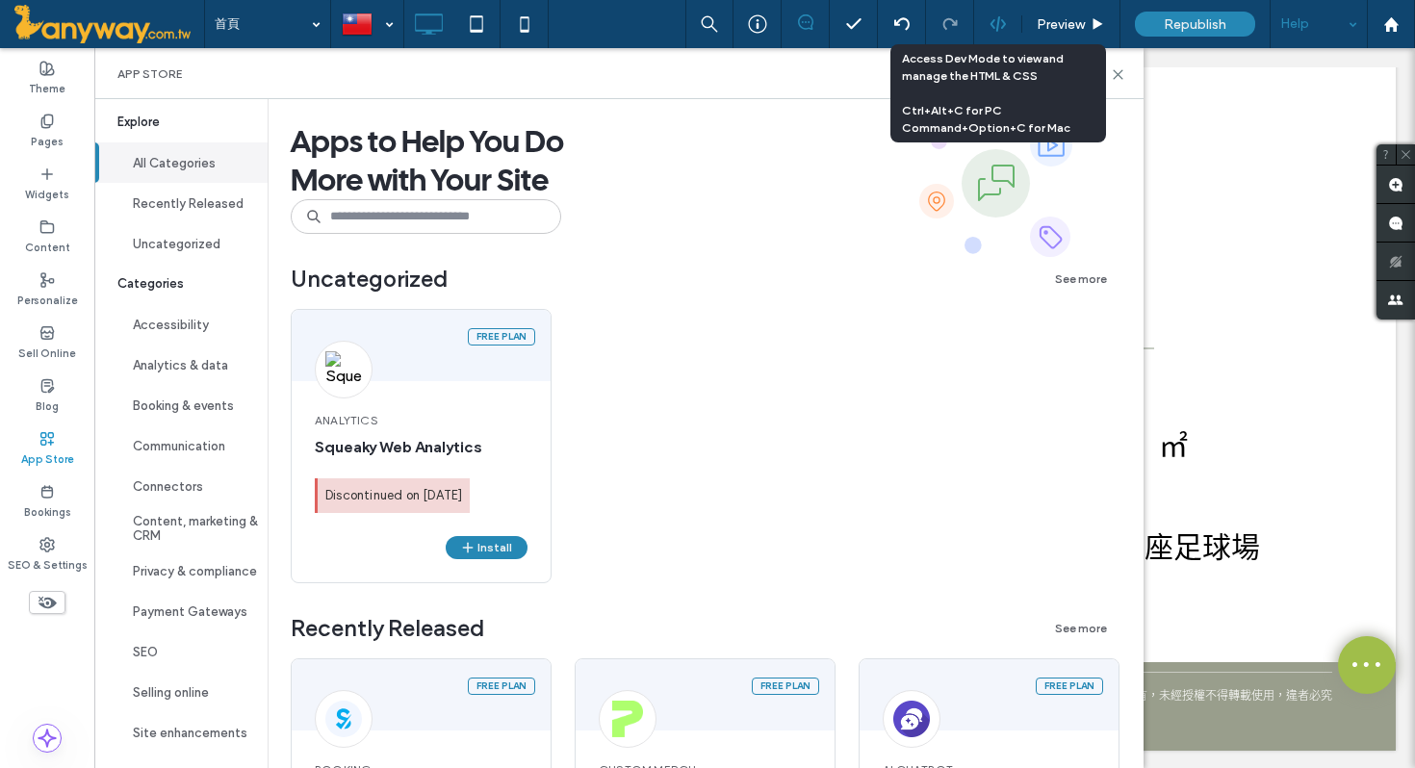
click at [994, 29] on icon at bounding box center [998, 23] width 17 height 17
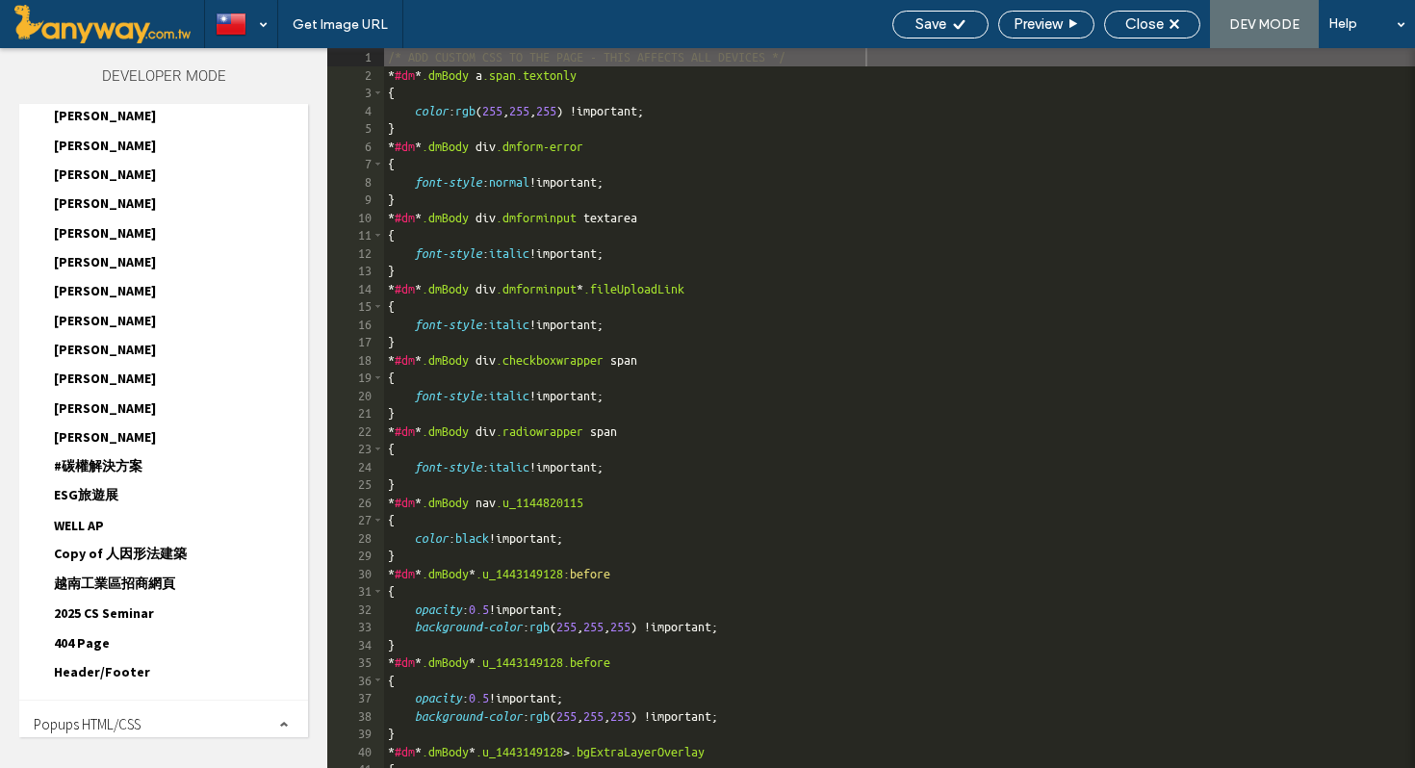
scroll to position [1132, 0]
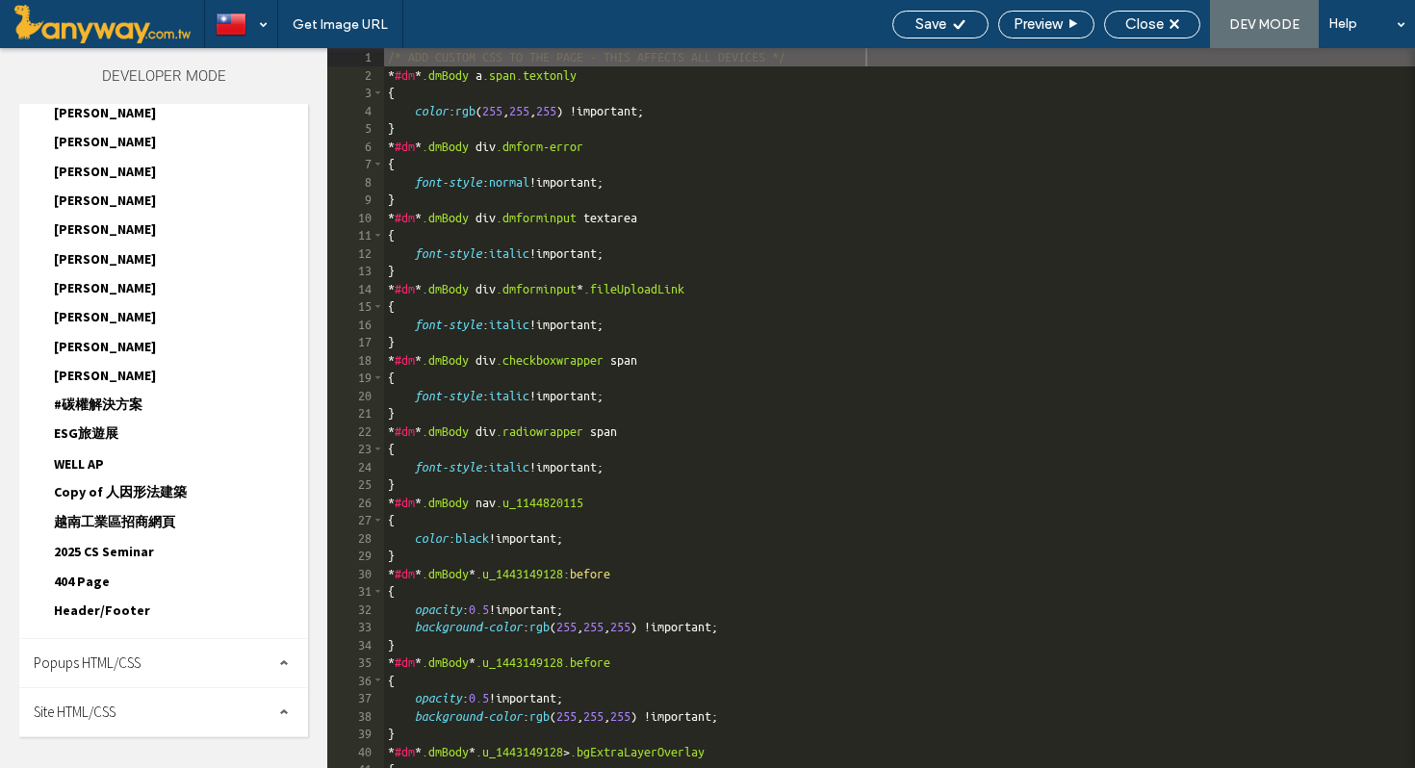
click at [158, 529] on span "越南工業區招商網頁" at bounding box center [114, 522] width 121 height 18
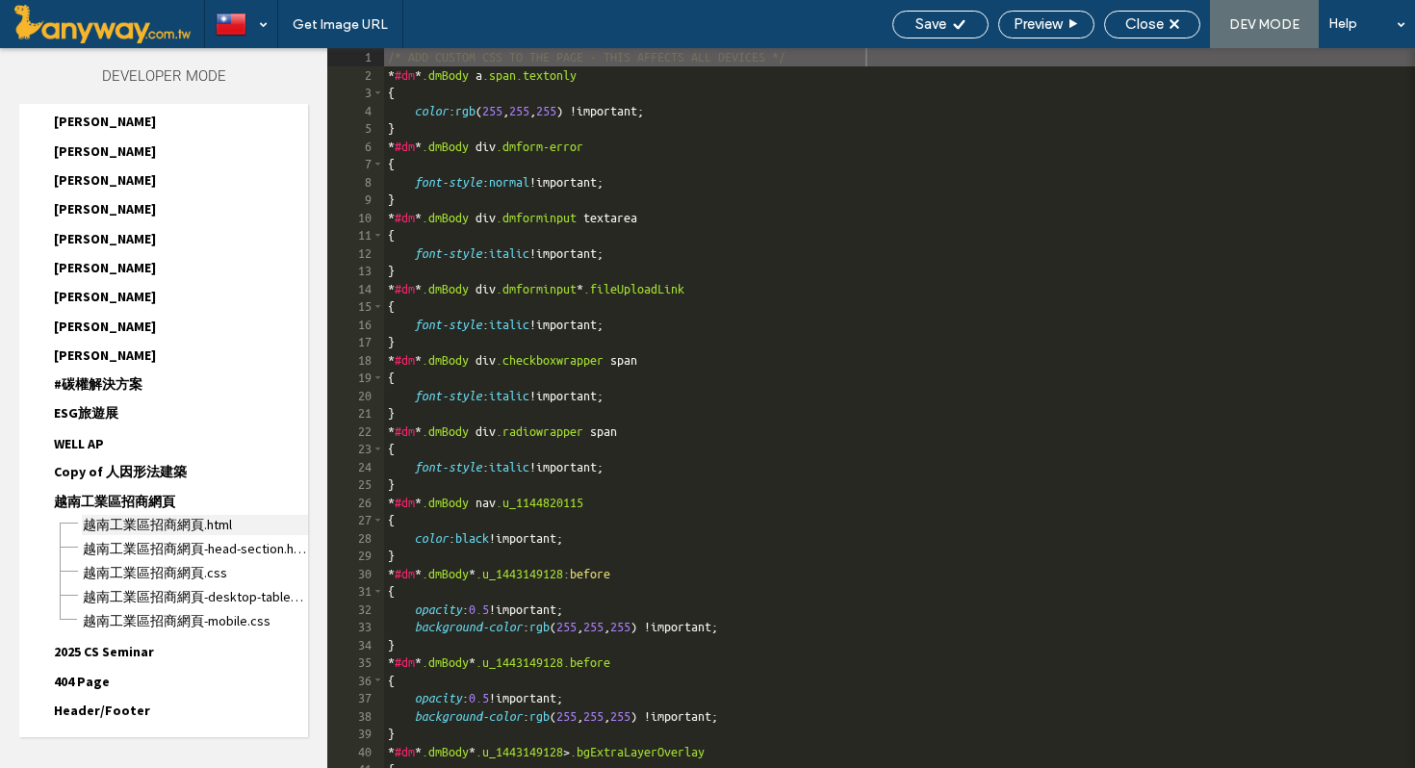
click at [228, 535] on span "越南工業區招商網頁.html" at bounding box center [195, 525] width 226 height 20
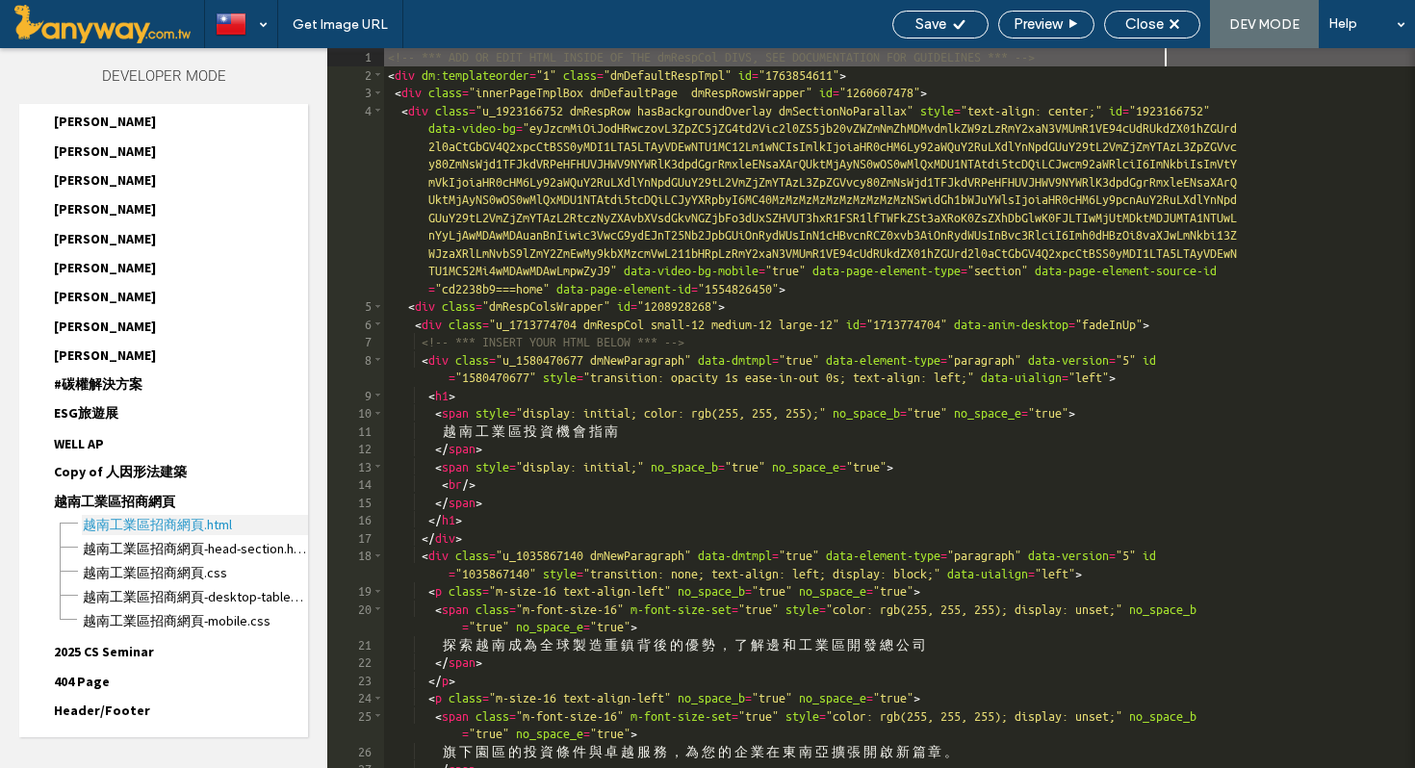
click at [228, 535] on span "越南工業區招商網頁.html" at bounding box center [195, 525] width 226 height 20
click at [257, 559] on span "越南工業區招商網頁-head-section.html" at bounding box center [195, 549] width 226 height 20
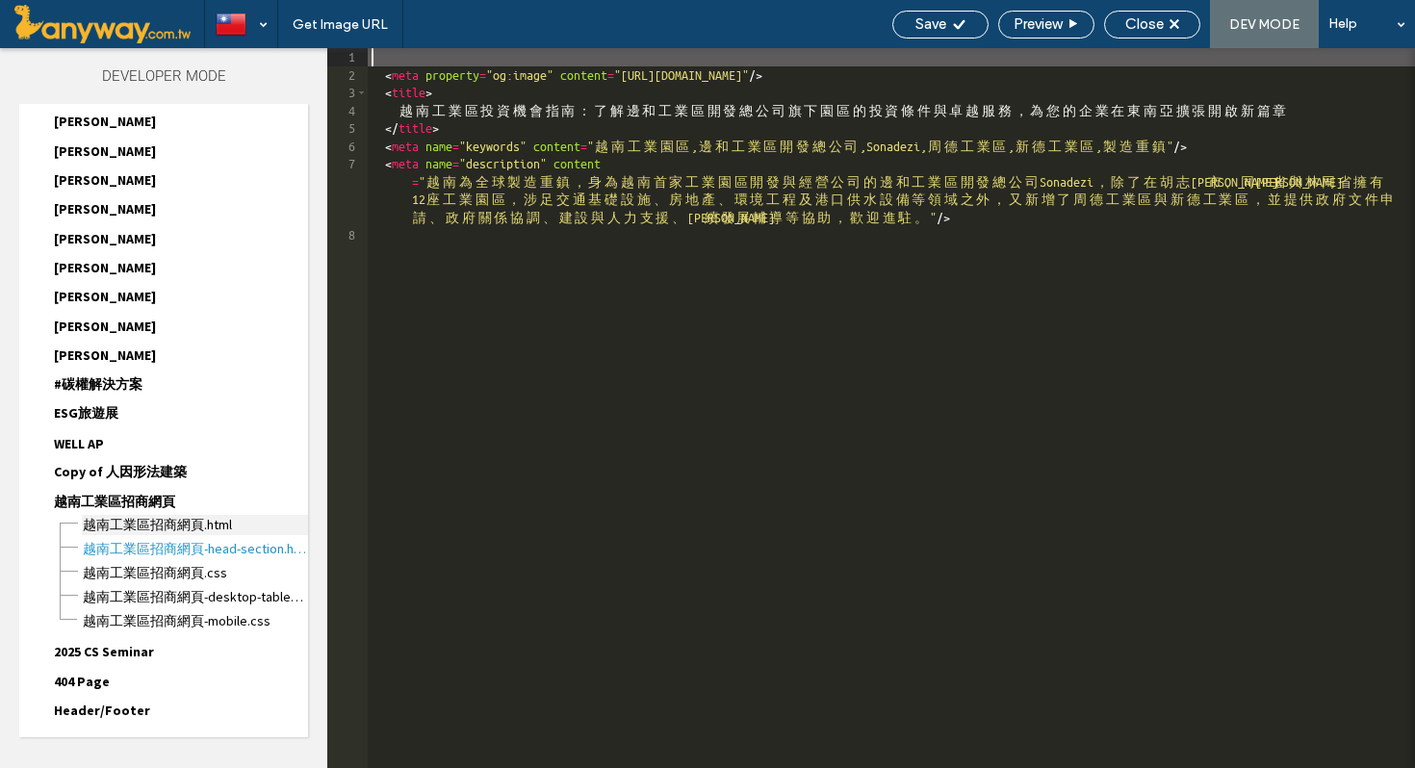
click at [235, 535] on span "越南工業區招商網頁.html" at bounding box center [195, 525] width 226 height 20
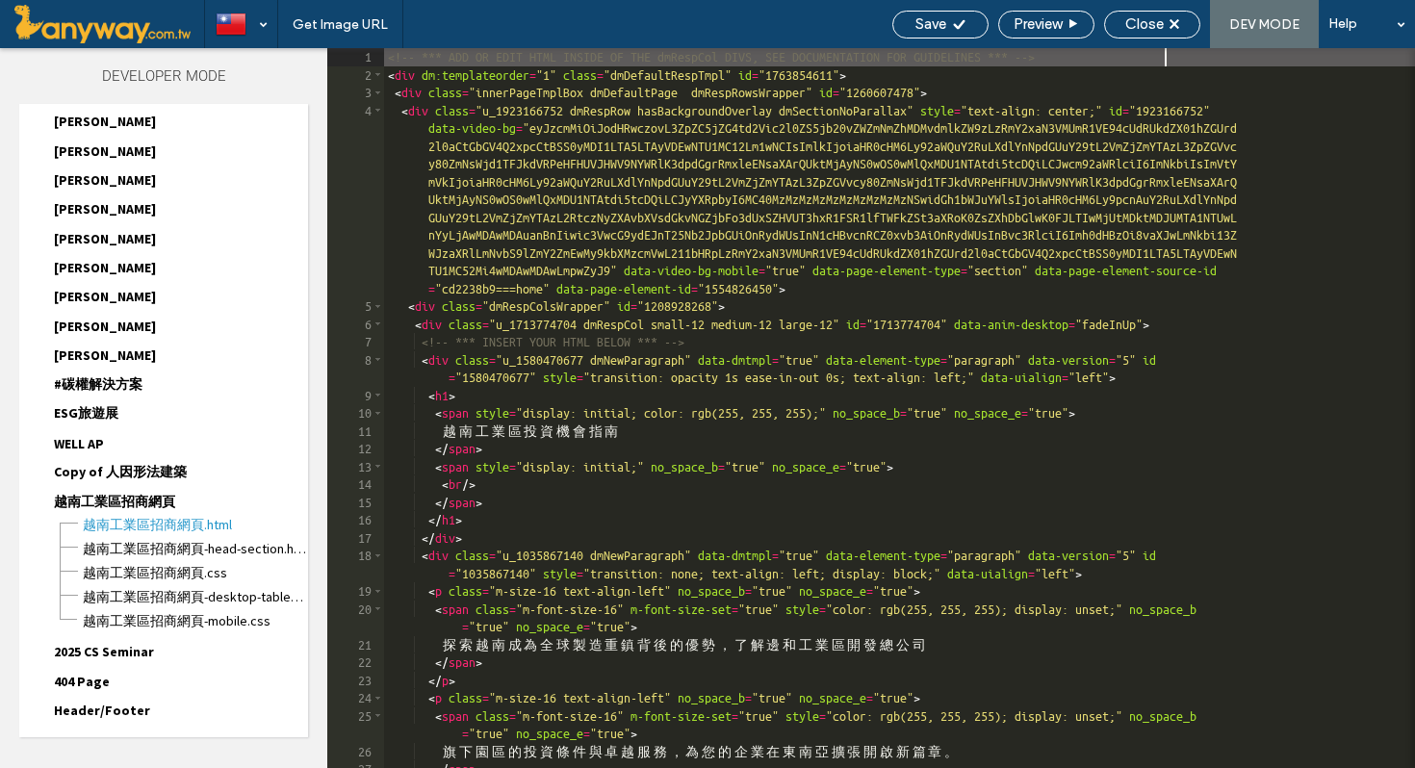
scroll to position [2109, 0]
click at [238, 608] on span "越南工業區招商網頁-desktop-tablet.css" at bounding box center [195, 597] width 226 height 20
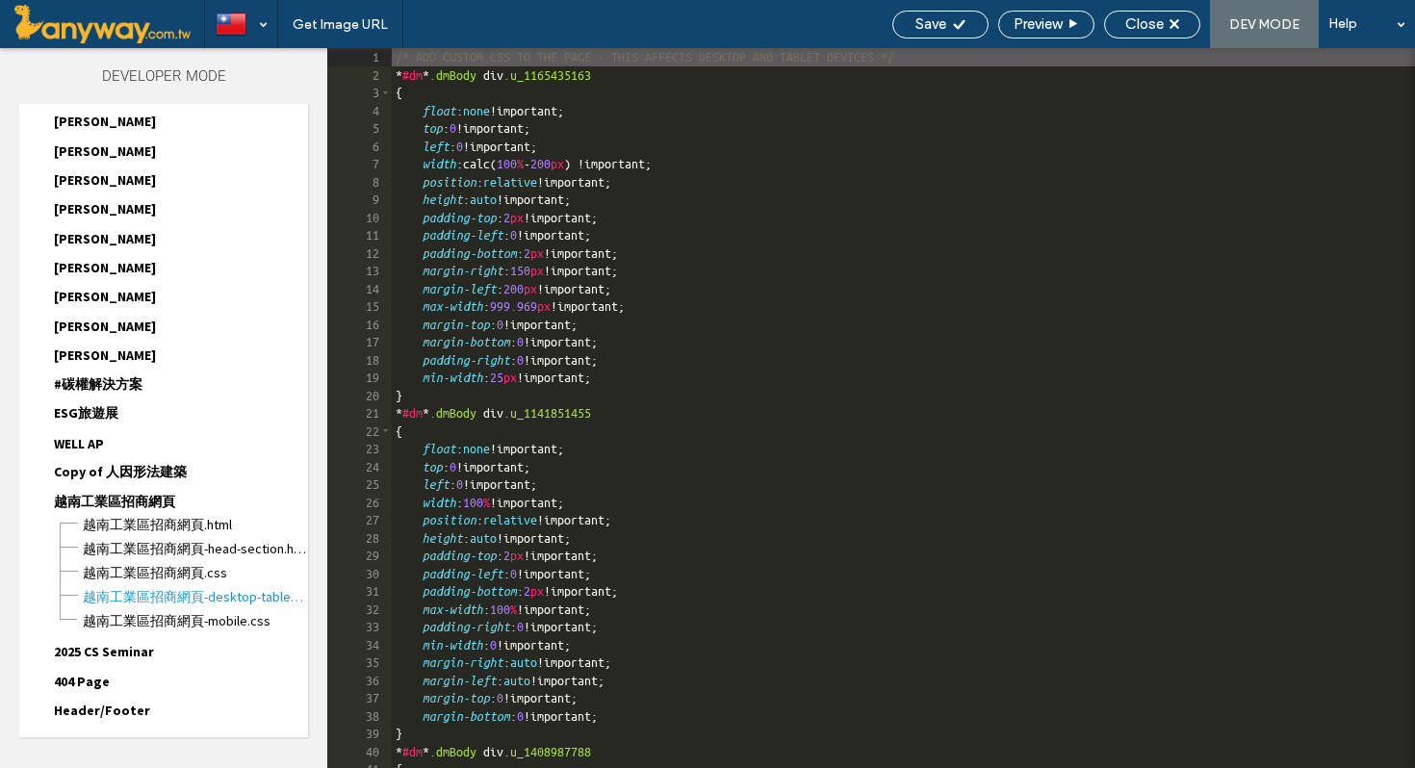
scroll to position [4050, 0]
click at [95, 423] on span "ESG旅遊展" at bounding box center [86, 413] width 65 height 18
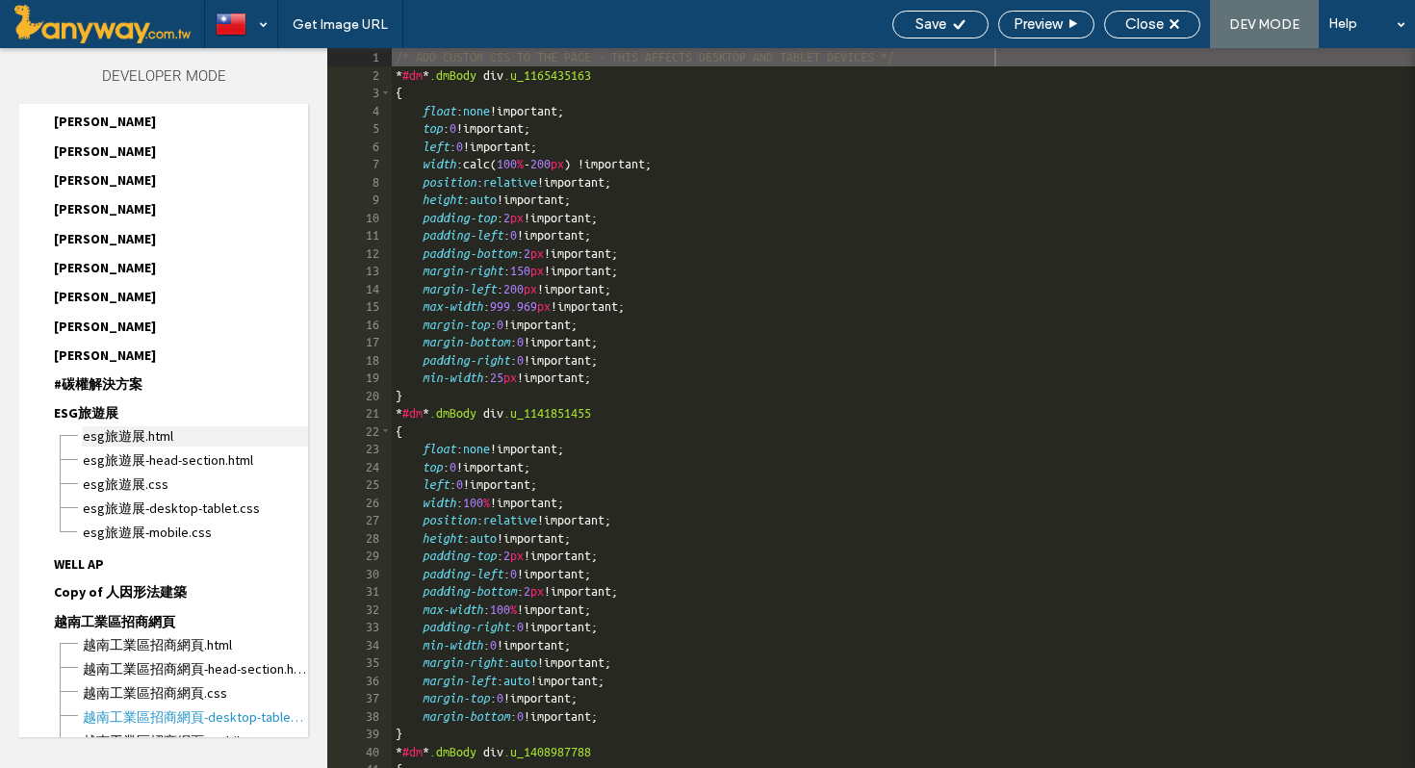
click at [115, 447] on span "ESG旅遊展.html" at bounding box center [195, 437] width 226 height 20
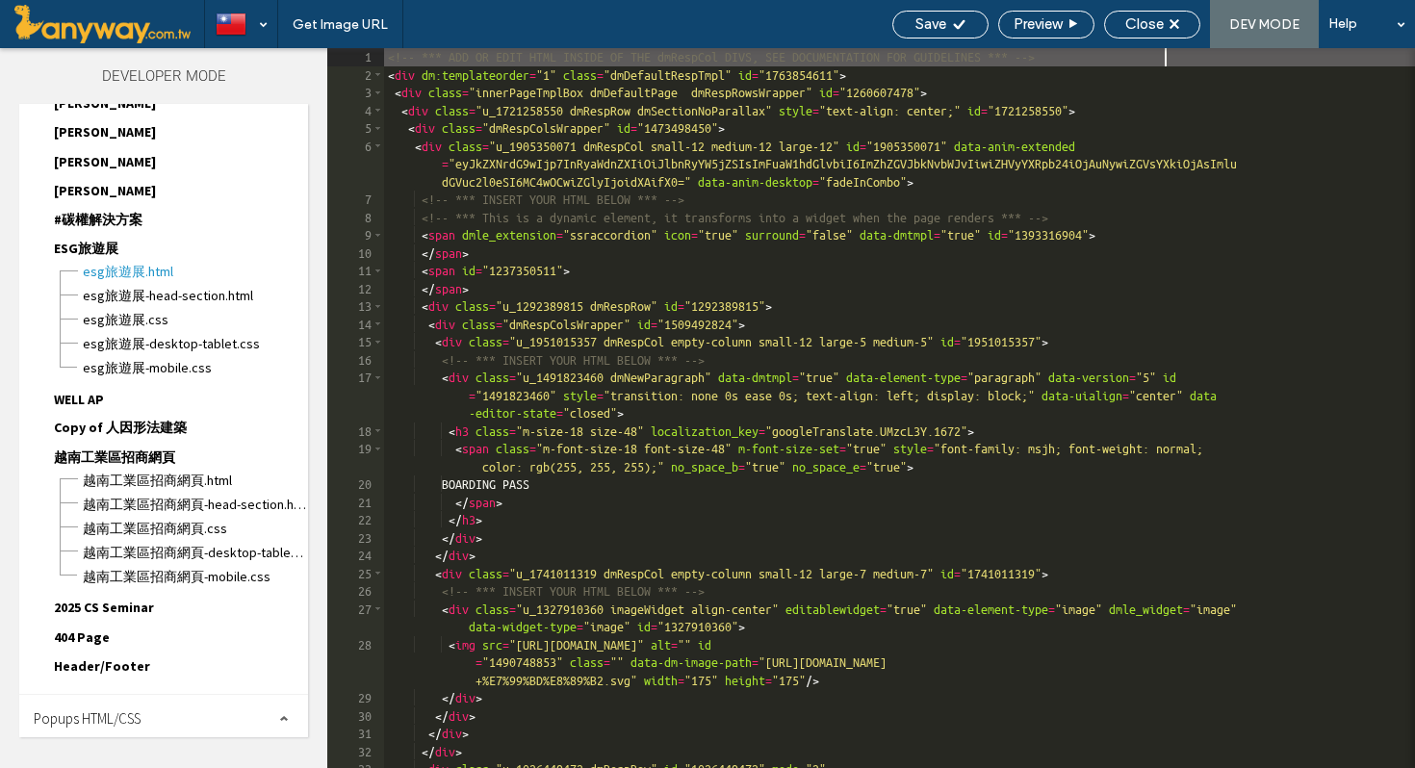
scroll to position [1383, 0]
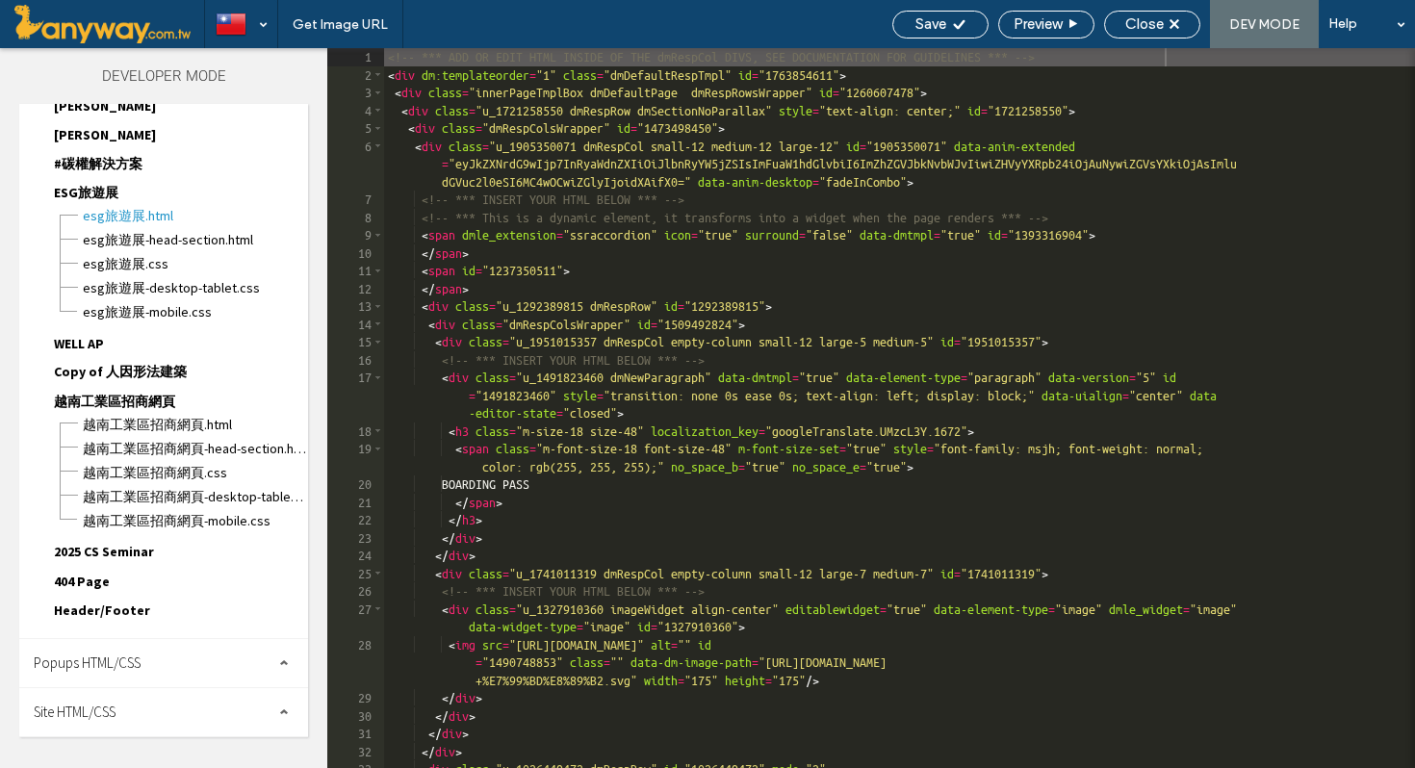
click at [154, 719] on div "Site HTML/CSS" at bounding box center [163, 712] width 289 height 48
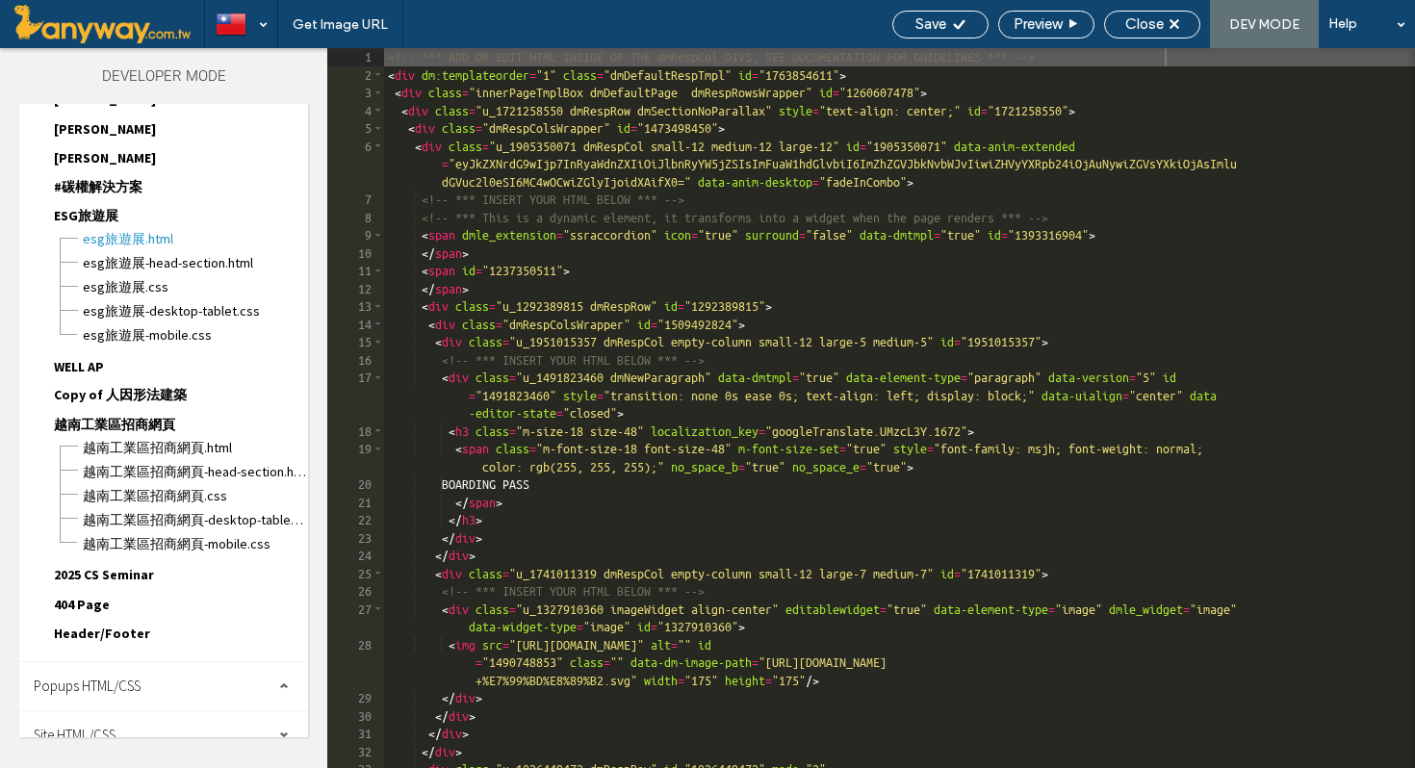
scroll to position [1342, 0]
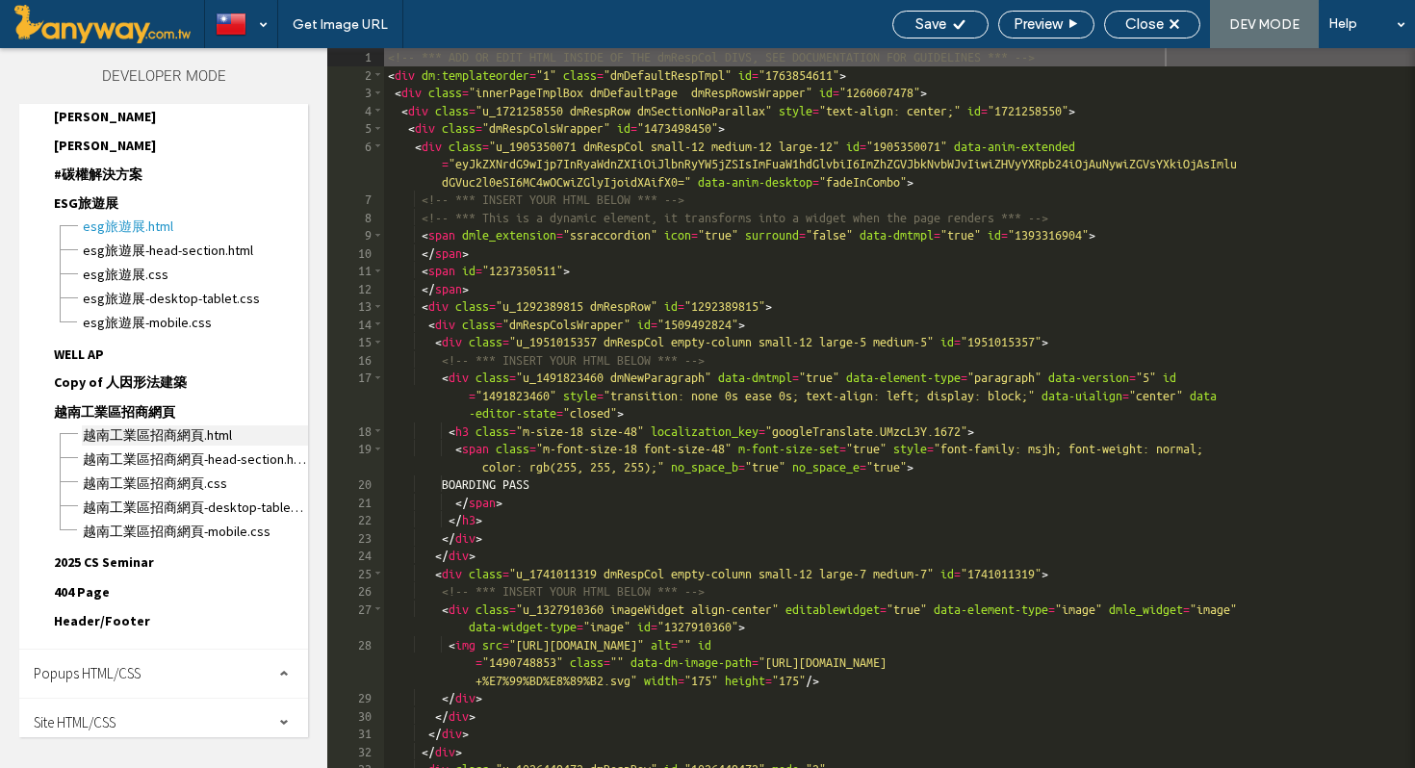
click at [193, 446] on span "越南工業區招商網頁.html" at bounding box center [195, 436] width 226 height 20
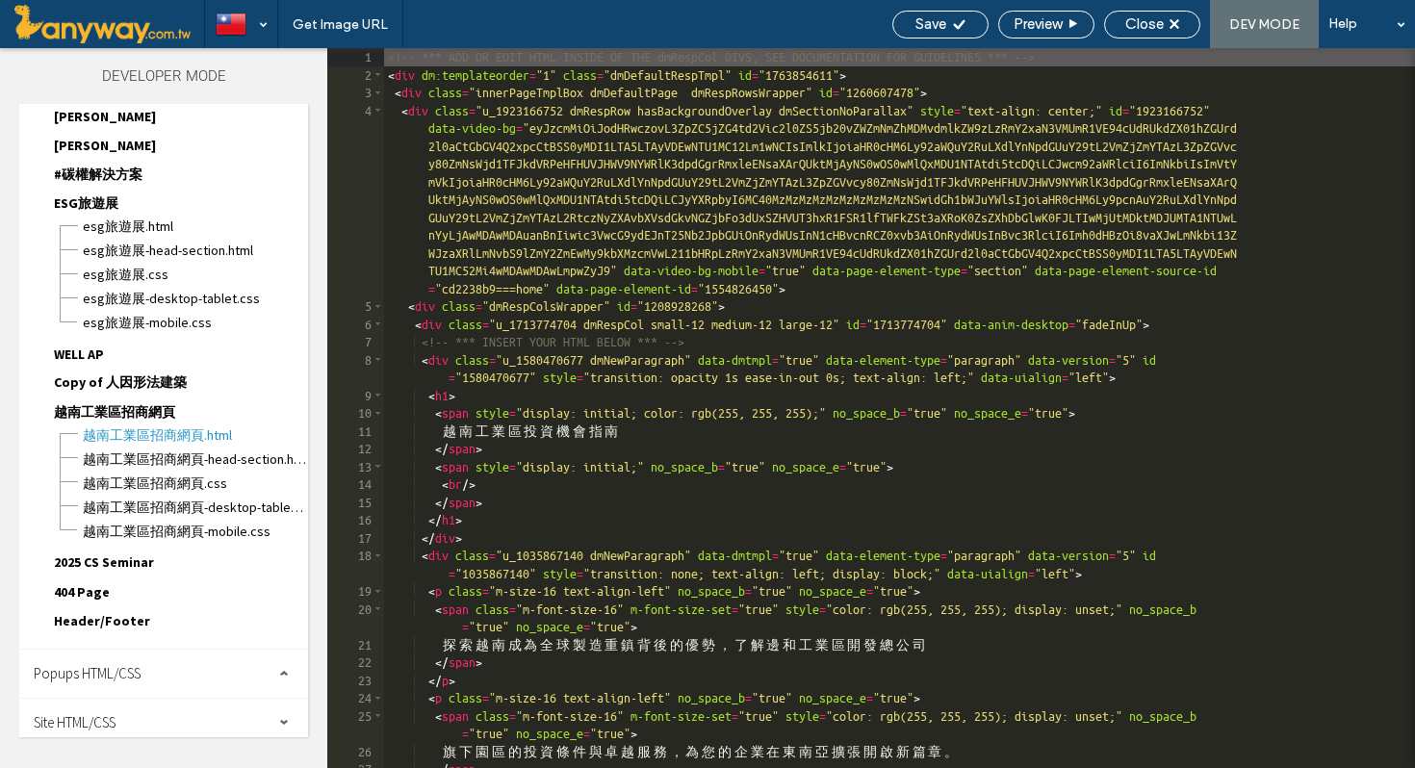
scroll to position [2111, 0]
click at [140, 237] on span "ESG旅遊展.html" at bounding box center [195, 227] width 226 height 20
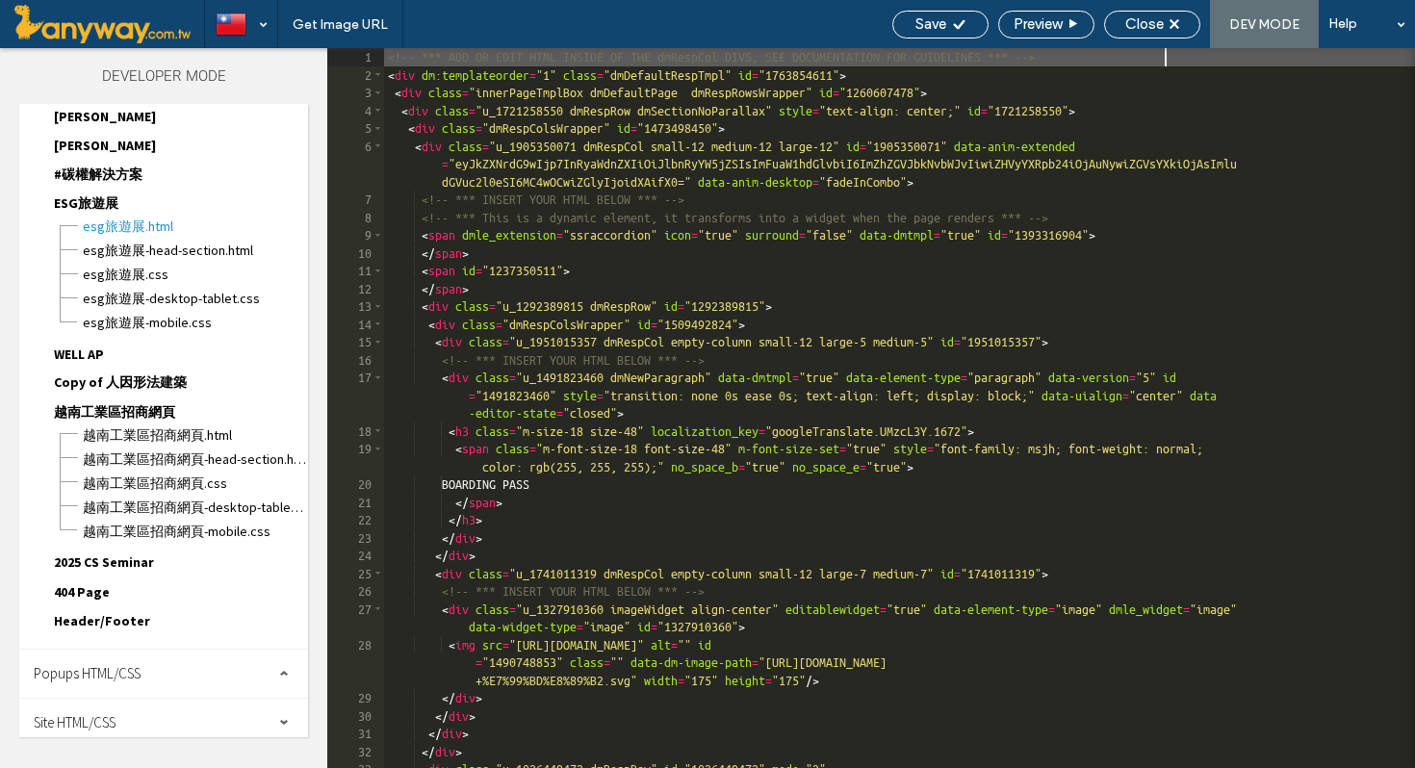
scroll to position [2362, 0]
click at [1183, 18] on div "Close" at bounding box center [1152, 23] width 94 height 17
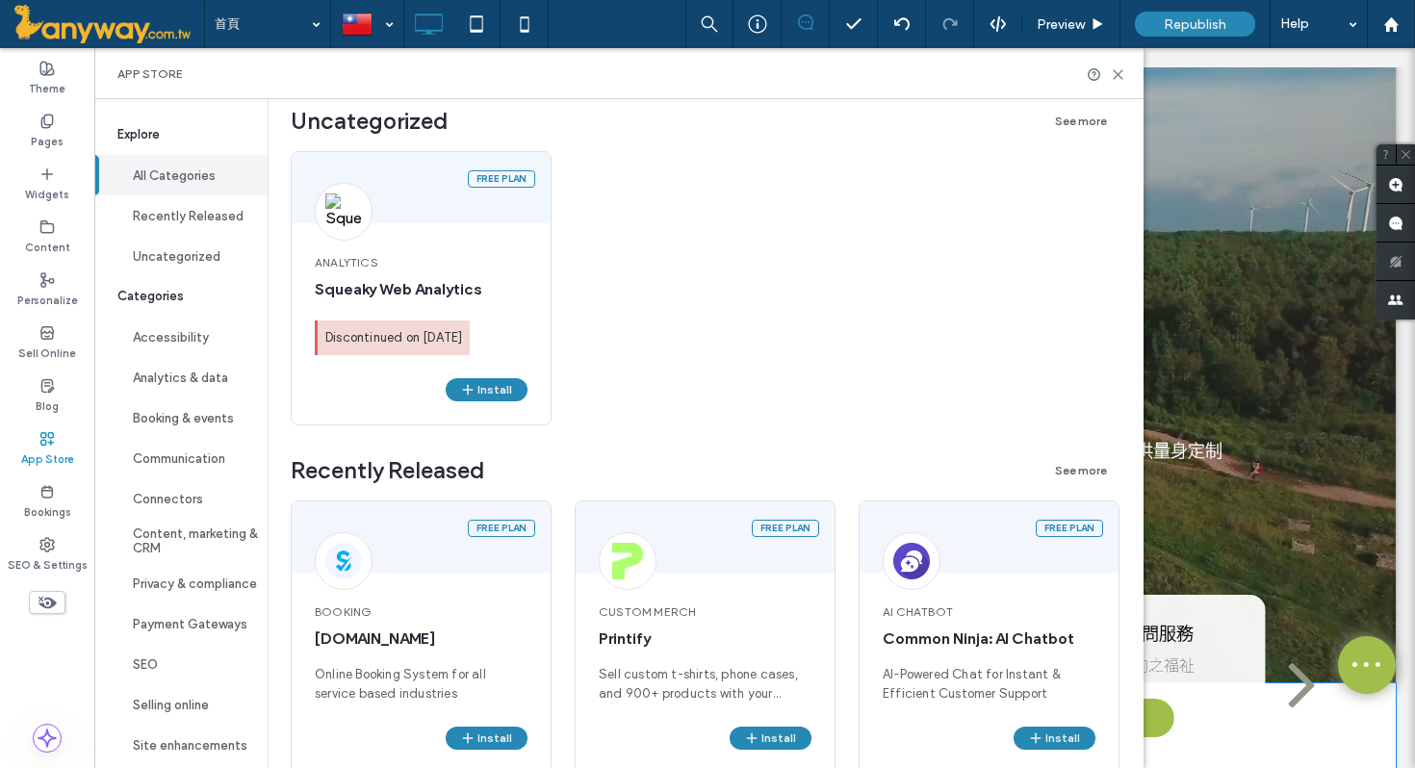
scroll to position [0, 0]
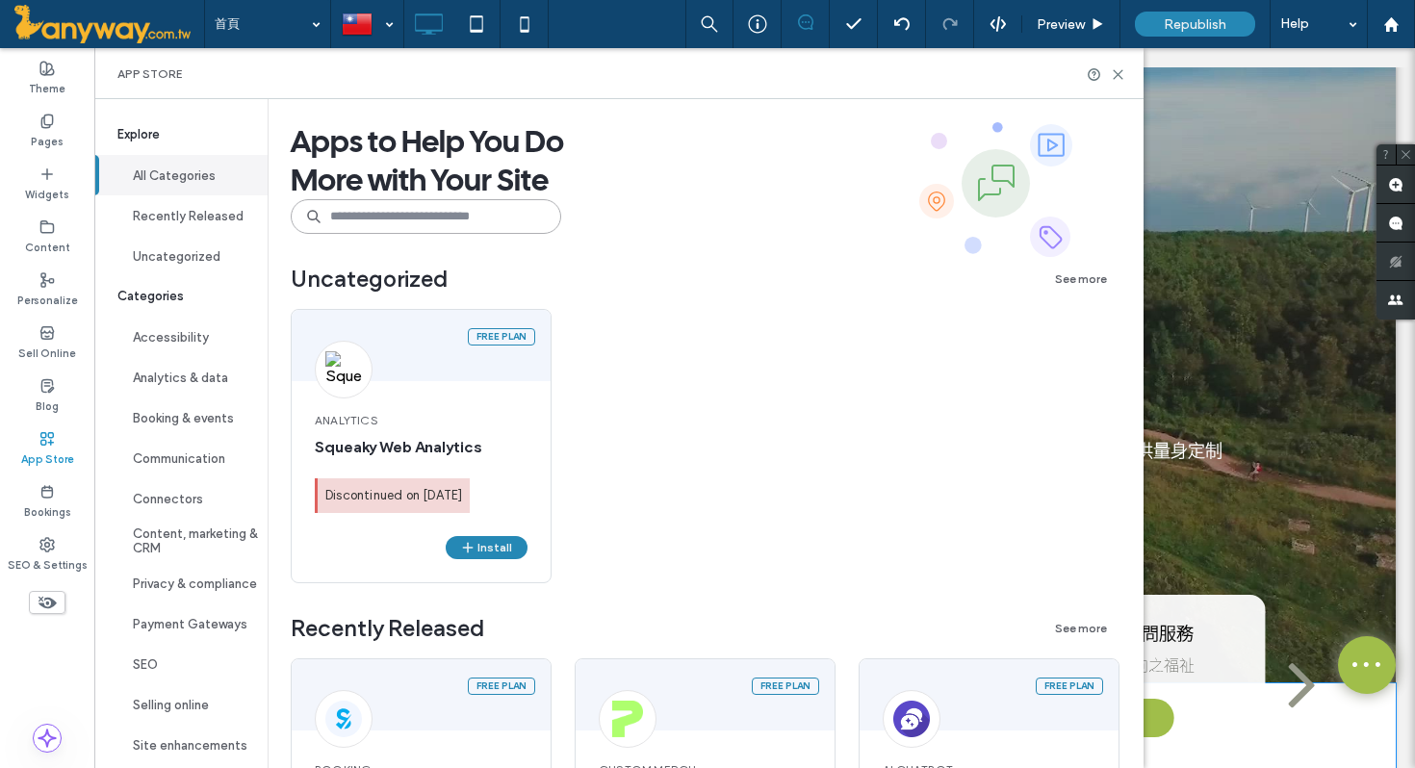
click at [435, 228] on input at bounding box center [426, 216] width 271 height 35
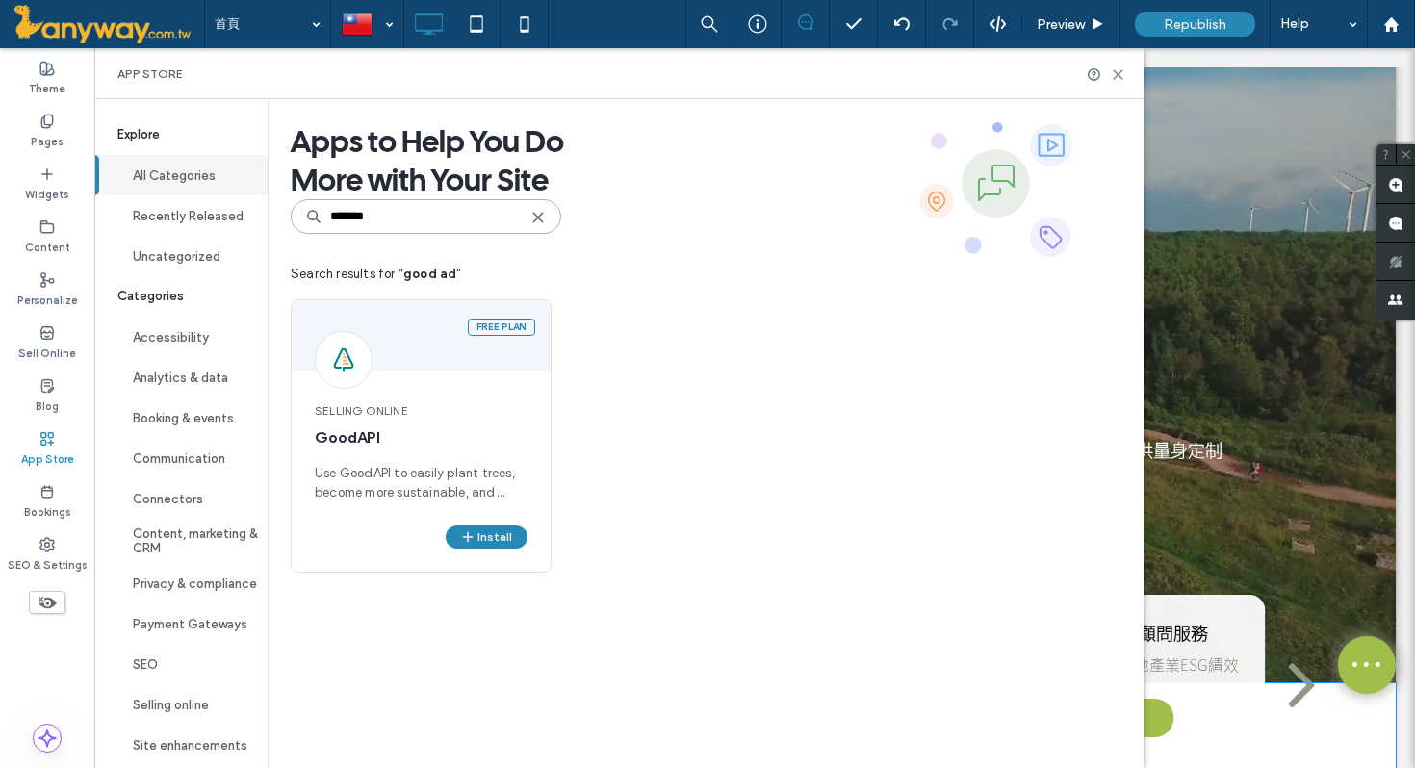
click at [436, 228] on input "*******" at bounding box center [426, 216] width 271 height 35
type input "*******"
click at [465, 396] on div "Selling Online GoodAPI Use GoodAPI to easily plant trees, become more sustainab…" at bounding box center [421, 452] width 259 height 146
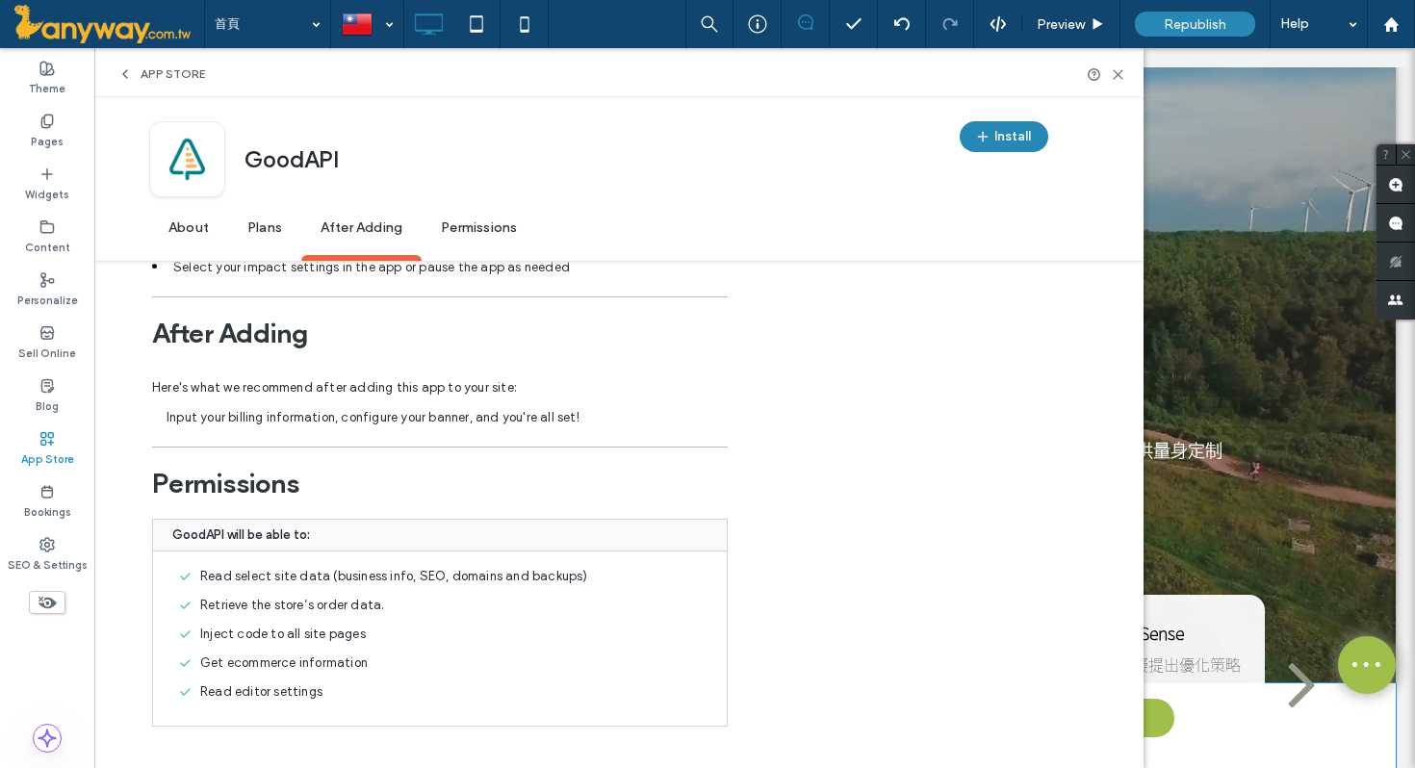
scroll to position [1091, 0]
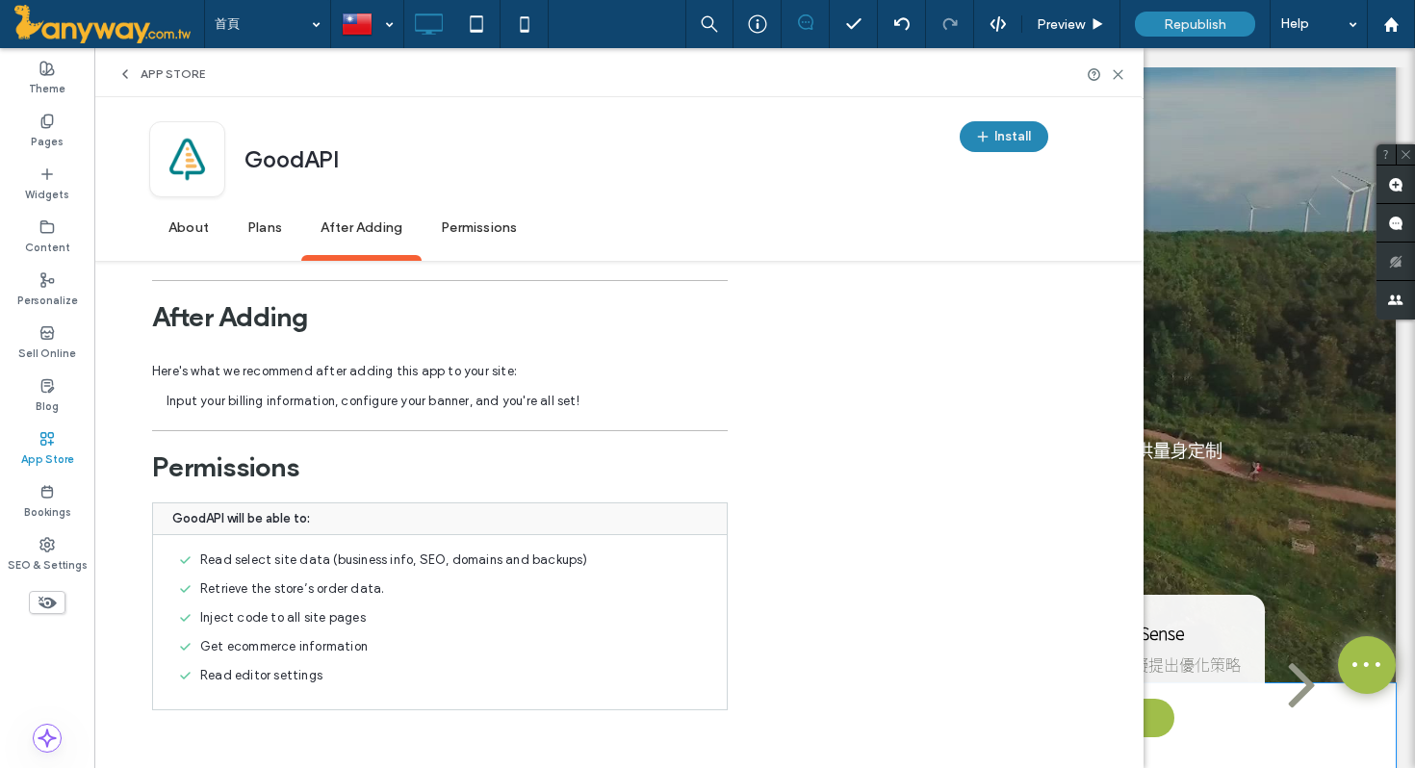
click at [499, 223] on span "Permissions" at bounding box center [479, 228] width 115 height 53
click at [1123, 71] on icon at bounding box center [1118, 74] width 14 height 14
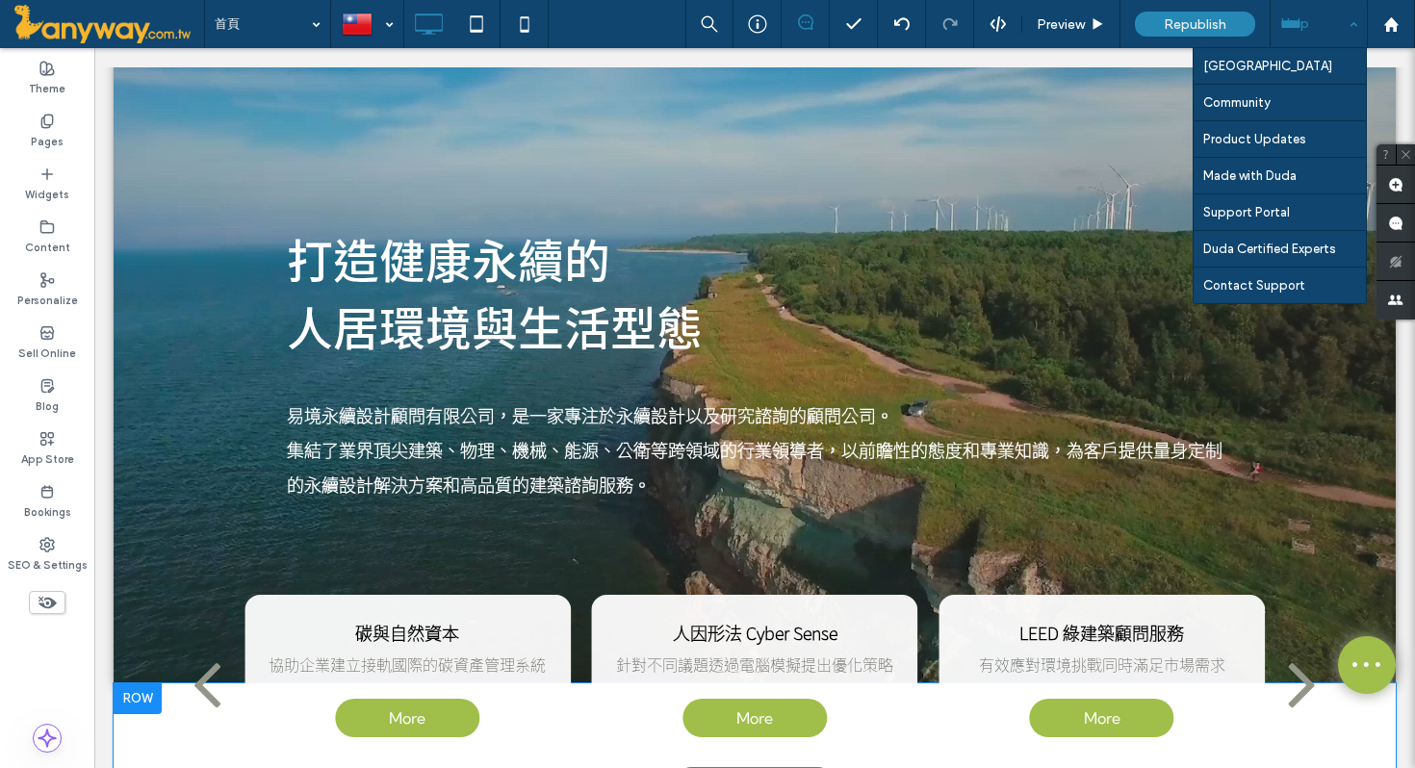
click at [1358, 27] on div "Help" at bounding box center [1319, 24] width 96 height 48
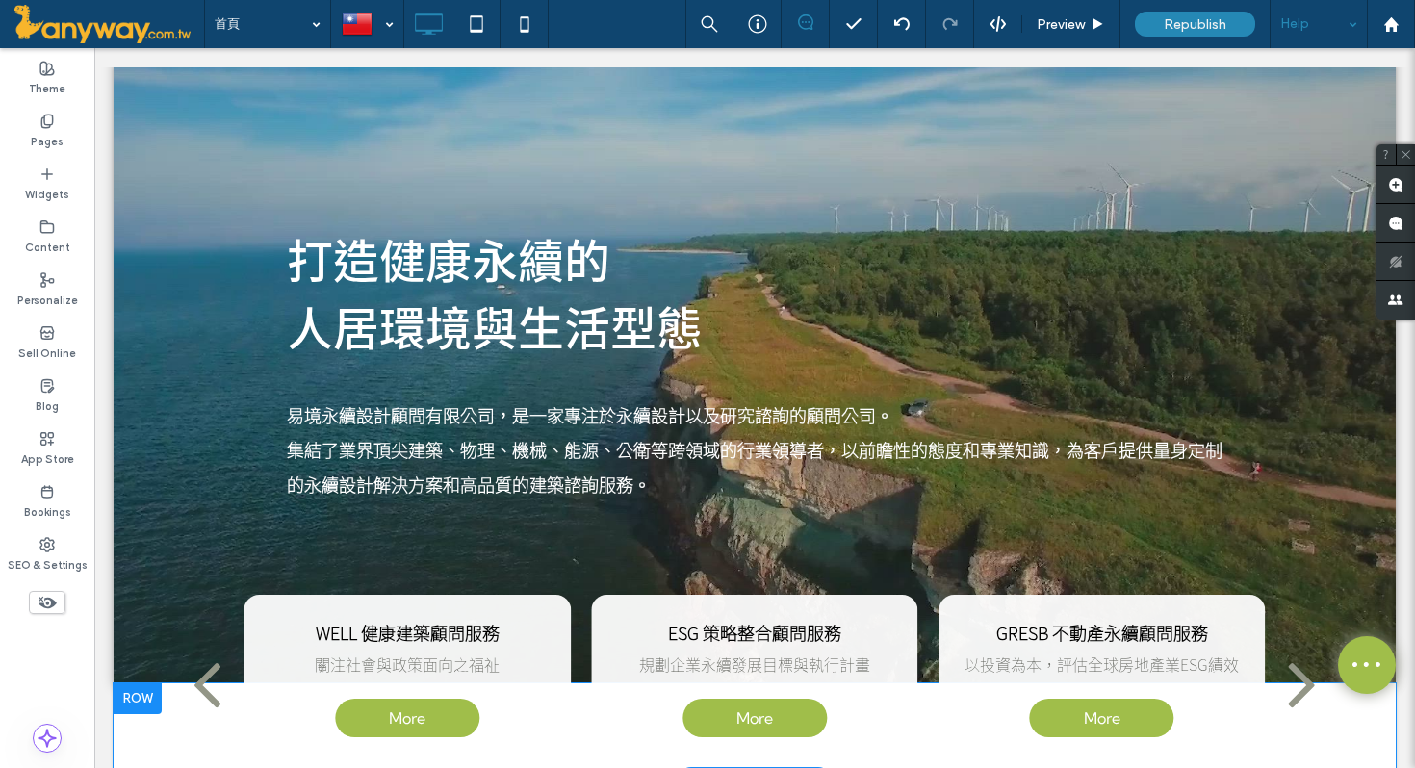
click at [1337, 20] on div "Help" at bounding box center [1319, 24] width 96 height 48
